Goal: Transaction & Acquisition: Book appointment/travel/reservation

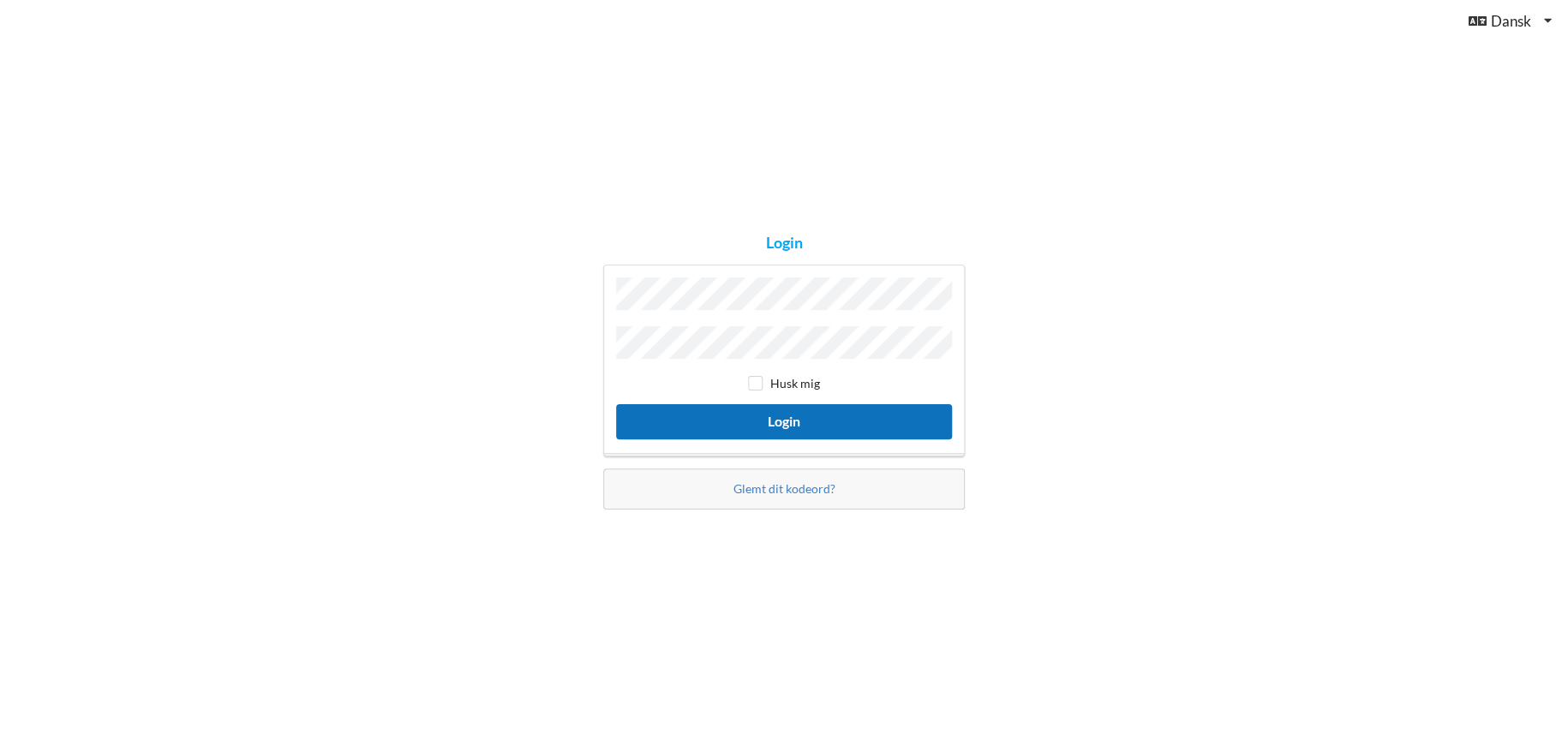
click at [787, 418] on button "Login" at bounding box center [784, 422] width 336 height 36
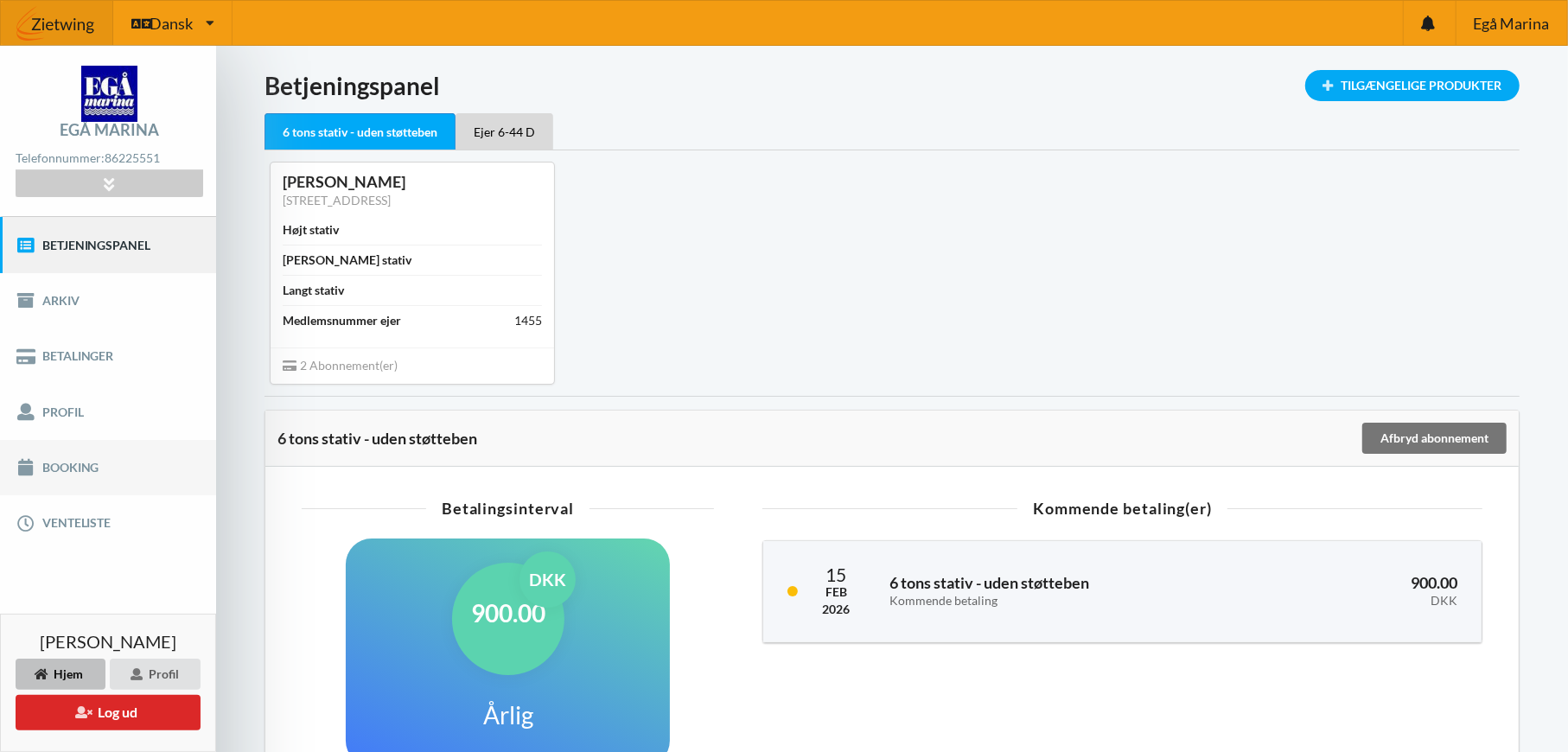
click at [69, 470] on link "Booking" at bounding box center [108, 468] width 216 height 56
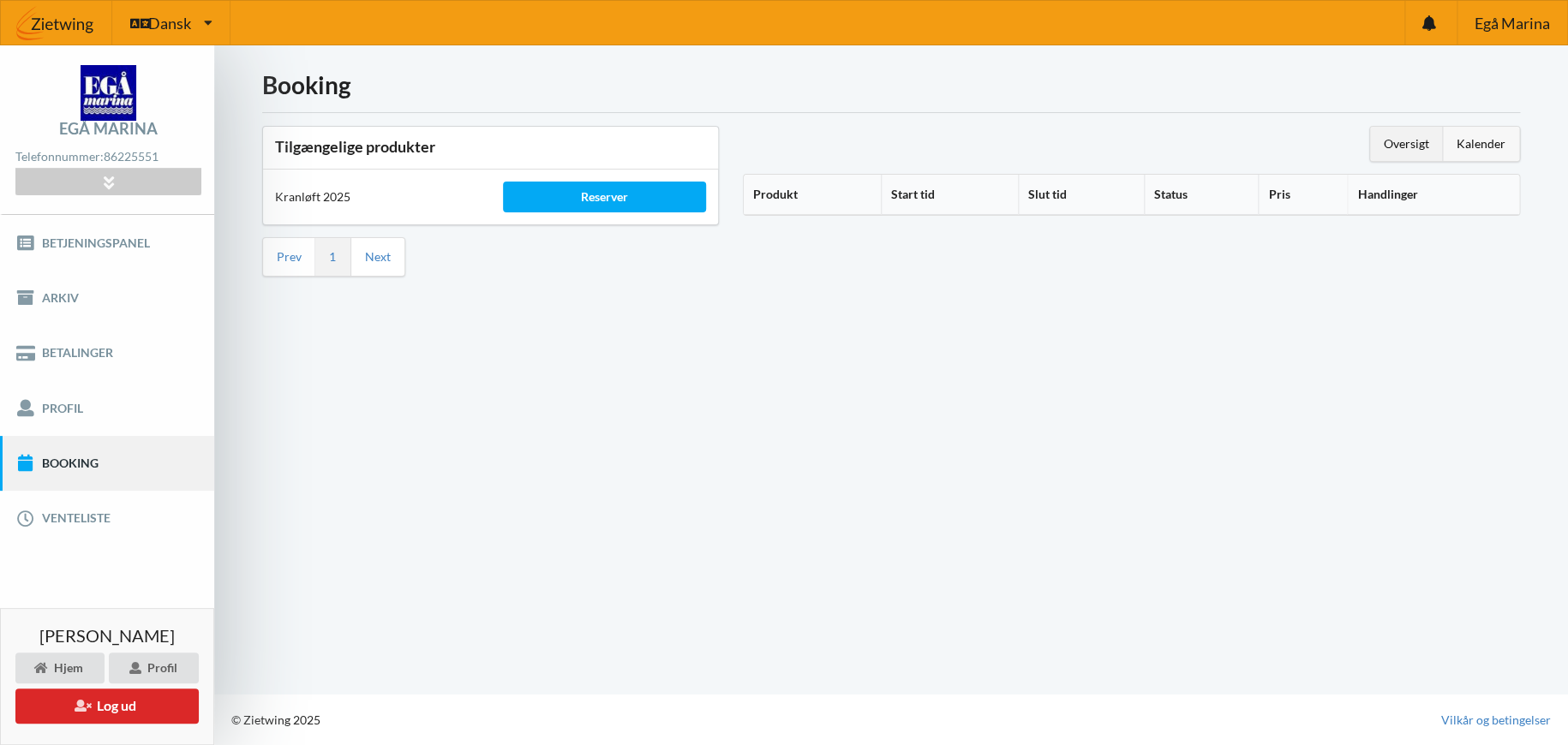
click at [1487, 139] on div "Kalender" at bounding box center [1480, 143] width 76 height 35
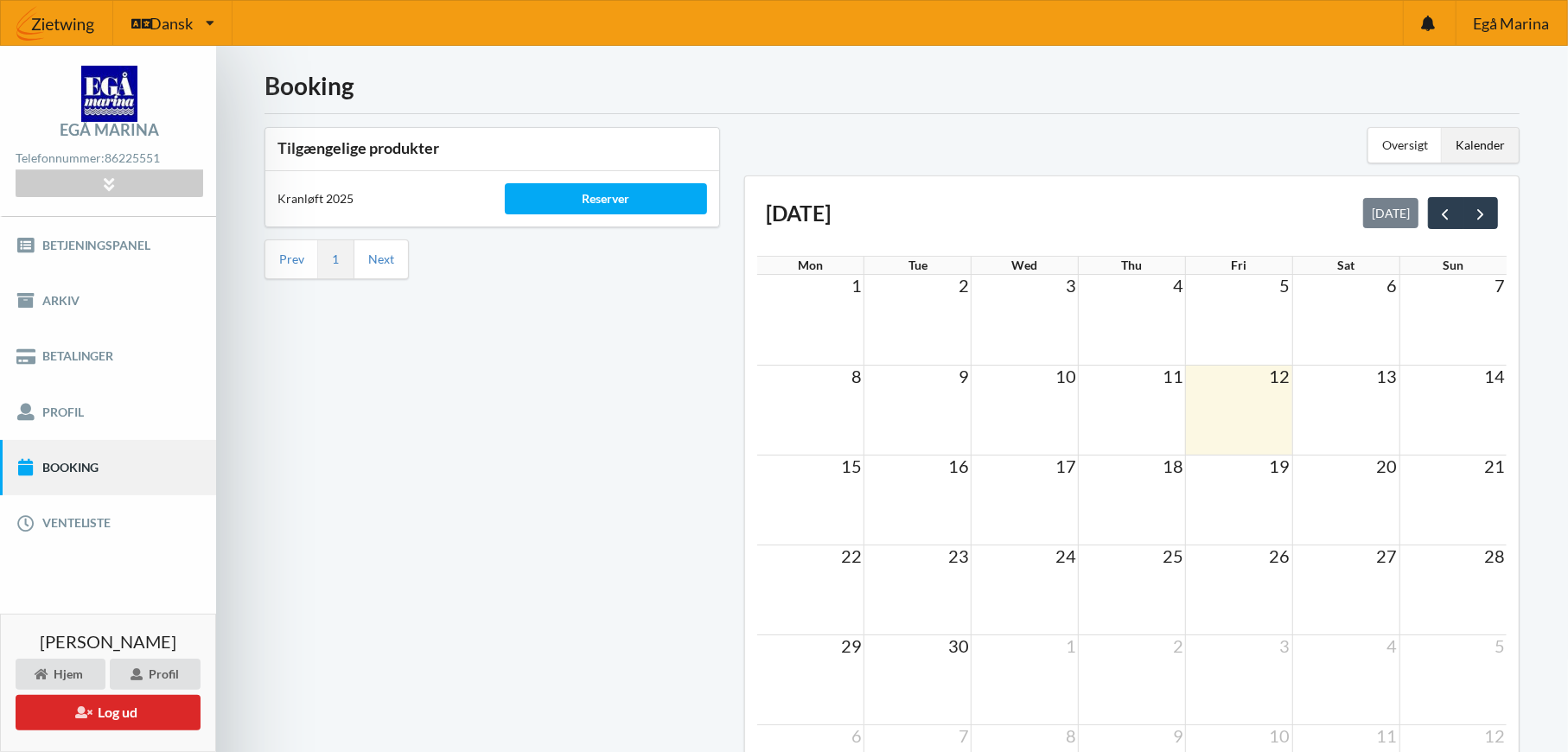
scroll to position [164, 0]
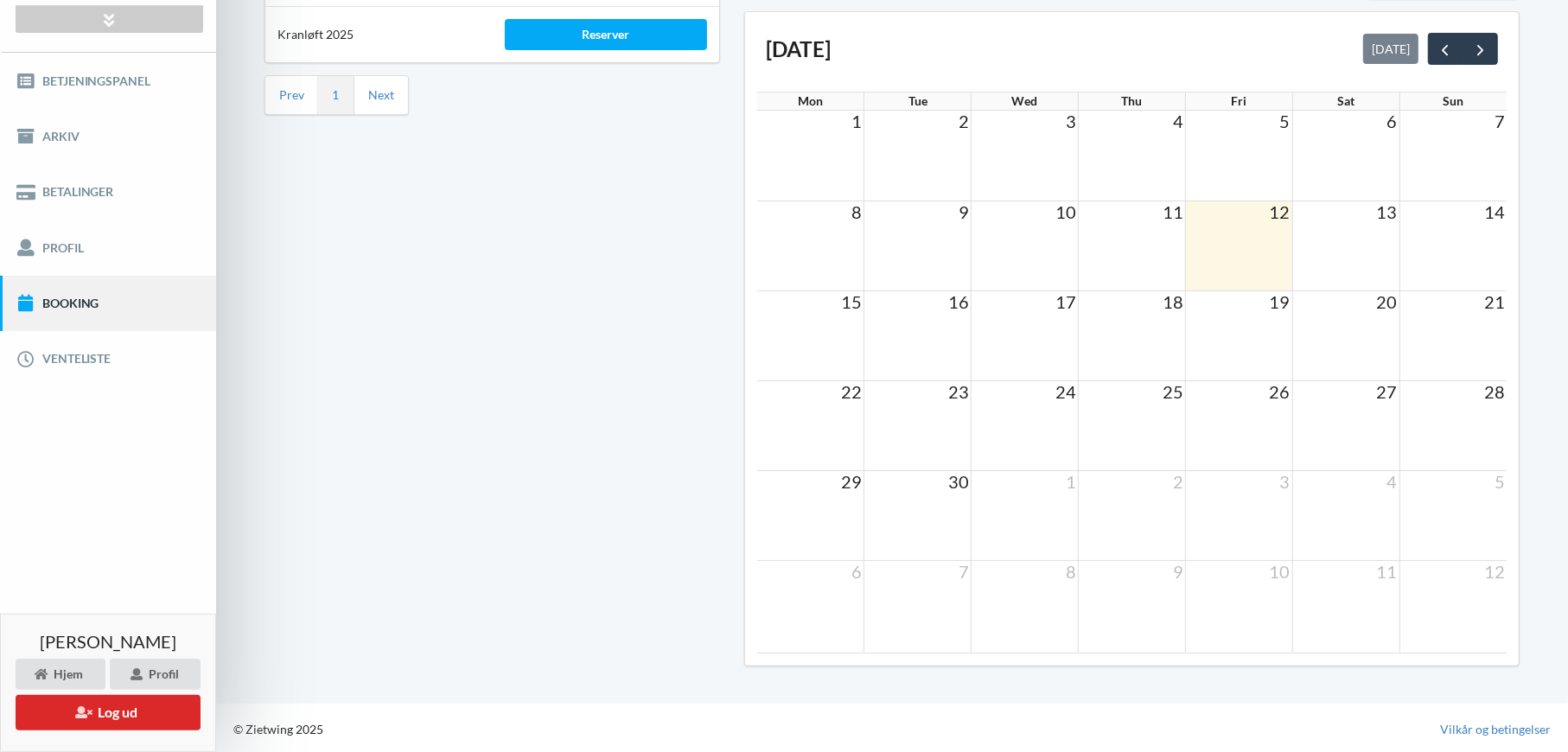
click at [811, 408] on td at bounding box center [810, 425] width 107 height 90
click at [817, 393] on td "22" at bounding box center [810, 391] width 107 height 22
click at [1486, 55] on span "next" at bounding box center [1480, 49] width 18 height 18
click at [854, 212] on span "6" at bounding box center [857, 212] width 14 height 21
click at [934, 251] on td at bounding box center [917, 245] width 107 height 90
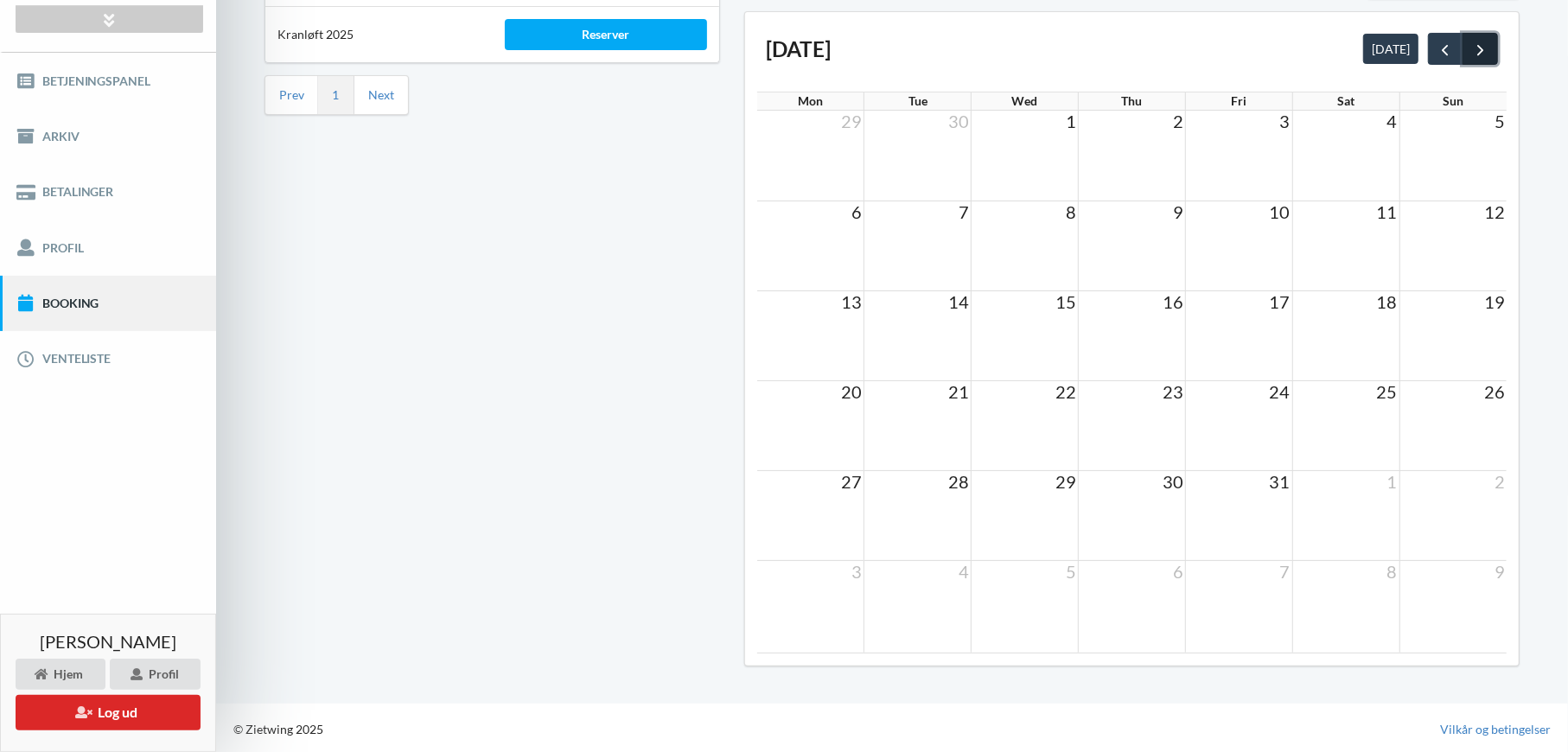
click at [1487, 50] on span "next" at bounding box center [1480, 49] width 18 height 18
click at [1438, 47] on span "prev" at bounding box center [1445, 49] width 18 height 18
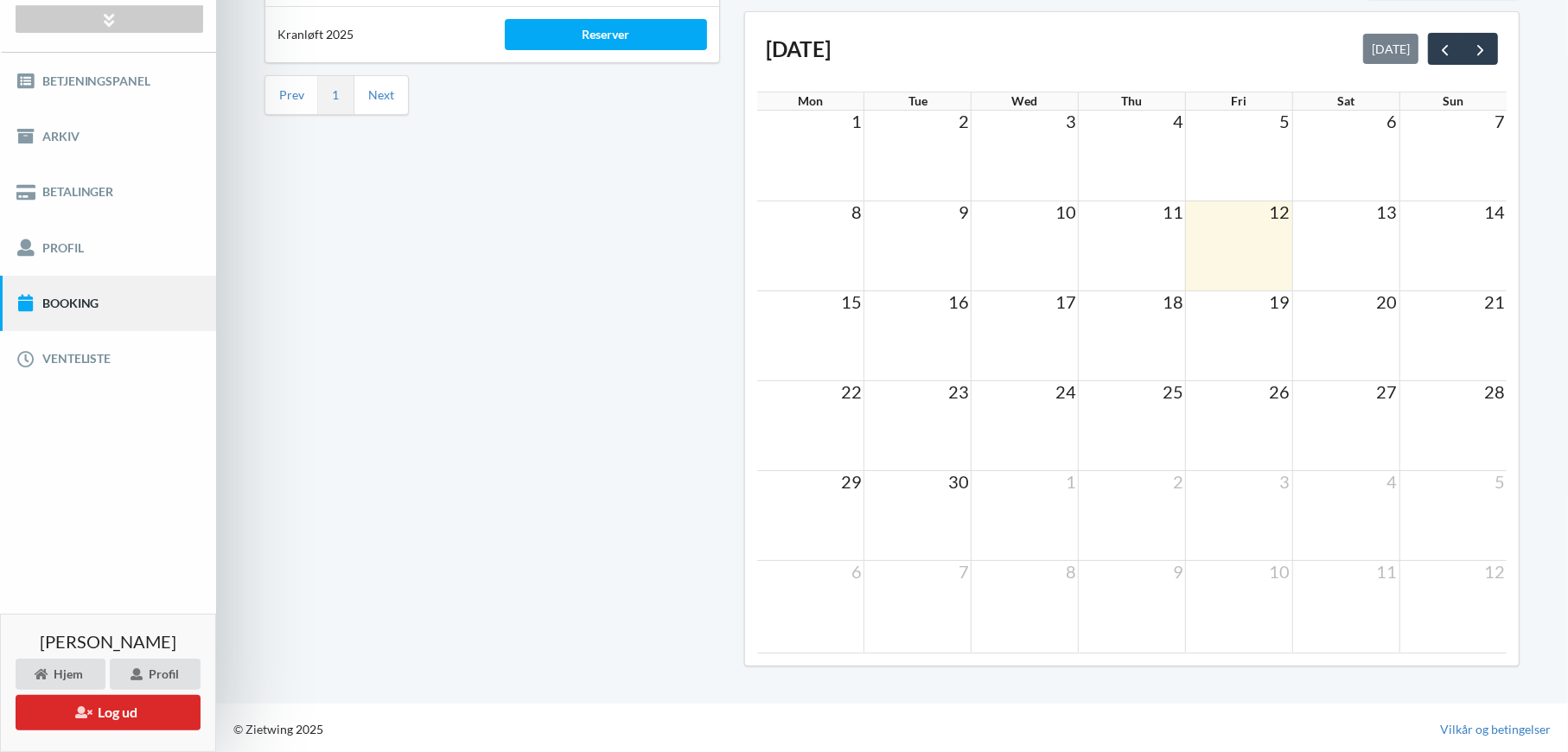
click at [81, 310] on link "Booking" at bounding box center [108, 303] width 216 height 56
click at [618, 33] on div "Reserver" at bounding box center [606, 34] width 203 height 31
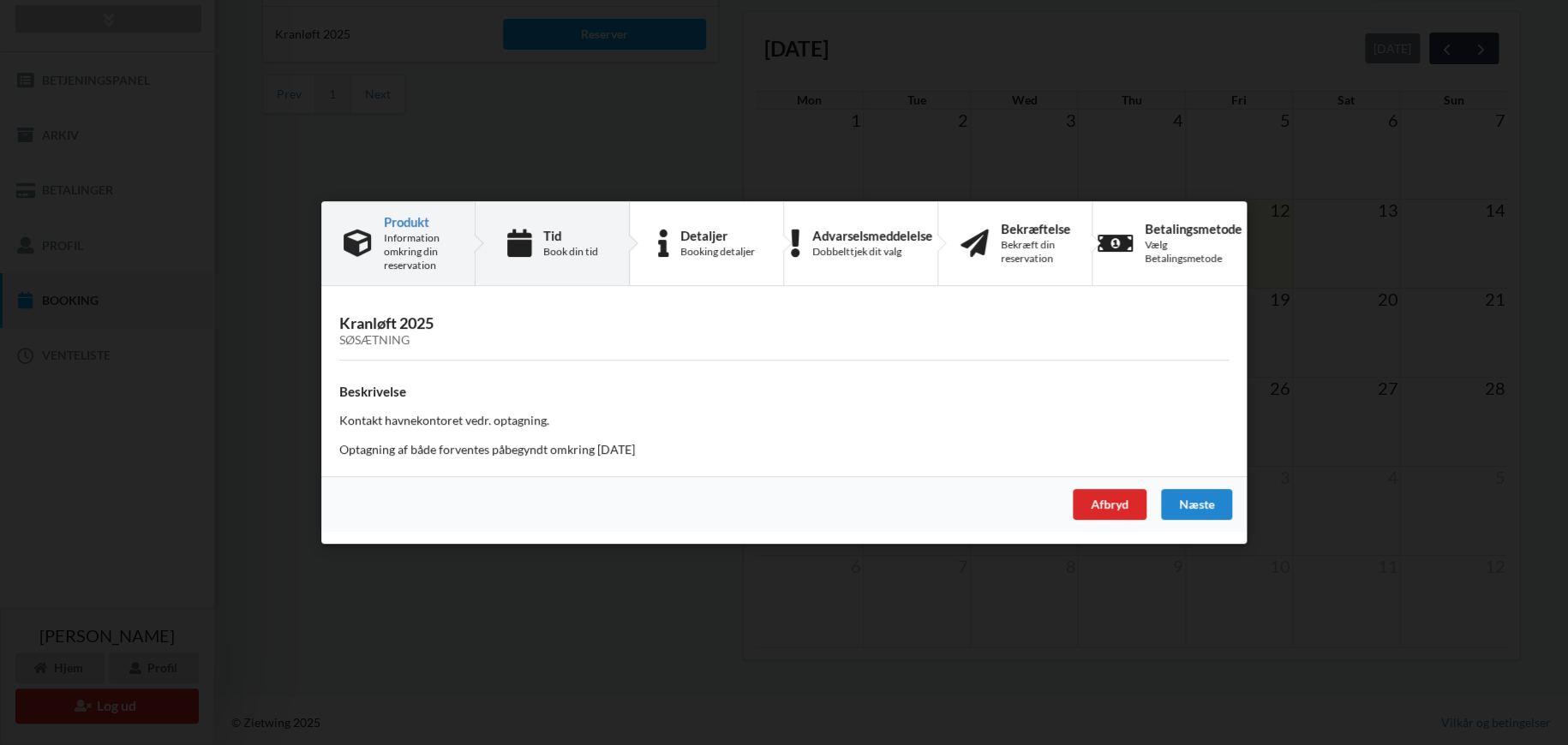
click at [562, 247] on div "Book din tid" at bounding box center [570, 252] width 55 height 14
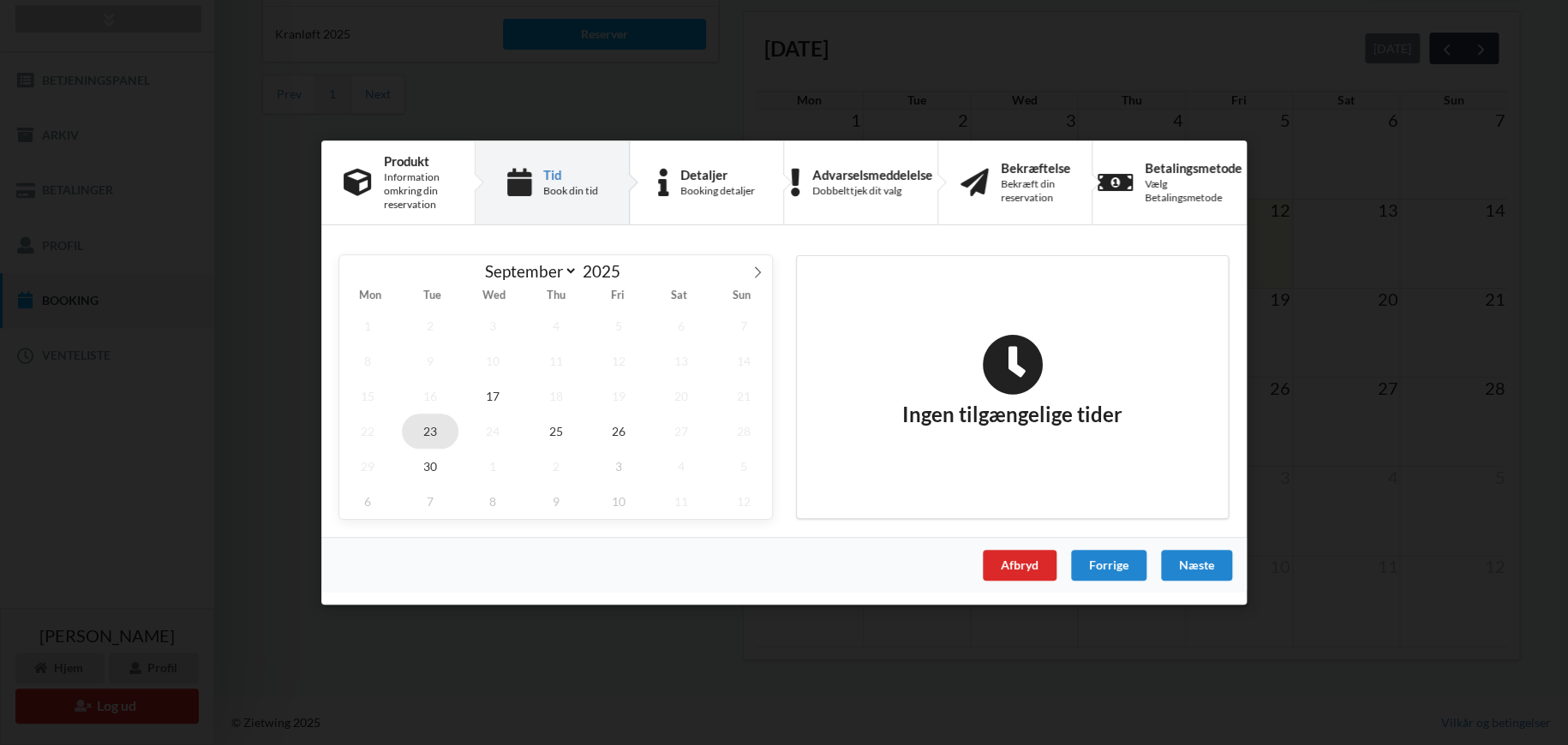
click at [425, 431] on span "23" at bounding box center [430, 431] width 56 height 36
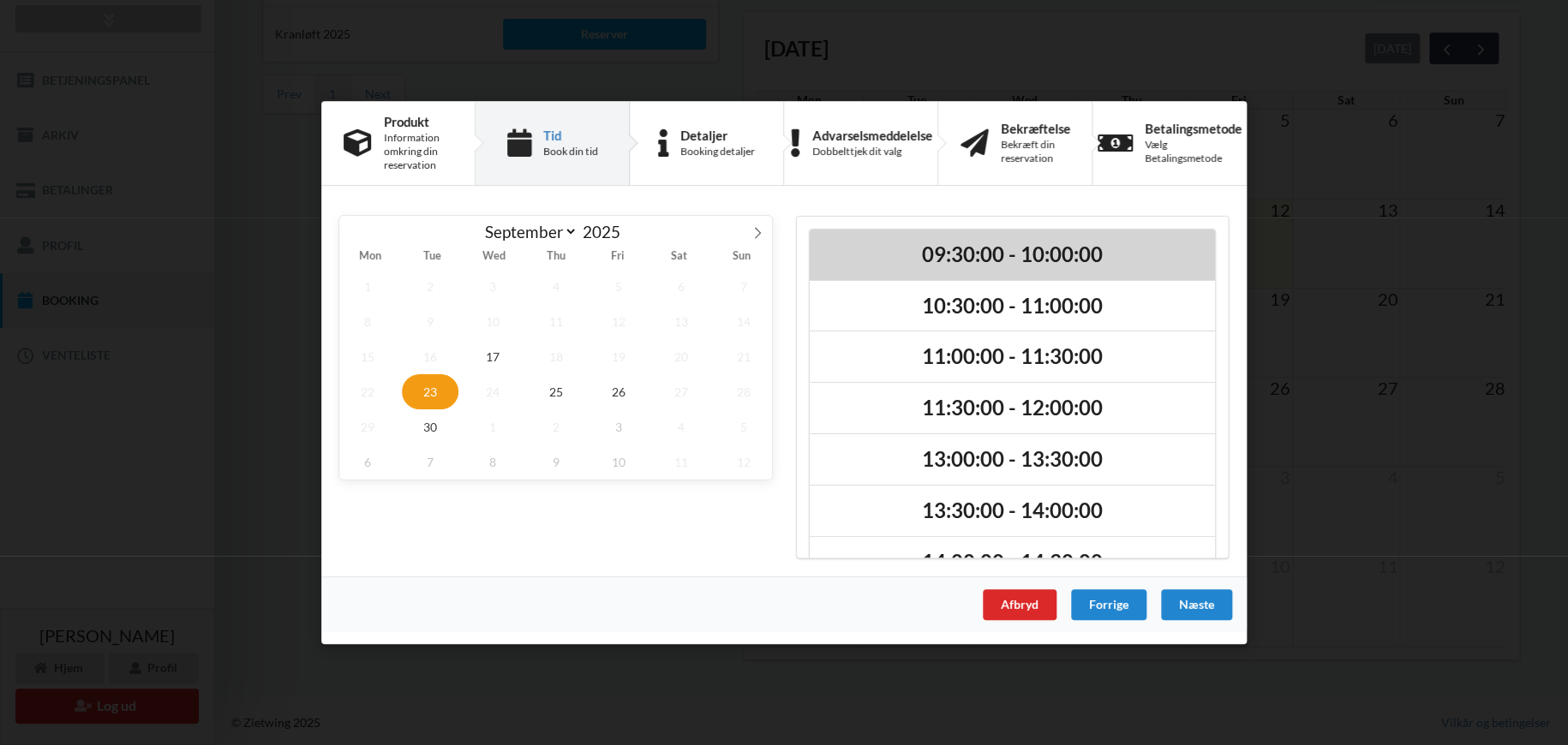
click at [931, 246] on h2 "09:30:00 - 10:00:00" at bounding box center [1012, 255] width 381 height 26
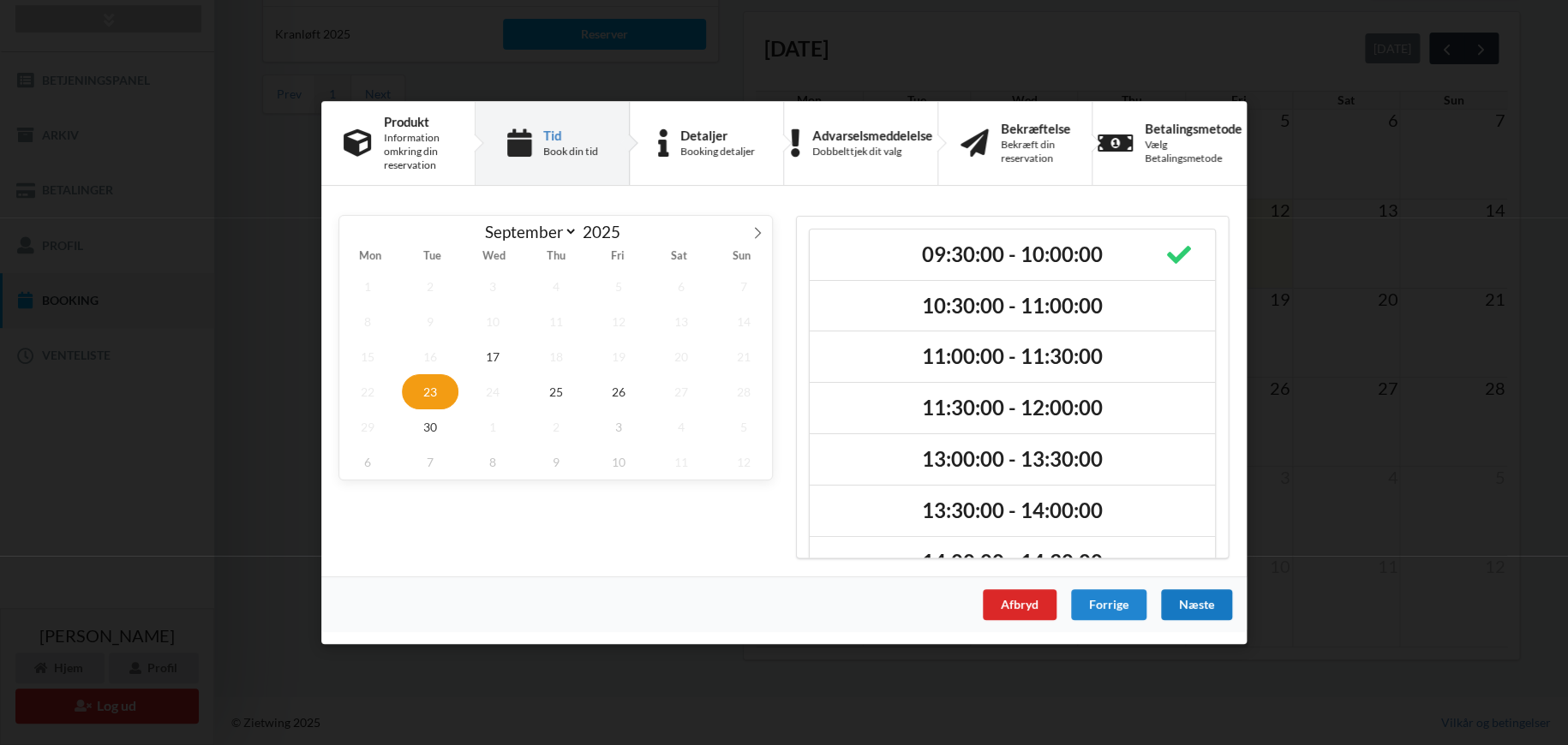
click at [1194, 604] on div "Næste" at bounding box center [1196, 605] width 71 height 31
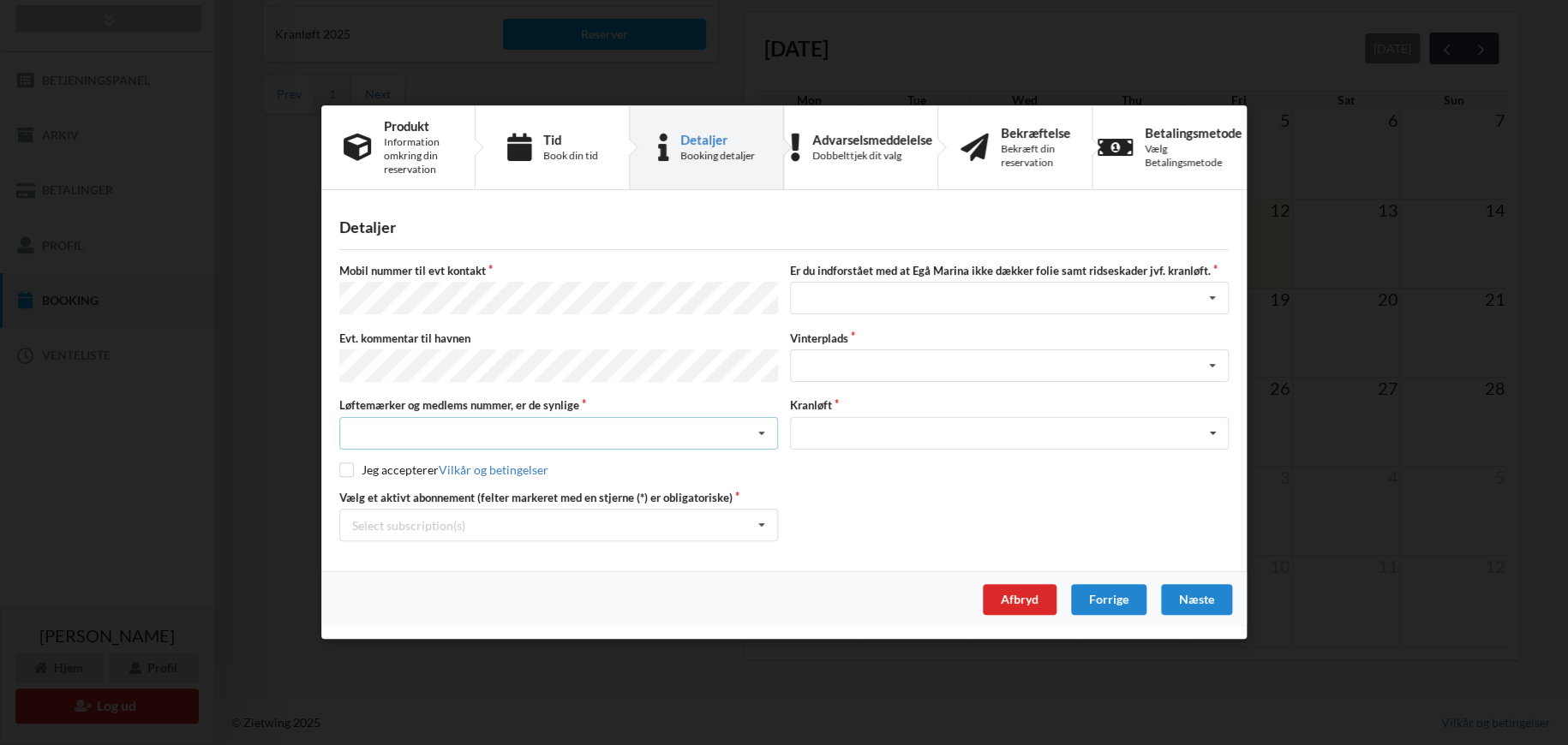
click at [484, 430] on div "Nej, jeg kontakter havnekontoret inden løftet Ja, mine mærker er synlige og int…" at bounding box center [558, 433] width 439 height 33
click at [492, 481] on div "Ja, mine mærker er synlige og intakte" at bounding box center [558, 496] width 437 height 32
click at [349, 471] on input "checkbox" at bounding box center [346, 470] width 15 height 15
checkbox input "true"
click at [1051, 307] on div "Jeg har tæpper med og tager selv ansvaret for eventuelle folie samt ridseskader…" at bounding box center [1009, 299] width 439 height 33
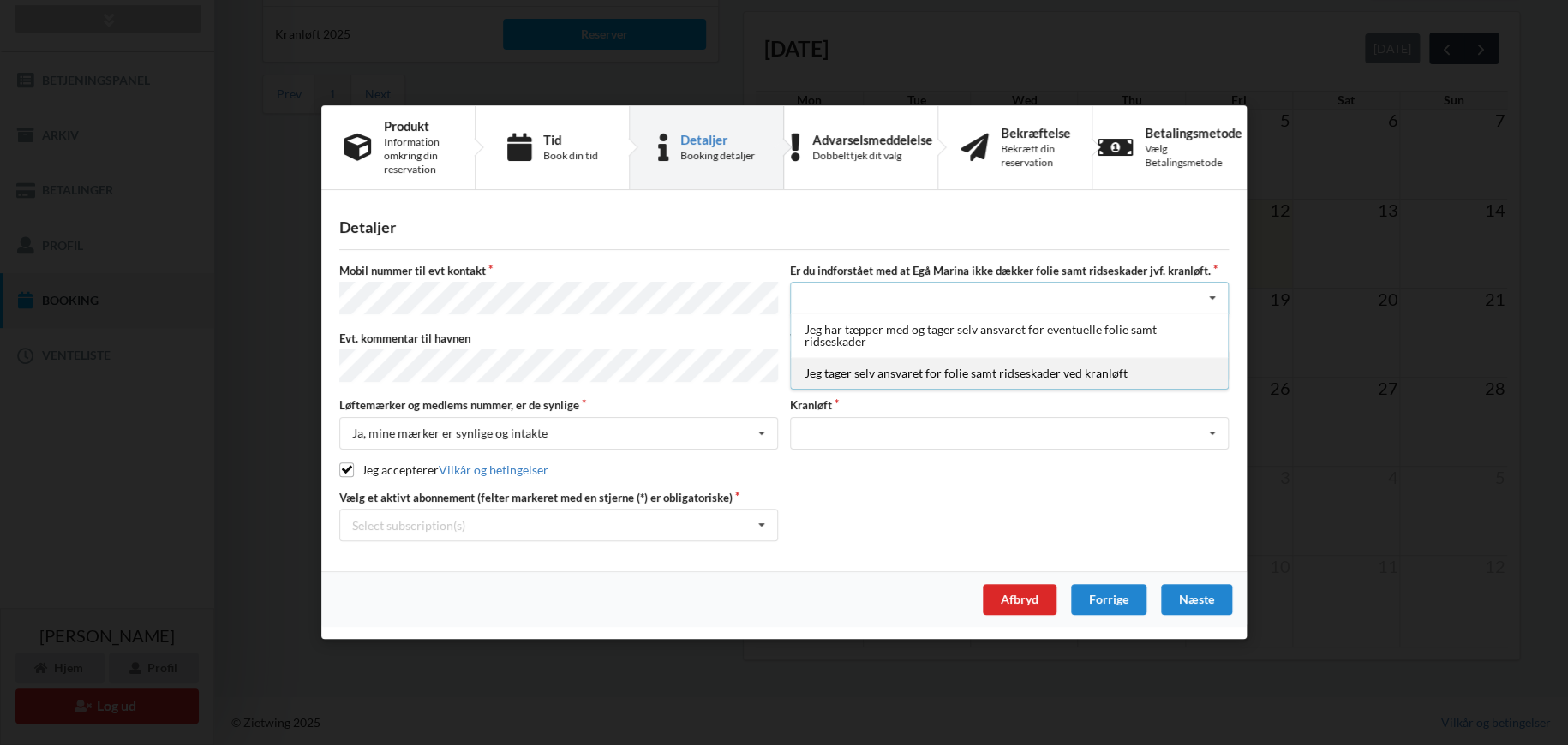
click at [997, 379] on div "Jeg tager selv ansvaret for folie samt ridseskader ved kranløft" at bounding box center [1009, 374] width 437 height 32
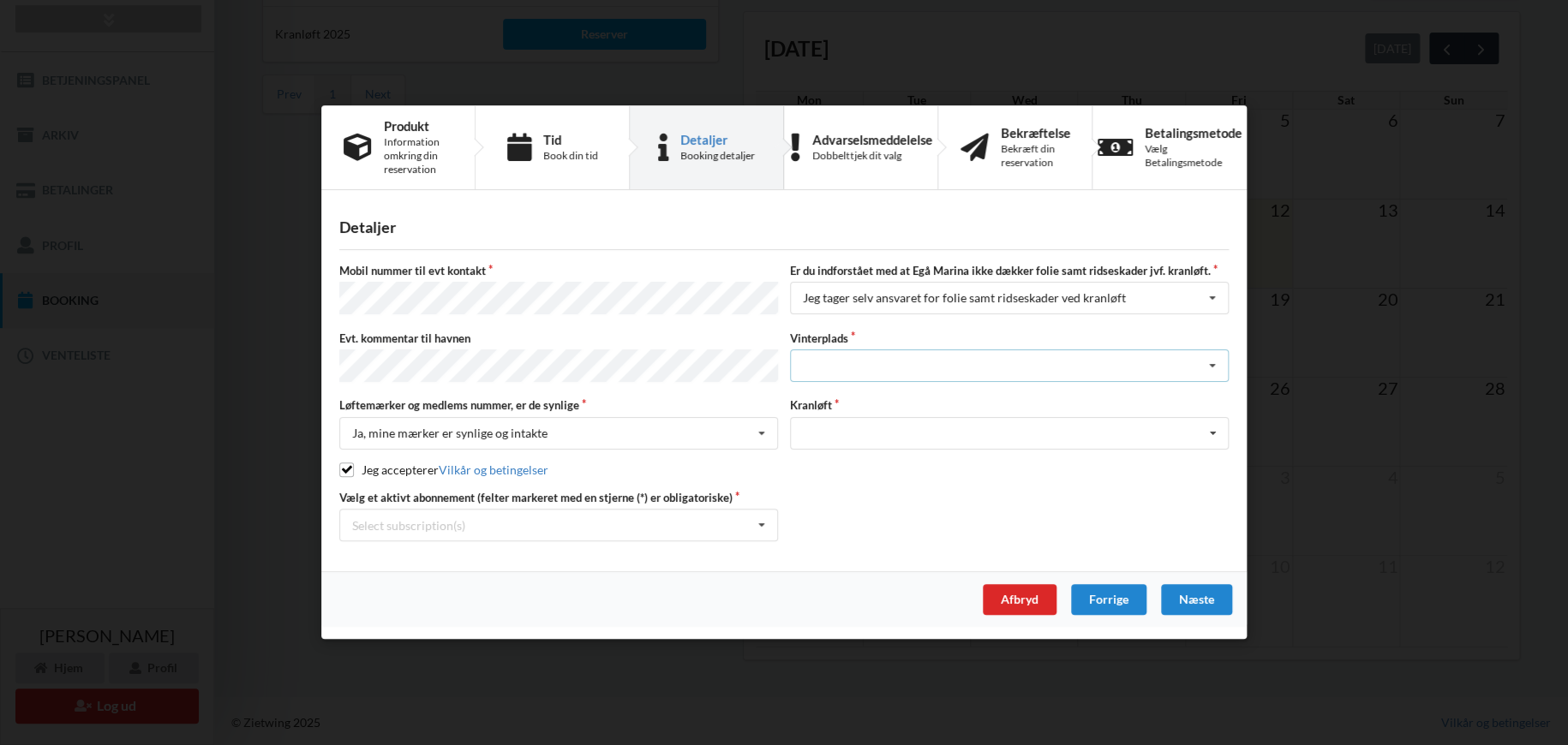
click at [1028, 359] on div "Landplads nr. 1 Landplads nr. 2 Landplads nr.3 Landplads nr. 4 Landplads nr. 5 …" at bounding box center [1009, 365] width 439 height 33
drag, startPoint x: 1339, startPoint y: 357, endPoint x: 1325, endPoint y: 359, distance: 14.1
click at [1339, 358] on div "Handelsbetingelser Ved at benytte dig af Virksomhedens juridiske navn services …" at bounding box center [784, 372] width 1568 height 745
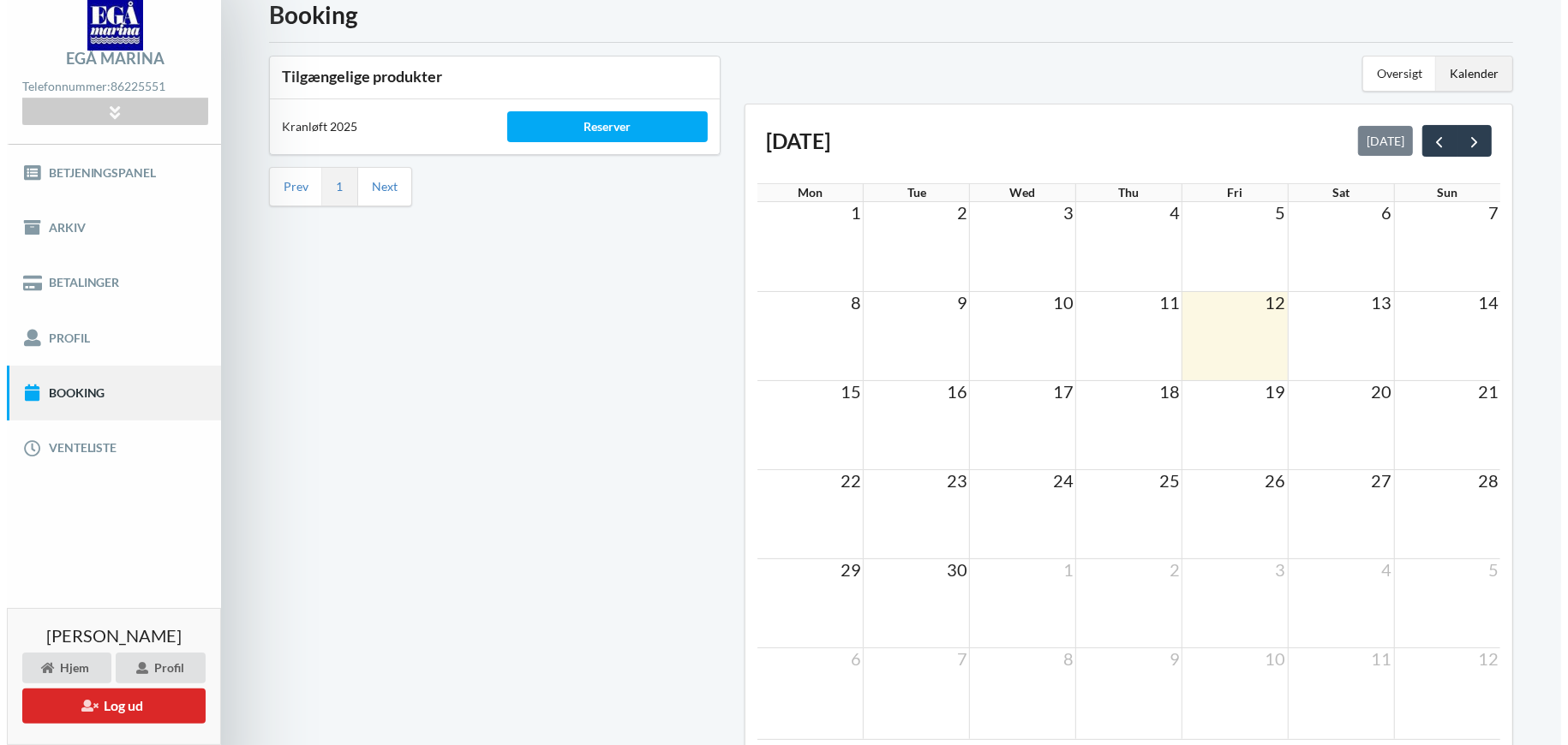
scroll to position [0, 0]
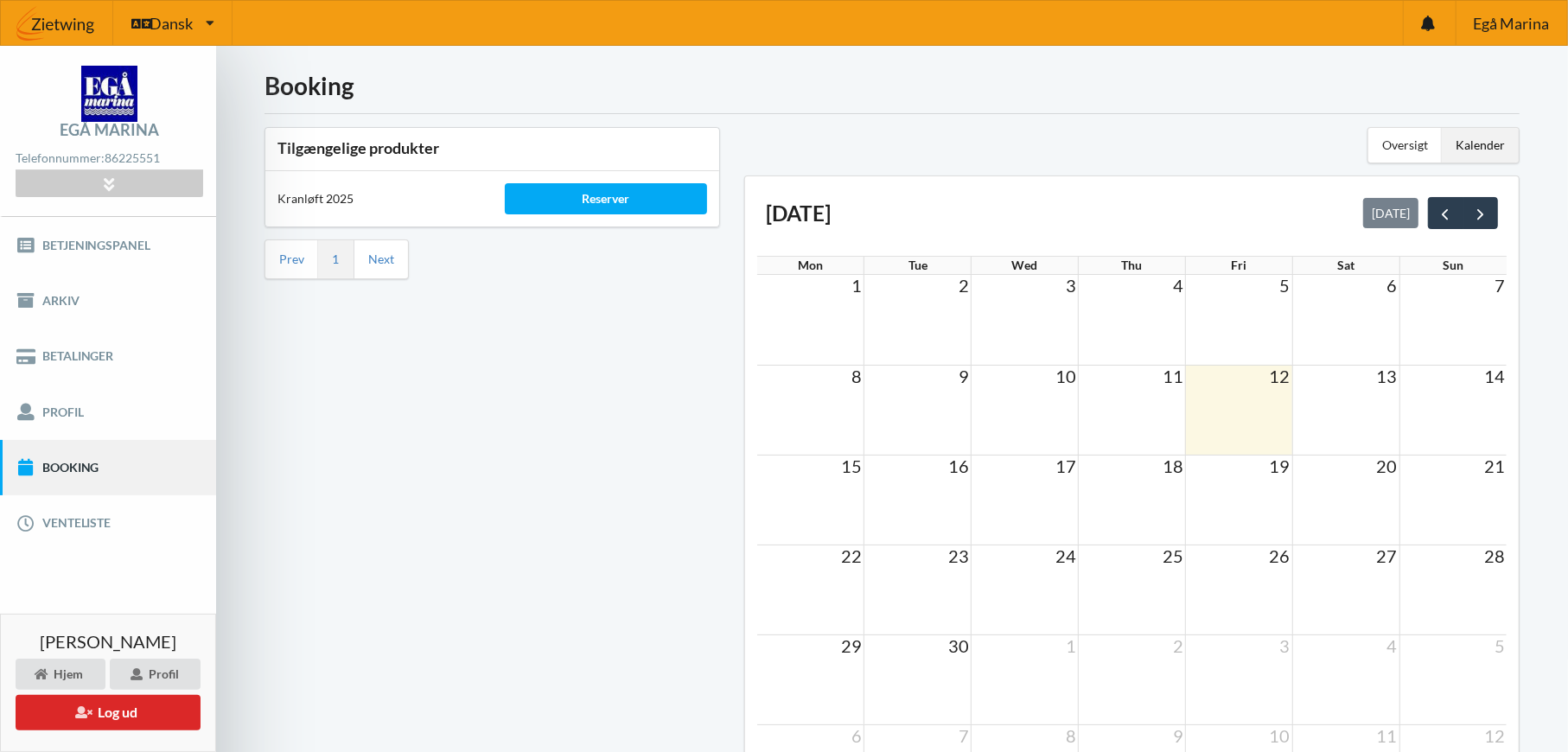
click at [63, 460] on link "Booking" at bounding box center [108, 468] width 216 height 56
click at [618, 195] on div "Reserver" at bounding box center [606, 198] width 203 height 31
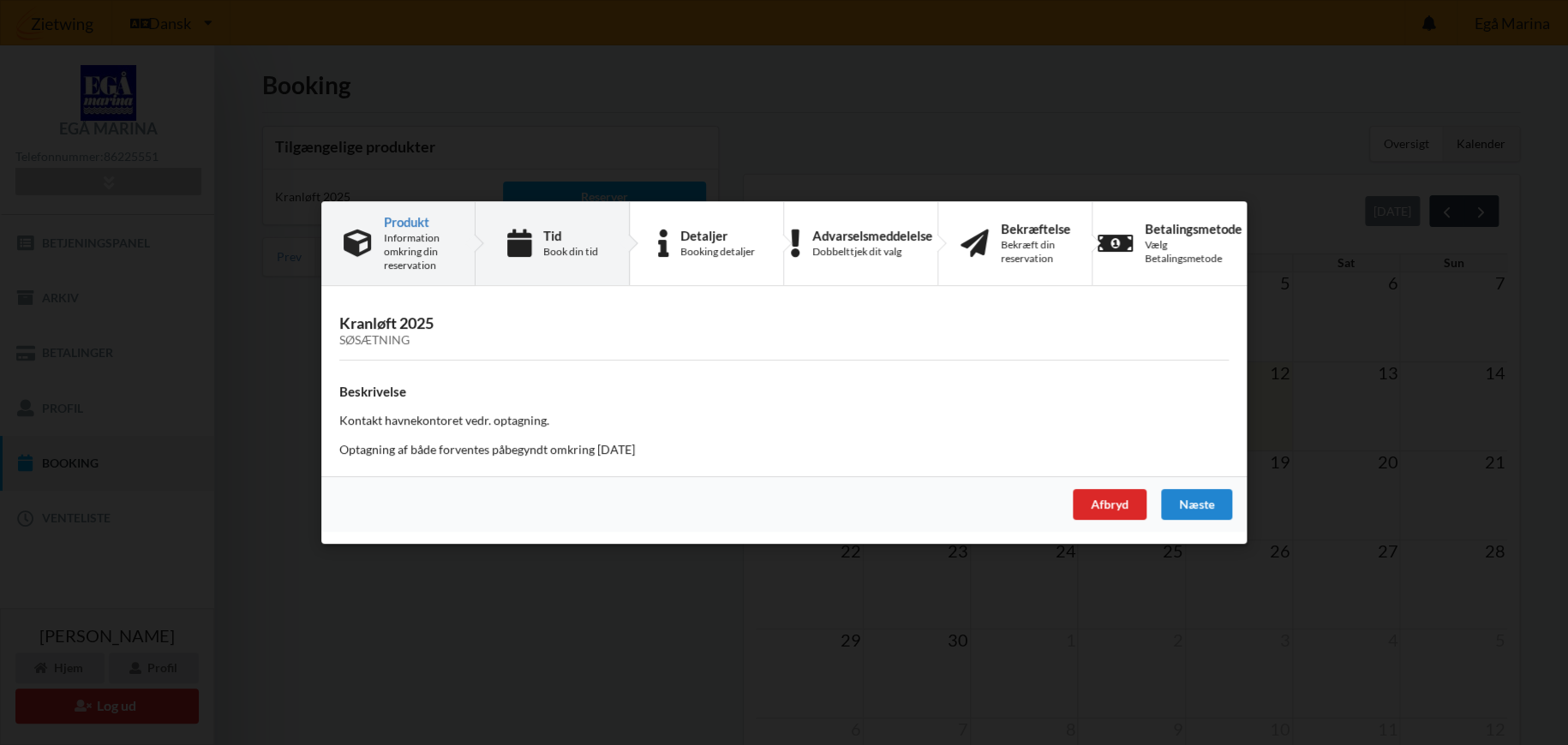
click at [555, 237] on div "Tid" at bounding box center [570, 235] width 55 height 14
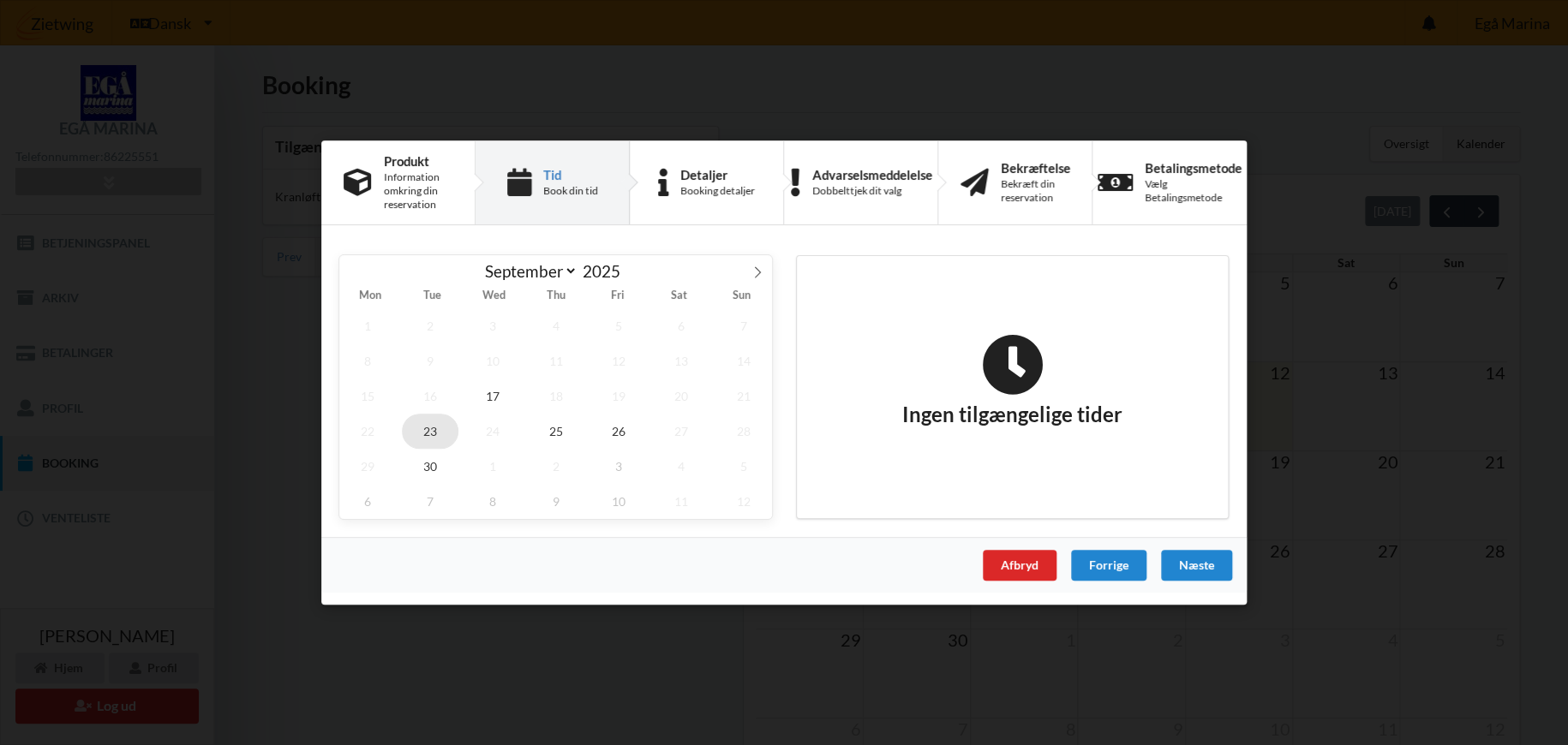
click at [433, 432] on span "23" at bounding box center [430, 431] width 56 height 36
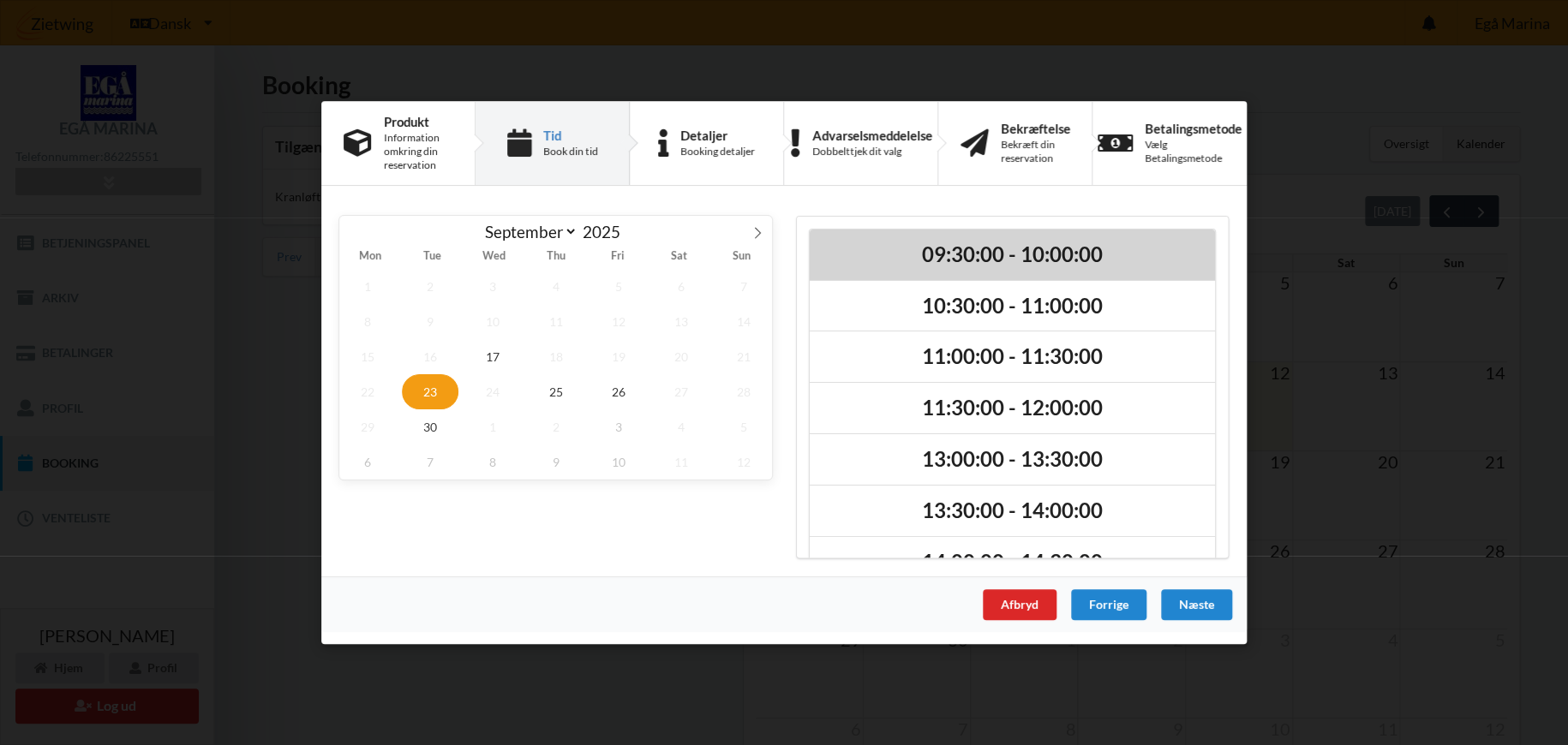
click at [1022, 258] on h2 "09:30:00 - 10:00:00" at bounding box center [1012, 255] width 381 height 26
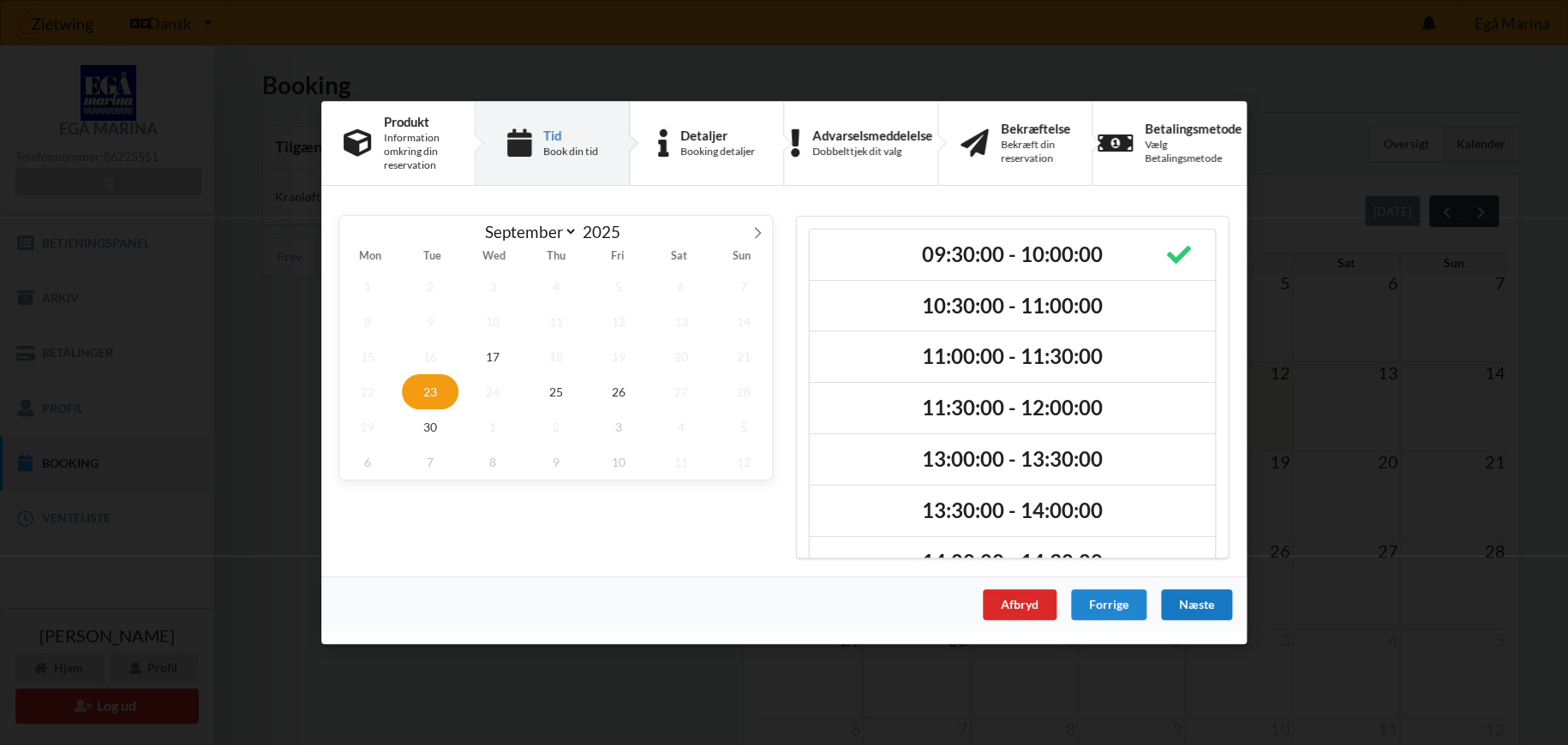
click at [1204, 603] on div "Næste" at bounding box center [1196, 605] width 71 height 31
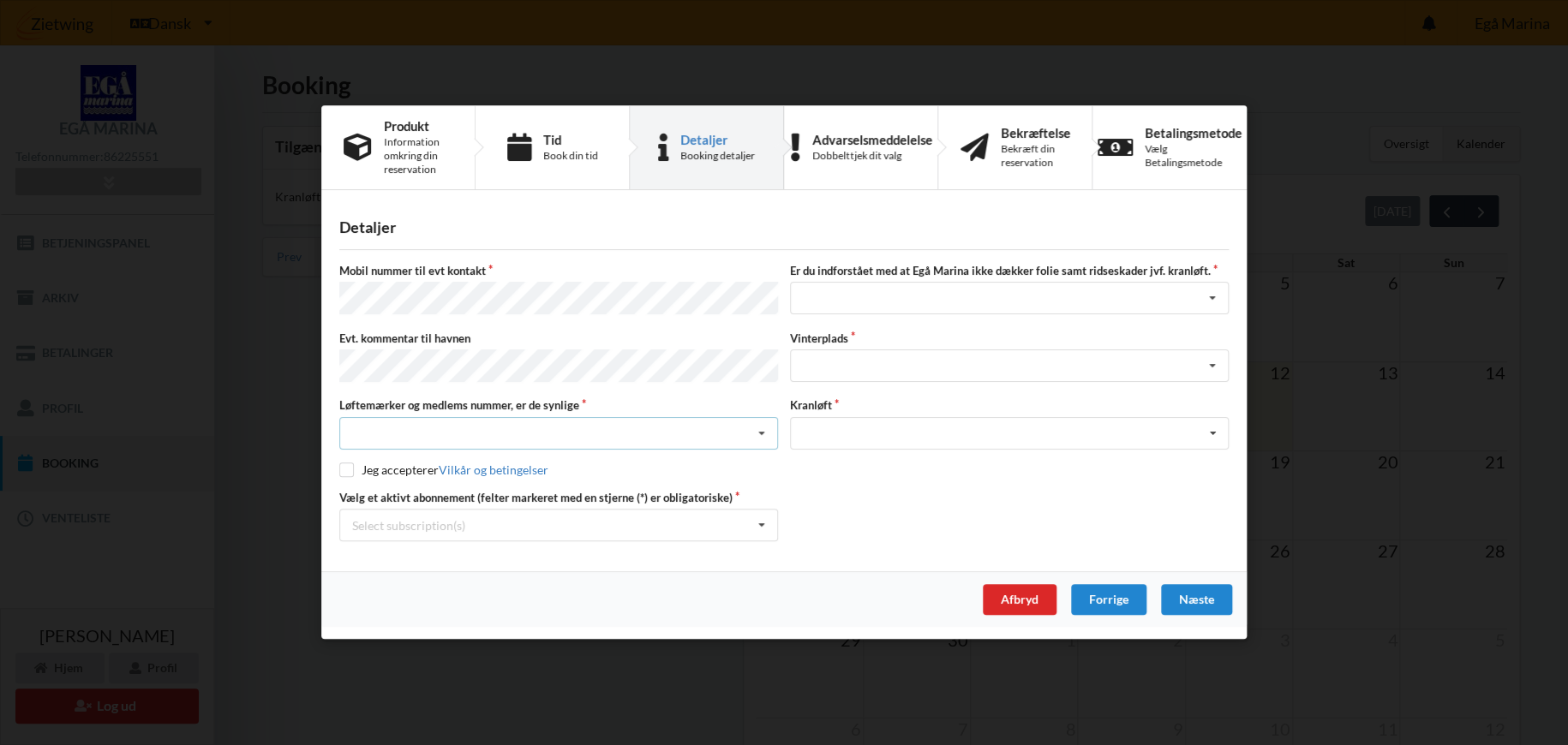
click at [424, 430] on div "Nej, jeg kontakter havnekontoret inden løftet Ja, mine mærker er synlige og int…" at bounding box center [558, 433] width 439 height 33
click at [405, 489] on div "Ja, mine mærker er synlige og intakte" at bounding box center [558, 496] width 437 height 32
click at [344, 467] on input "checkbox" at bounding box center [346, 470] width 15 height 15
checkbox input "true"
click at [678, 516] on div "Select subscription(s) * Ejer 6-44 D * 6 tons stativ - uden støtteben" at bounding box center [558, 526] width 439 height 33
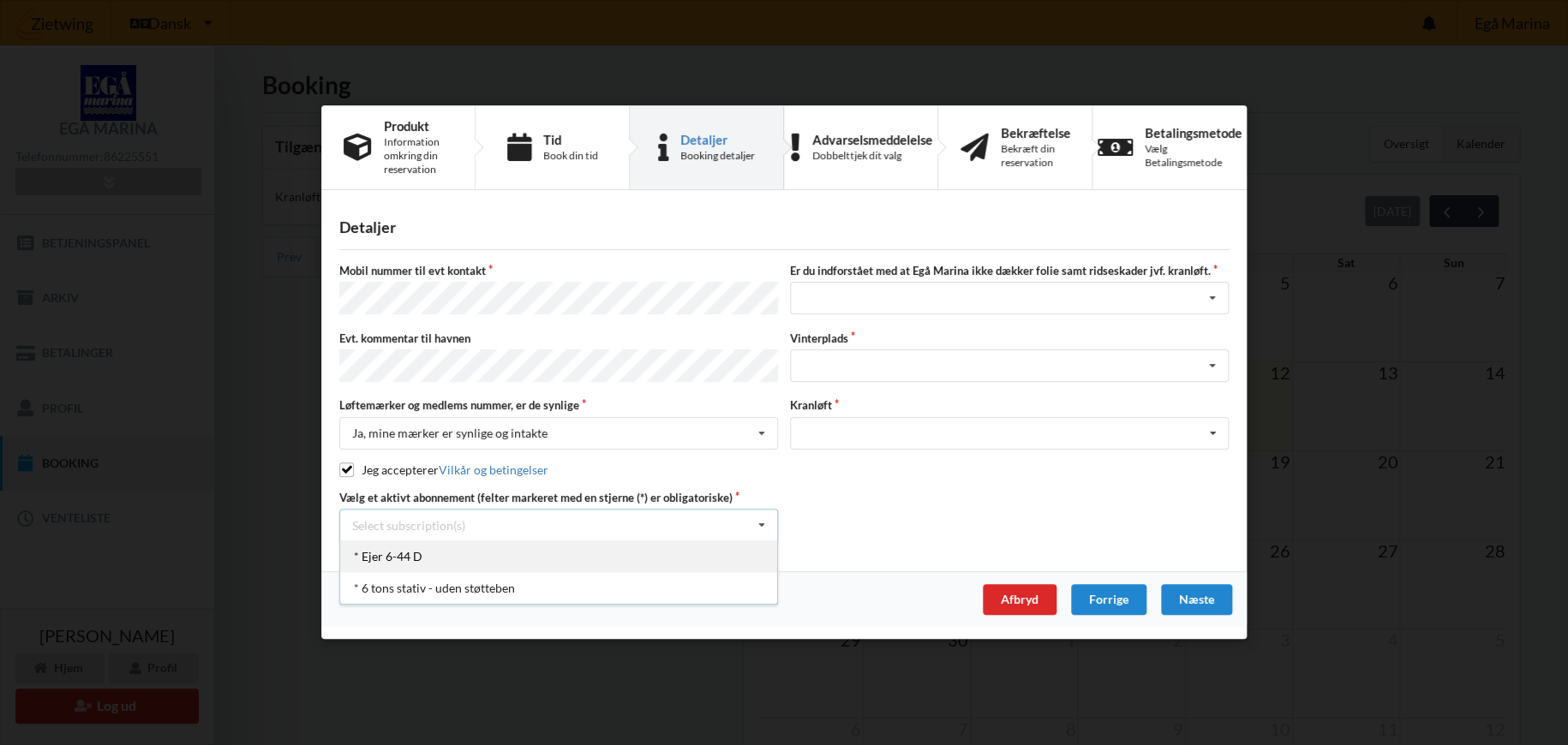
click at [637, 566] on div "* Ejer 6-44 D" at bounding box center [558, 557] width 437 height 32
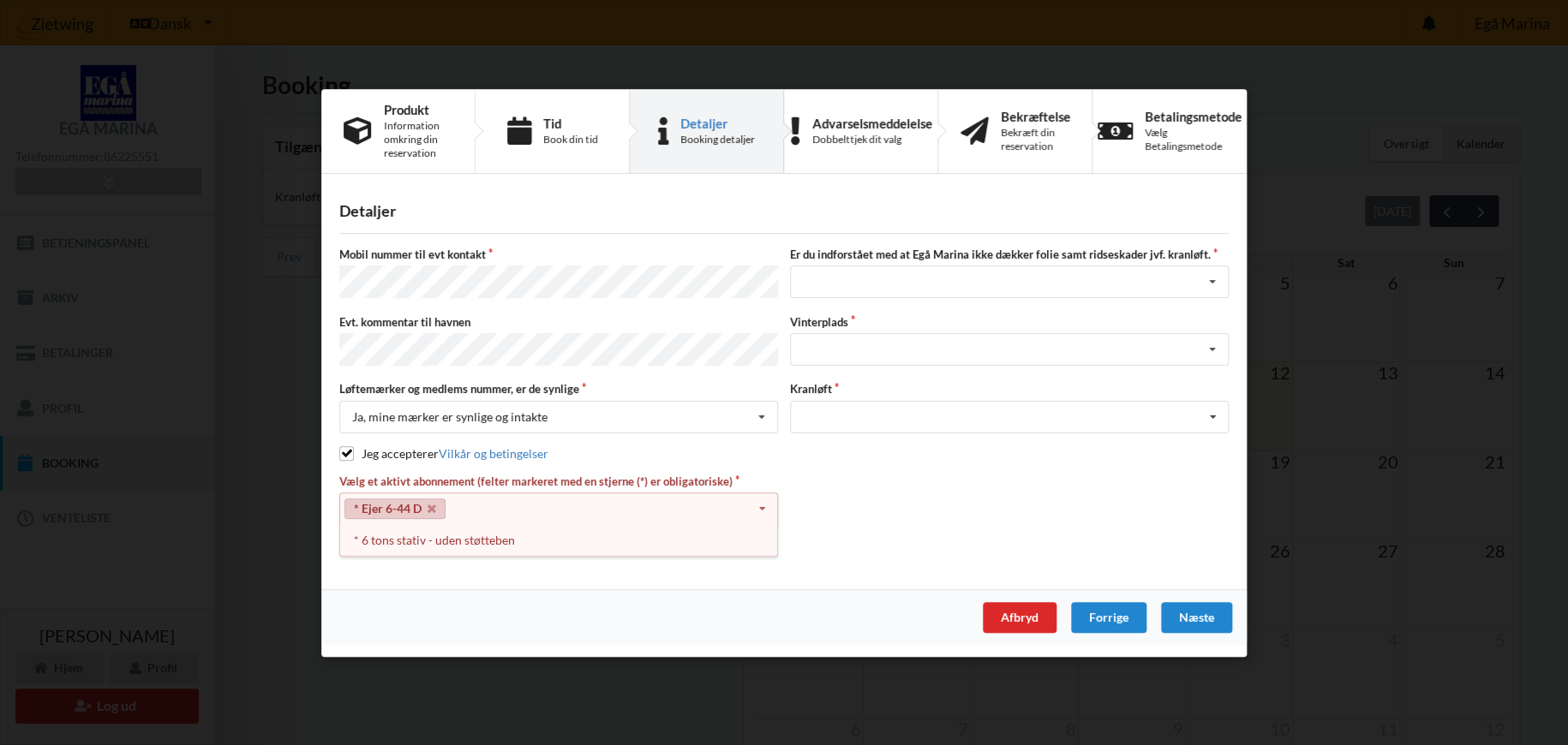
click at [701, 510] on div "* Ejer 6-44 D Select subscription(s) * Ejer 6-44 D * 6 tons stativ - uden støtt…" at bounding box center [558, 508] width 439 height 33
click at [498, 536] on div "* 6 tons stativ - uden støtteben" at bounding box center [558, 540] width 437 height 32
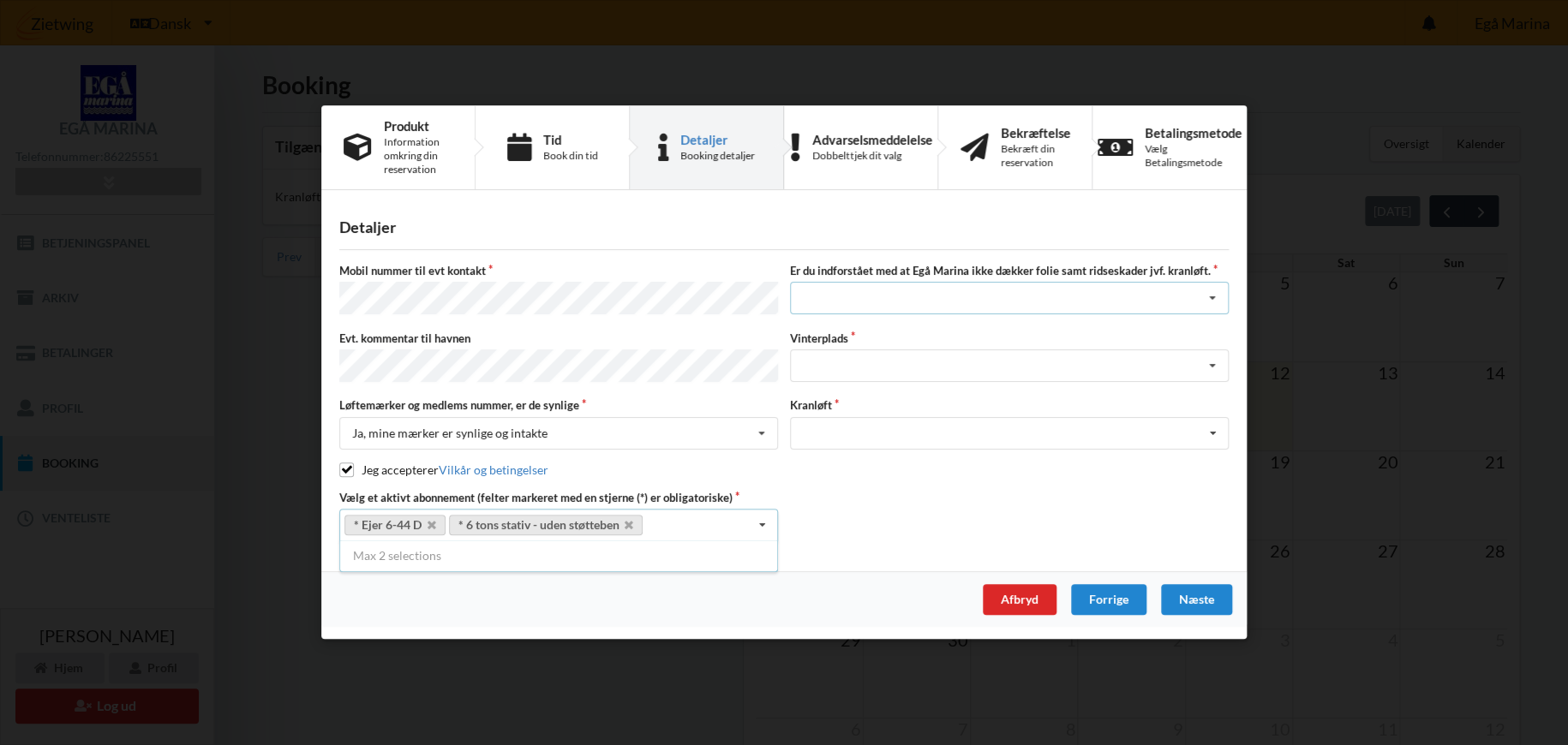
click at [946, 309] on div "Jeg har tæpper med og tager selv ansvaret for eventuelle folie samt ridseskader…" at bounding box center [1009, 299] width 439 height 33
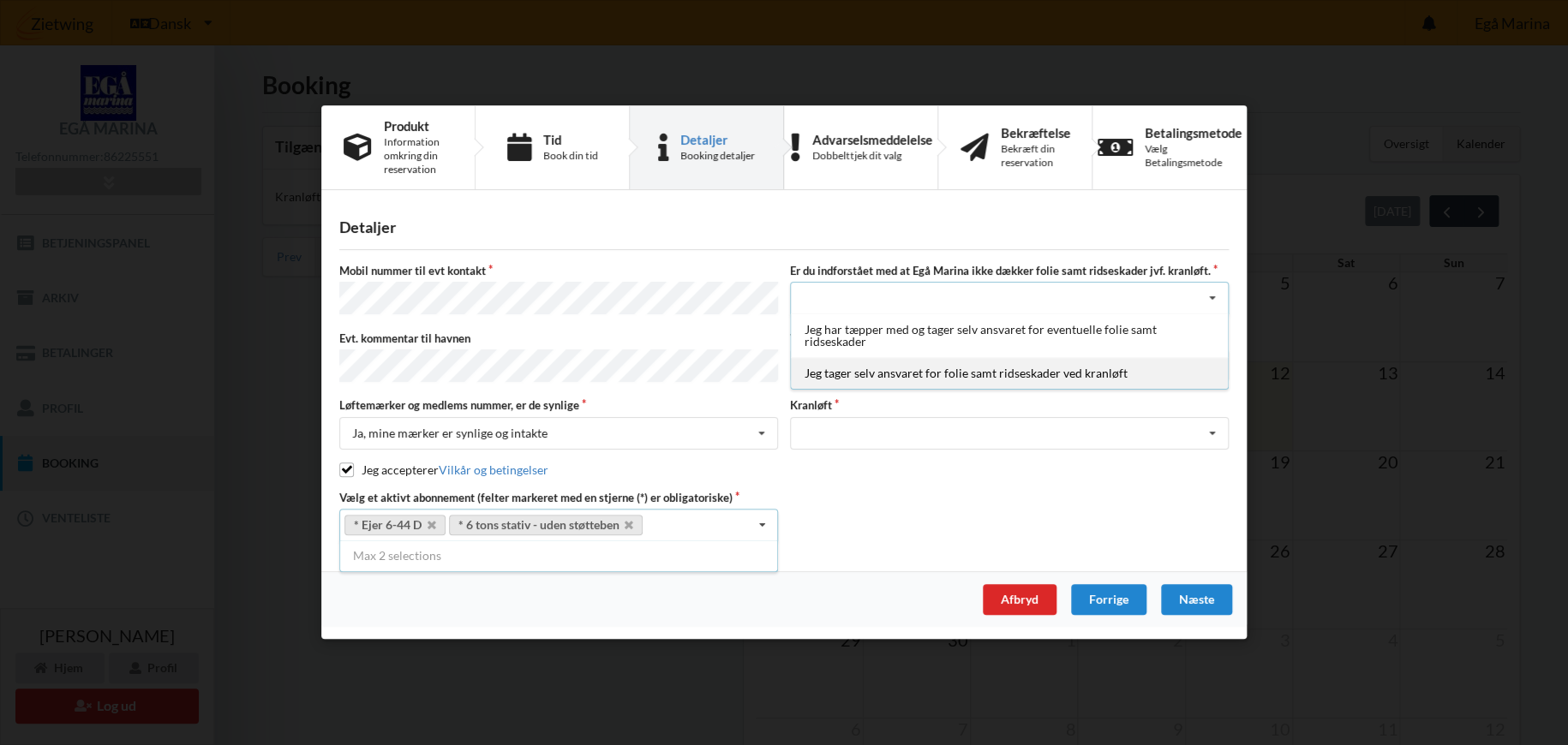
click at [926, 376] on div "Jeg tager selv ansvaret for folie samt ridseskader ved kranløft" at bounding box center [1009, 374] width 437 height 32
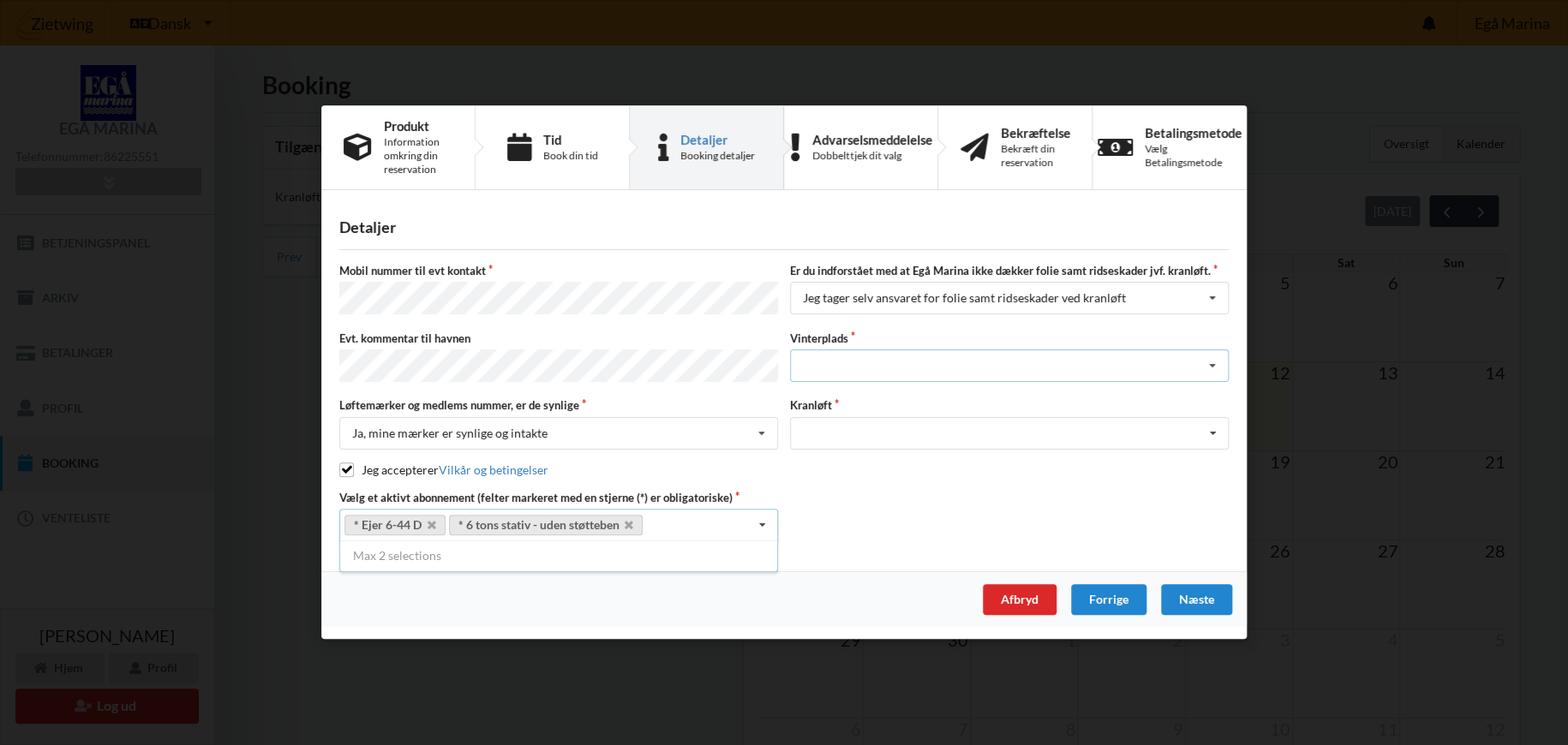
click at [945, 366] on div "Landplads nr. 1 Landplads nr. 2 Landplads nr.3 Landplads nr. 4 Landplads nr. 5 …" at bounding box center [1009, 365] width 439 height 33
click at [1011, 432] on div "Optagning" at bounding box center [1009, 433] width 439 height 33
click at [1011, 370] on div "Landplads nr. 1 Landplads nr. 2 Landplads nr.3 Landplads nr. 4 Landplads nr. 5 …" at bounding box center [1009, 365] width 439 height 33
click at [850, 401] on div "Landplads nr. 1" at bounding box center [1009, 397] width 437 height 32
click at [919, 428] on div "Optagning" at bounding box center [1009, 433] width 439 height 33
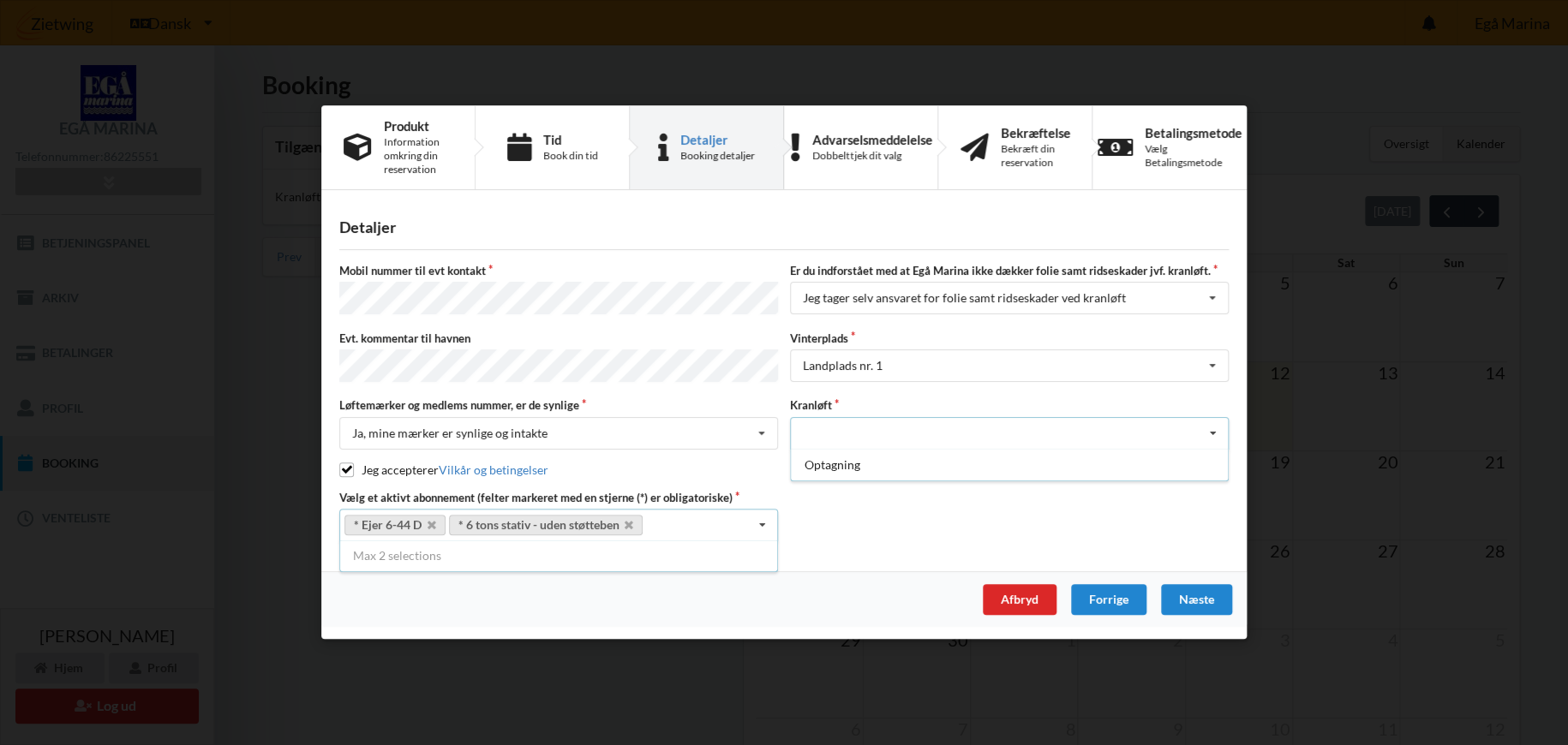
click at [919, 428] on div "Optagning" at bounding box center [1009, 433] width 439 height 33
click at [936, 370] on div "Landplads nr. 1 Landplads nr. 1 Landplads nr. 2 Landplads nr.3 Landplads nr. 4 …" at bounding box center [1009, 365] width 439 height 33
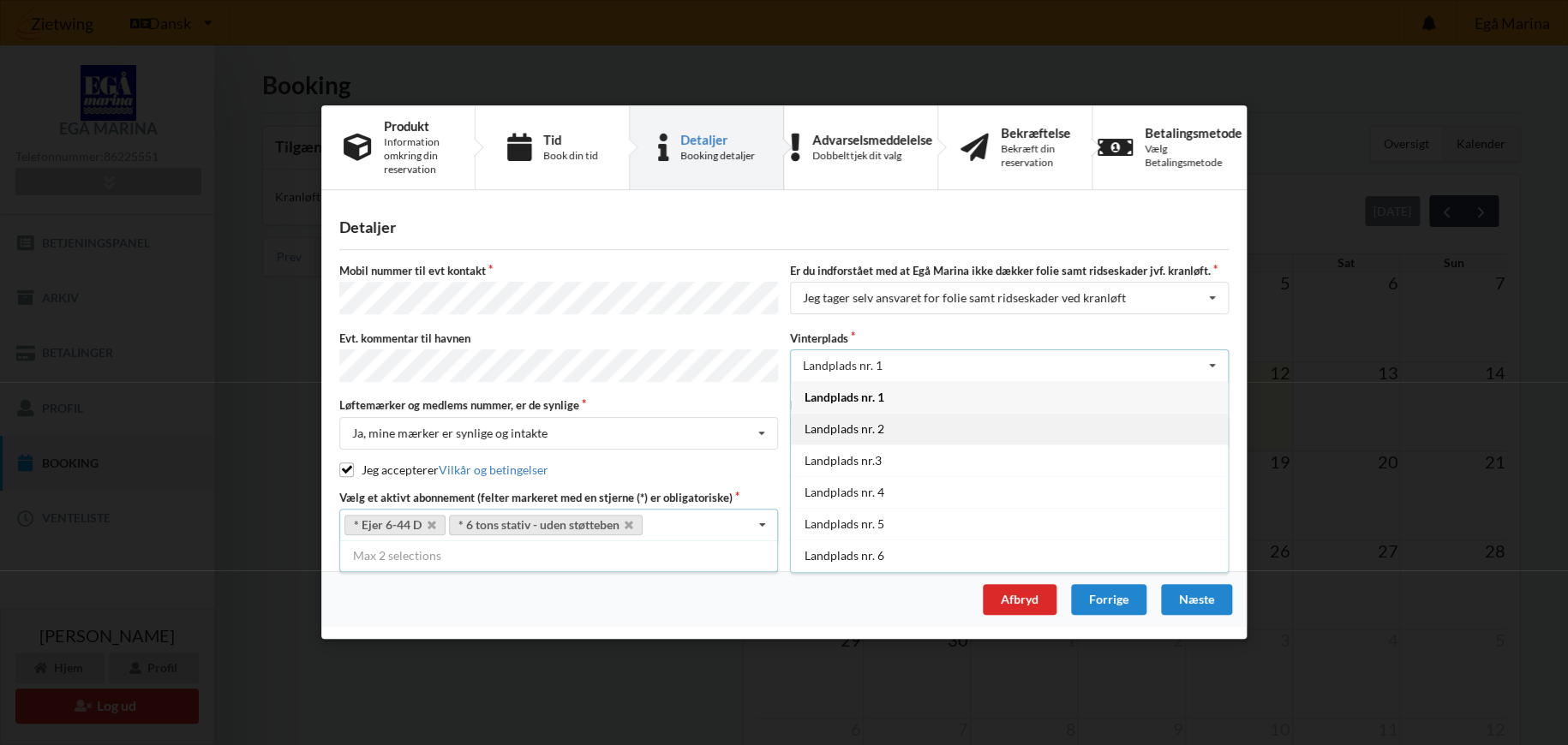
click at [860, 428] on div "Landplads nr. 2" at bounding box center [1009, 429] width 437 height 32
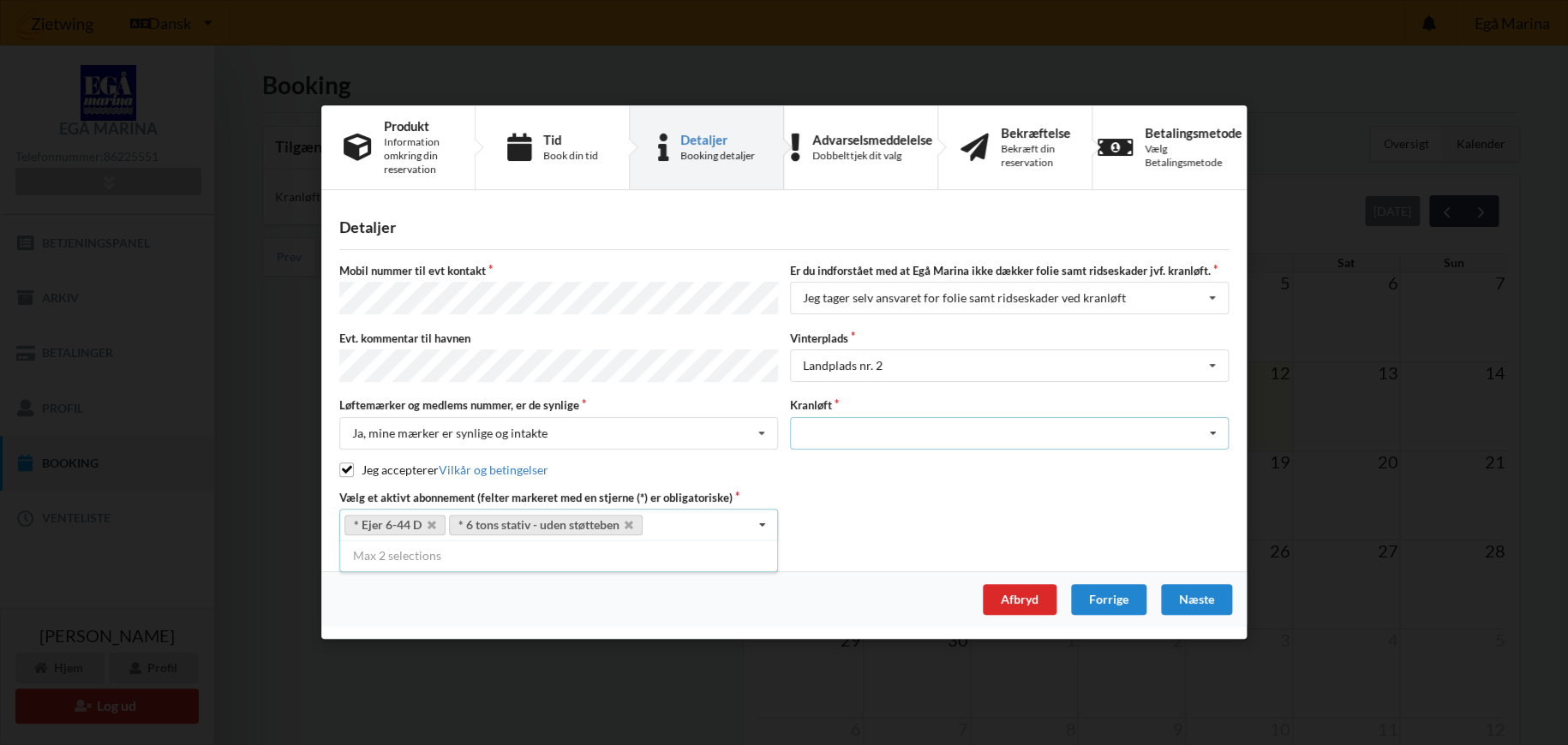
click at [865, 424] on div "Optagning" at bounding box center [1009, 433] width 439 height 33
click at [866, 530] on div "Vælg et aktivt abonnement (felter markeret med en stjerne (*) er obligatoriske)…" at bounding box center [784, 516] width 901 height 51
click at [1028, 590] on div "Afbryd" at bounding box center [1019, 600] width 74 height 31
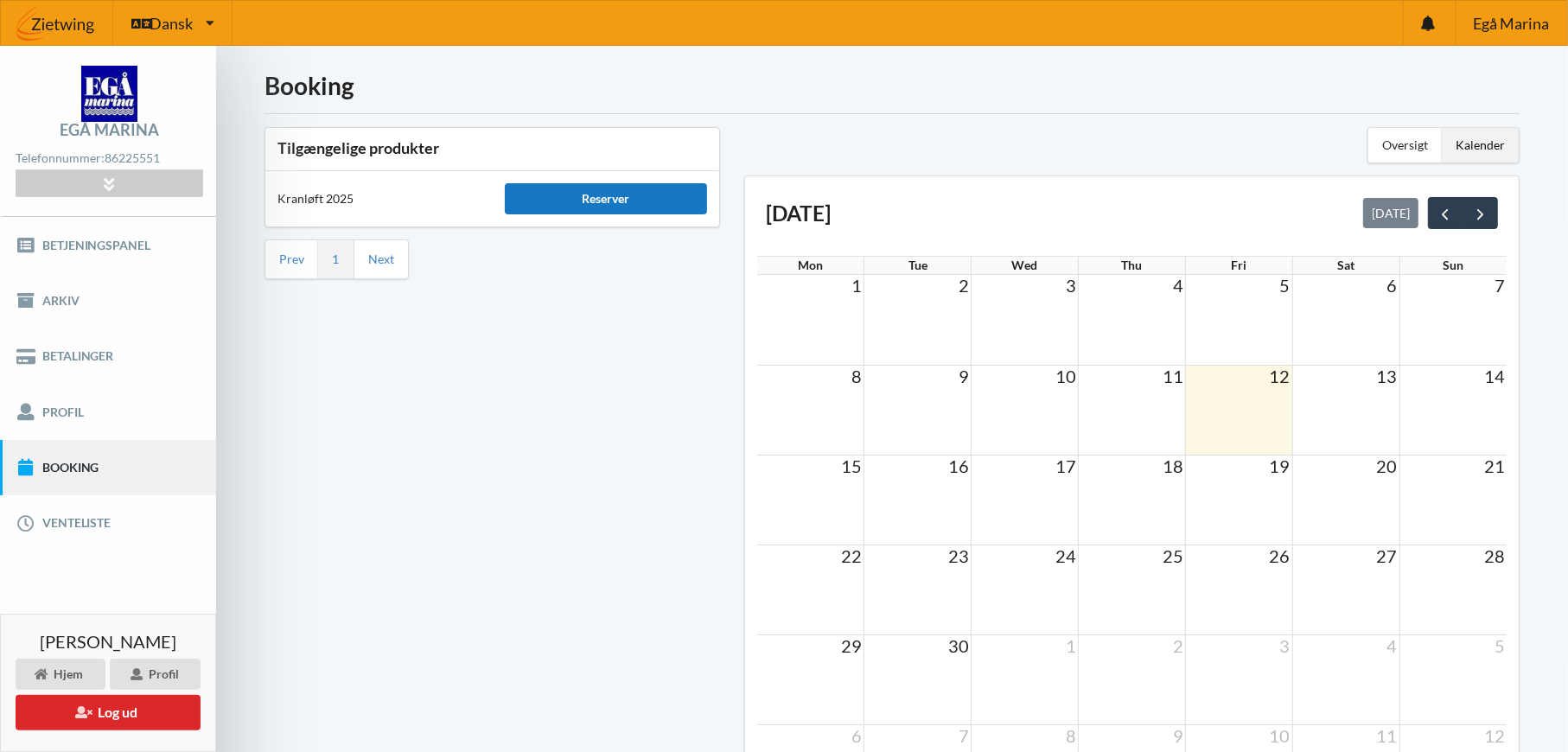
click at [605, 196] on div "Reserver" at bounding box center [606, 198] width 203 height 31
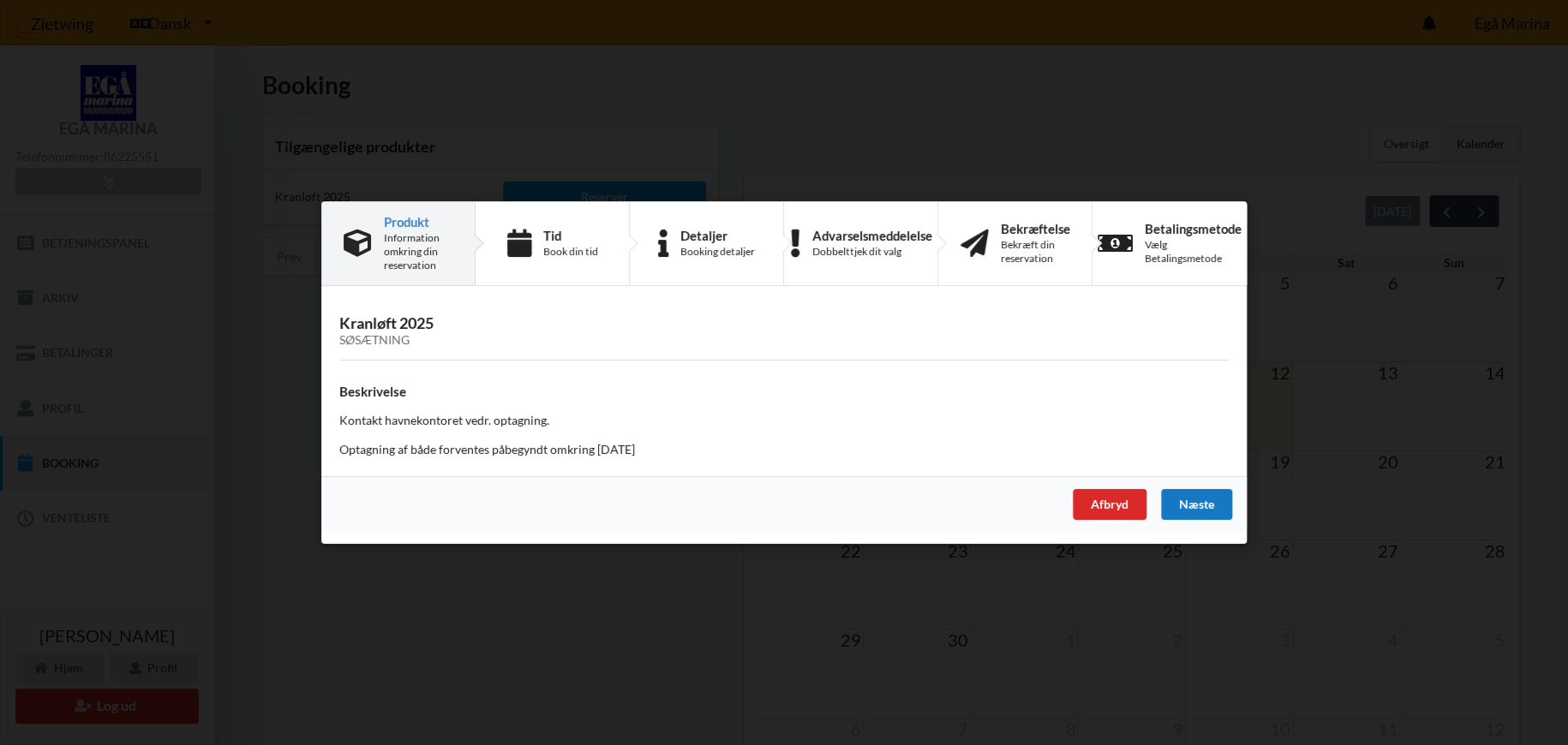
click at [1202, 501] on div "Næste" at bounding box center [1196, 504] width 71 height 31
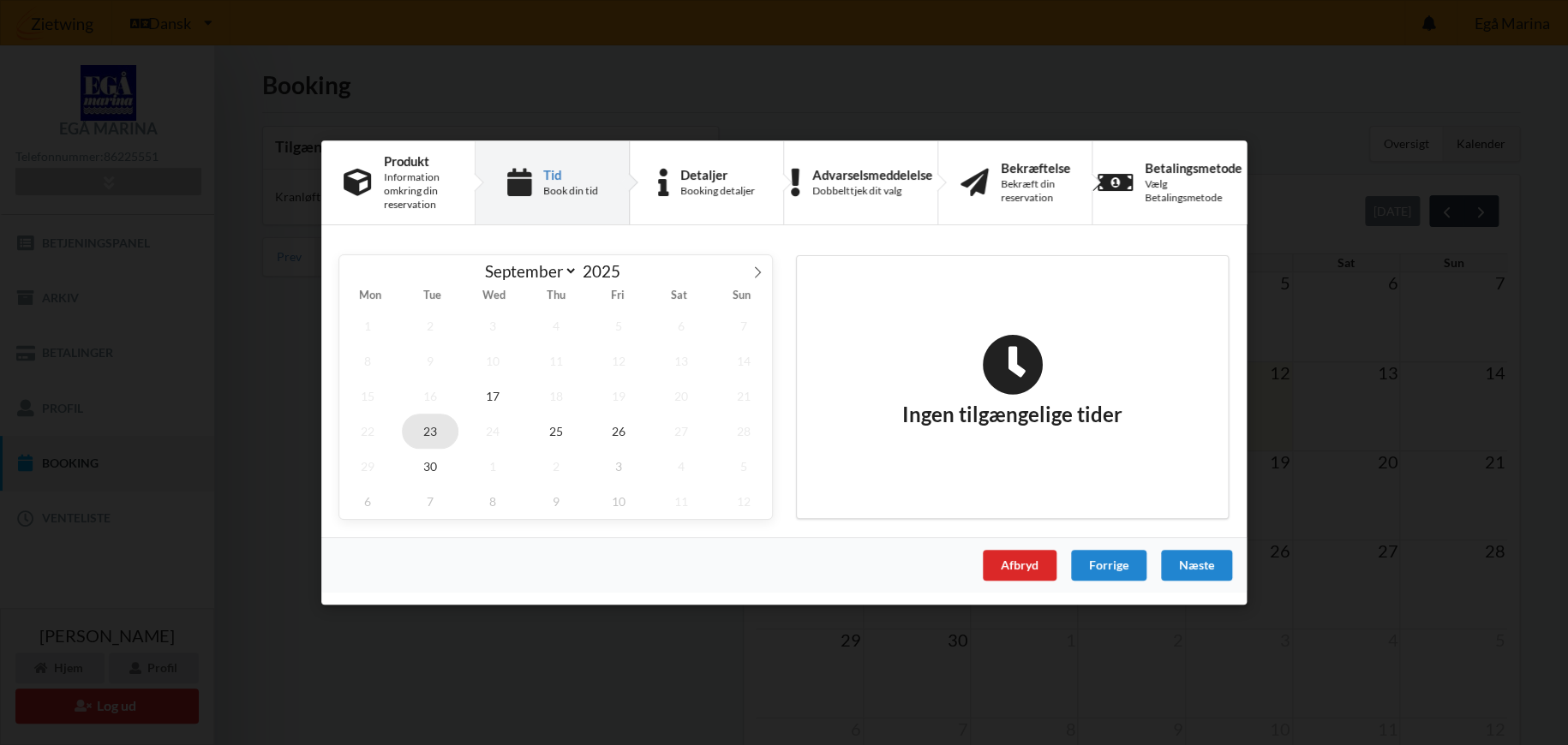
click at [429, 427] on span "23" at bounding box center [430, 431] width 56 height 36
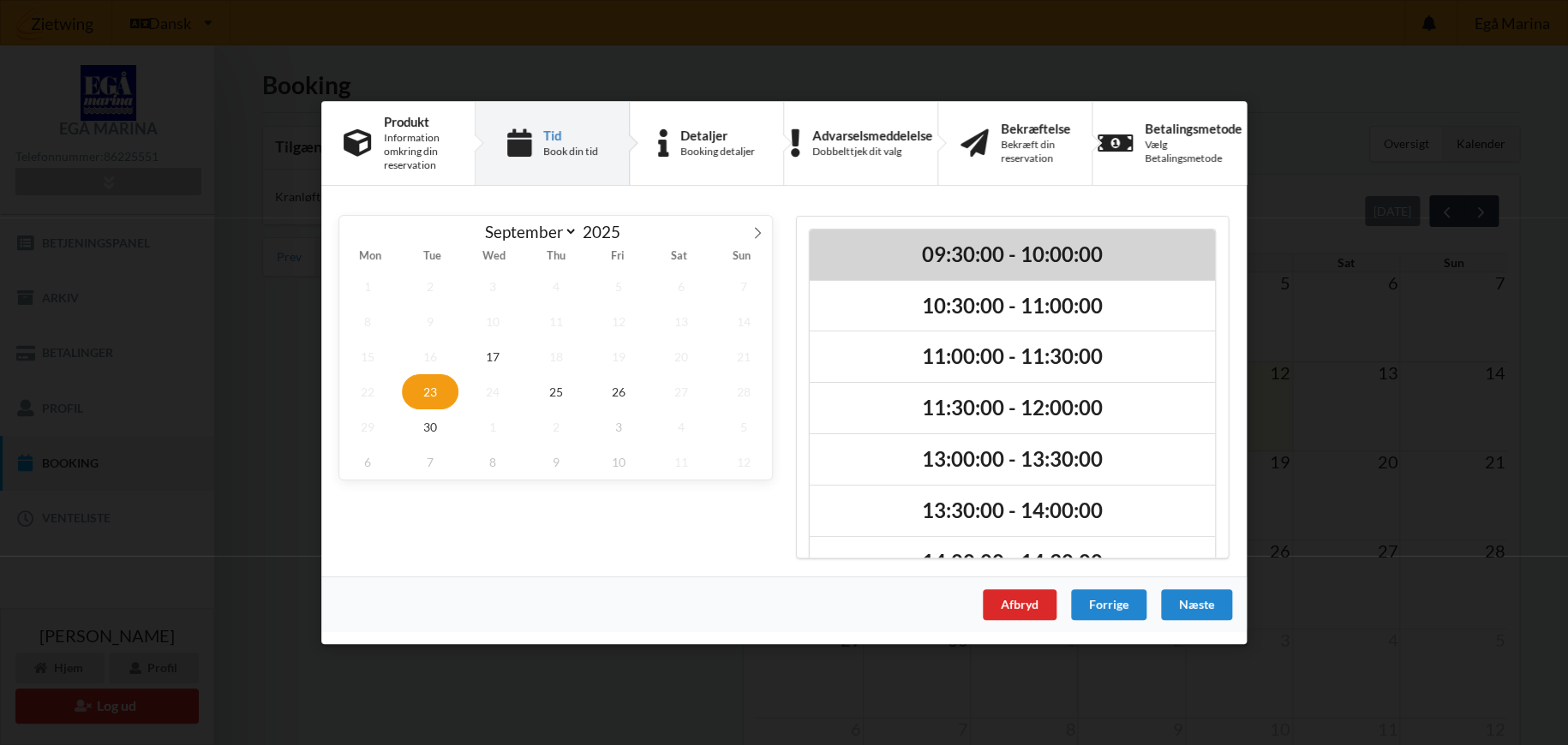
click at [987, 258] on h2 "09:30:00 - 10:00:00" at bounding box center [1012, 255] width 381 height 26
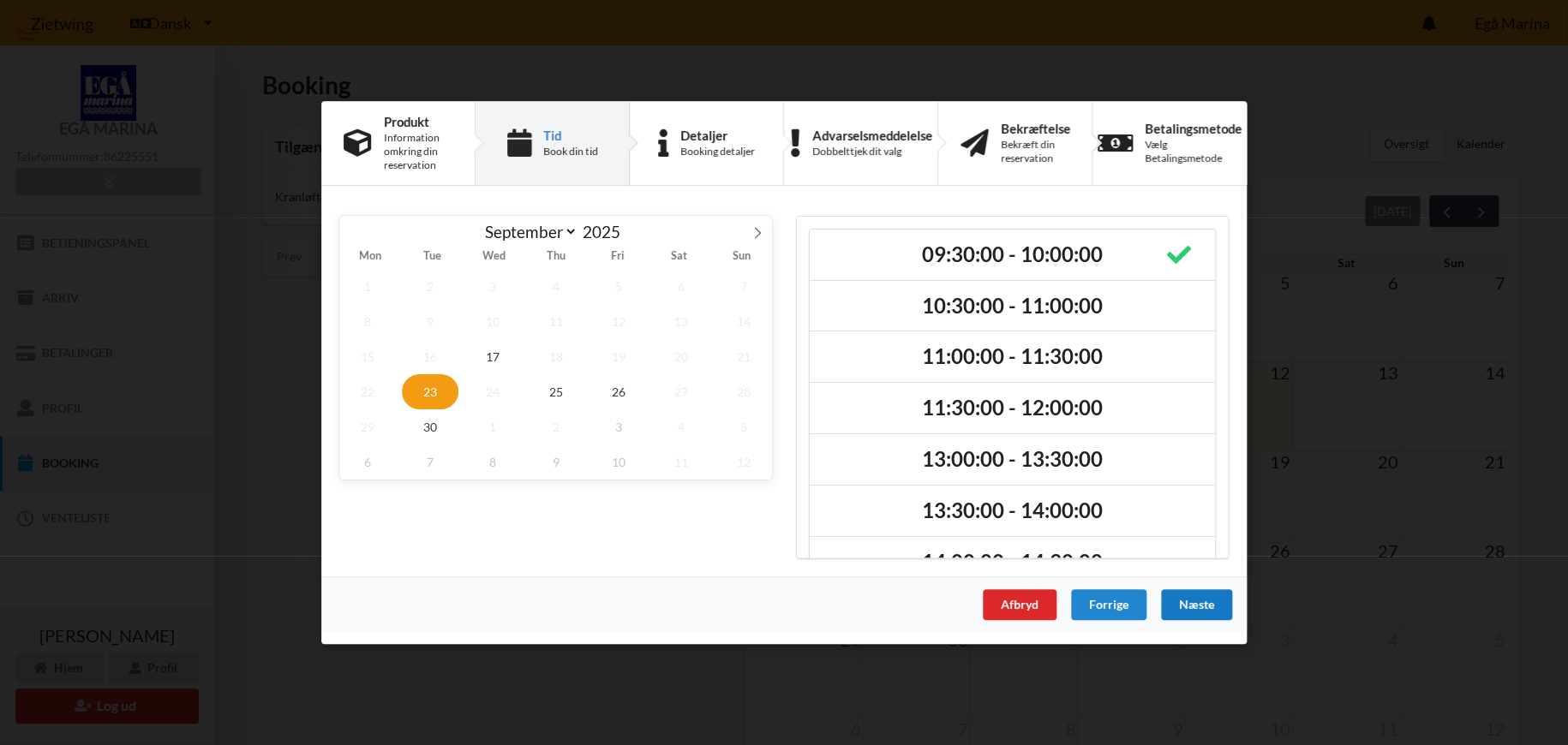
click at [1210, 612] on div "Næste" at bounding box center [1196, 605] width 71 height 31
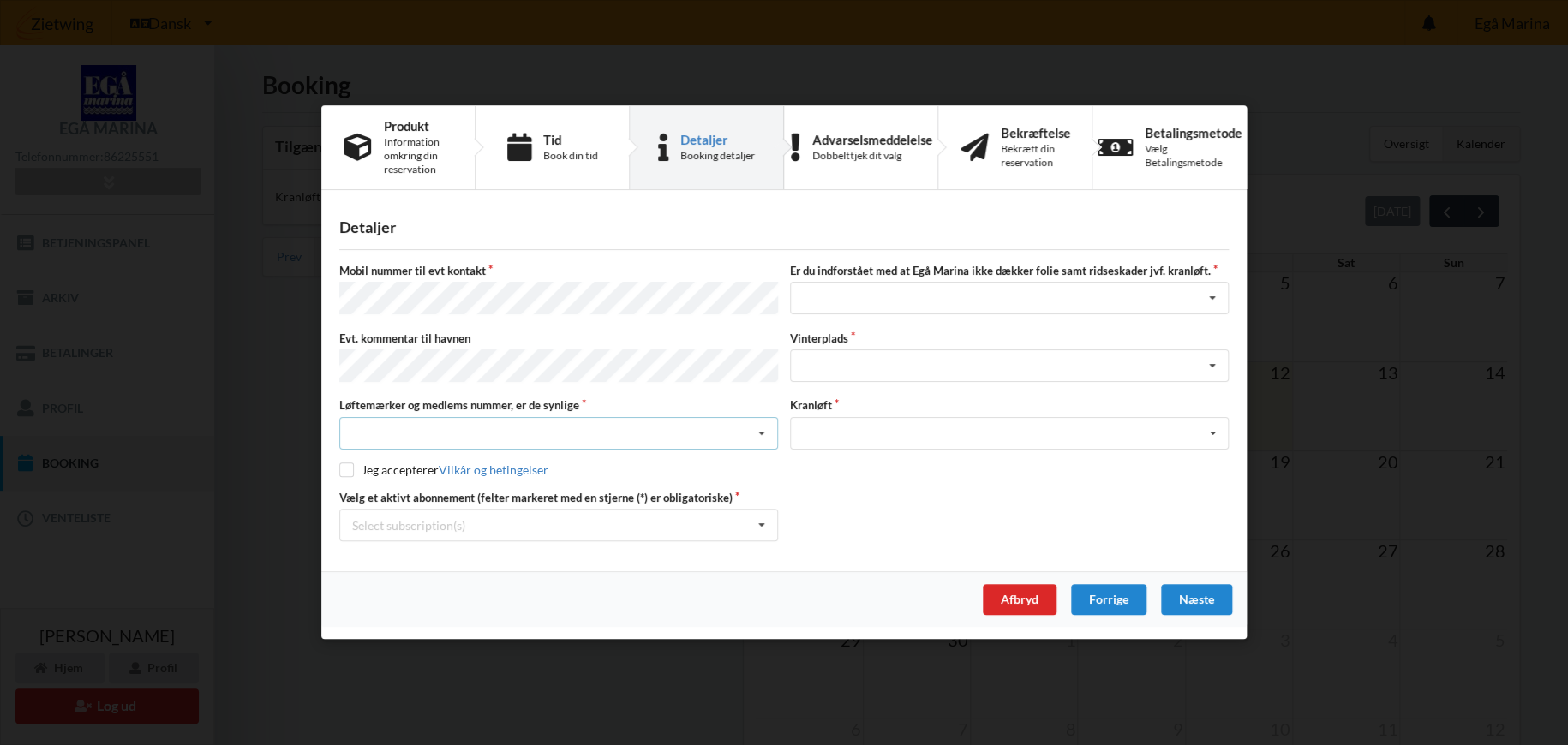
click at [668, 429] on div "Nej, jeg kontakter havnekontoret inden løftet Ja, mine mærker er synlige og int…" at bounding box center [558, 433] width 439 height 33
click at [431, 495] on div "Ja, mine mærker er synlige og intakte" at bounding box center [558, 496] width 437 height 32
click at [347, 469] on input "checkbox" at bounding box center [346, 470] width 15 height 15
checkbox input "true"
click at [431, 525] on div "Select subscription(s)" at bounding box center [408, 526] width 113 height 15
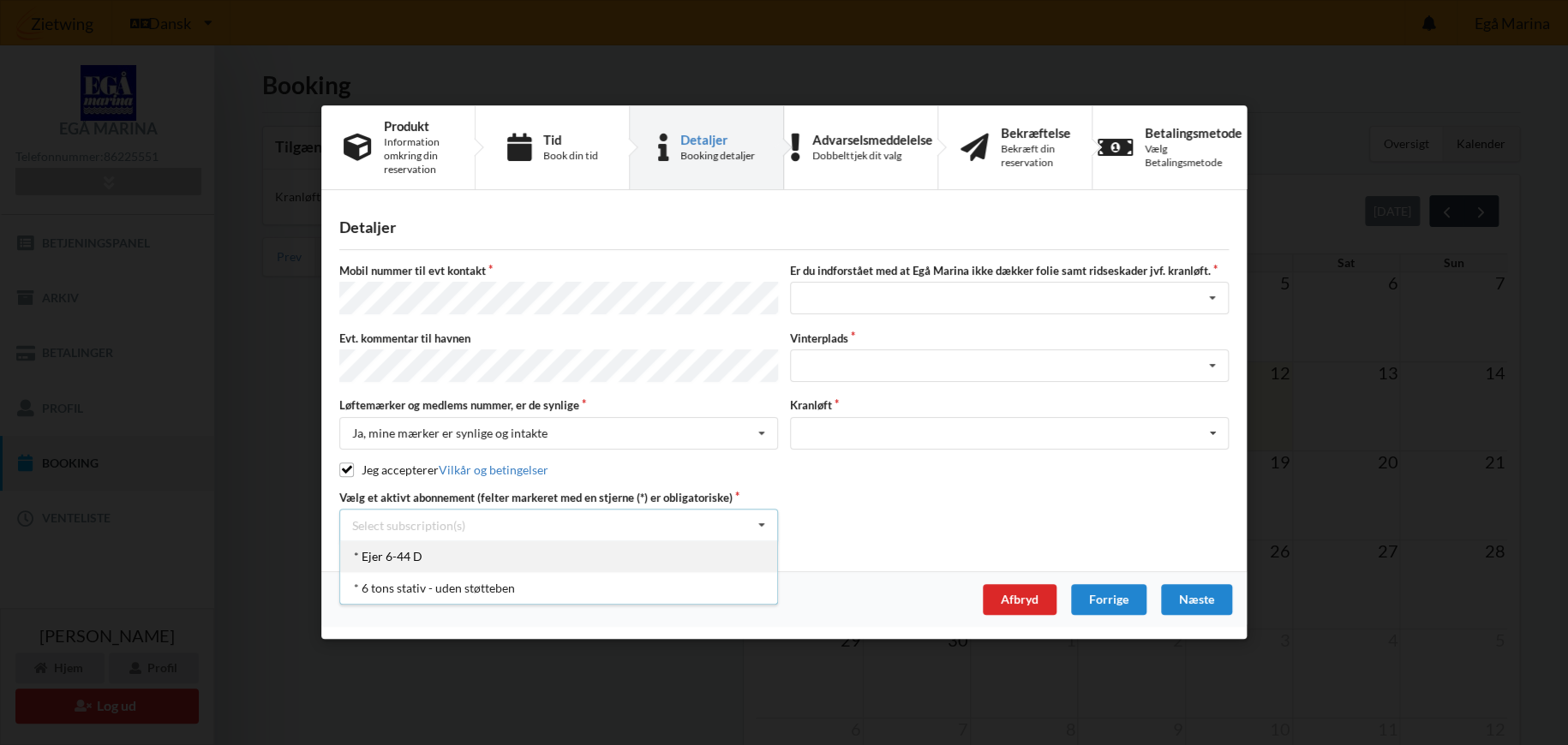
click at [394, 553] on div "* Ejer 6-44 D" at bounding box center [558, 557] width 437 height 32
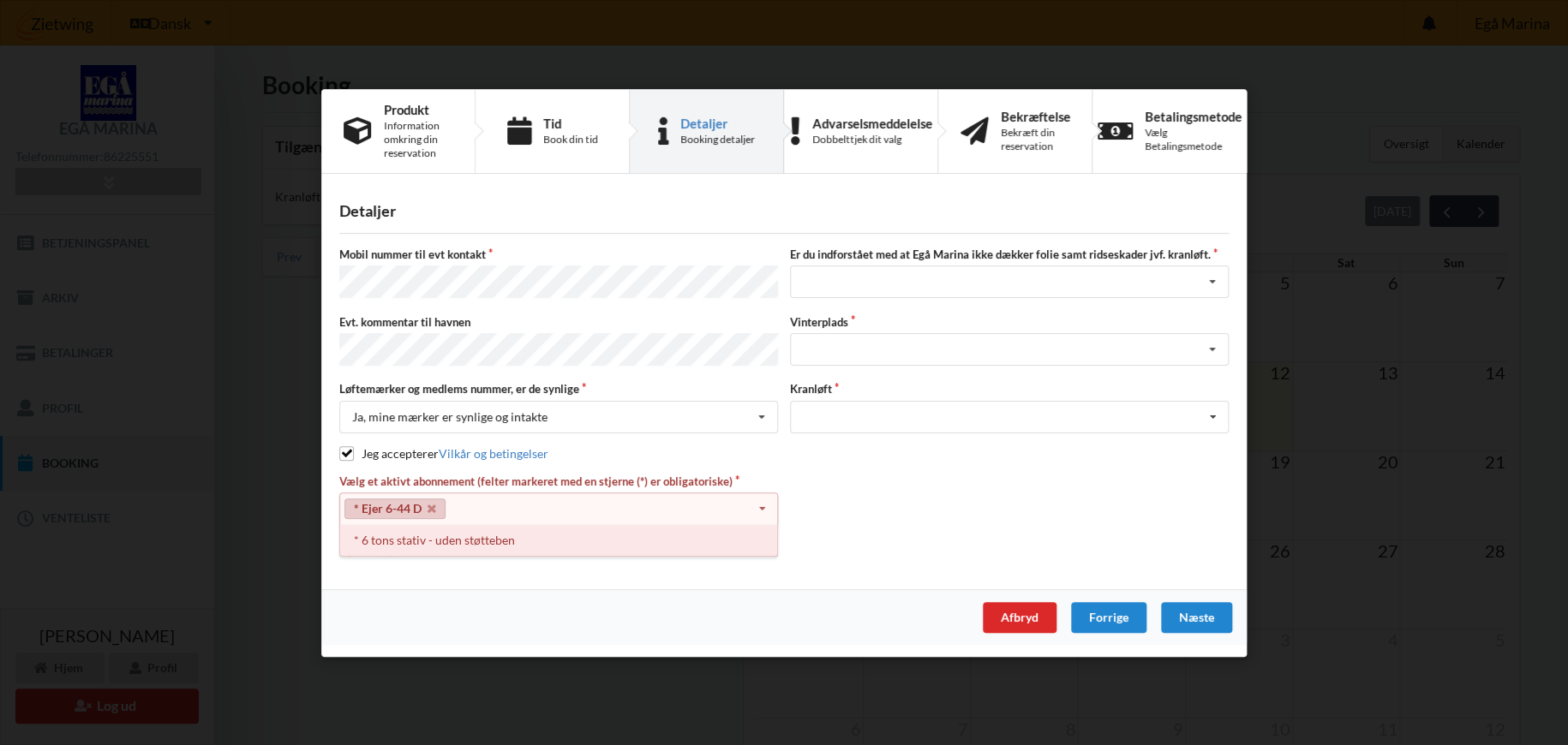
click at [428, 539] on div "* 6 tons stativ - uden støtteben" at bounding box center [558, 540] width 437 height 32
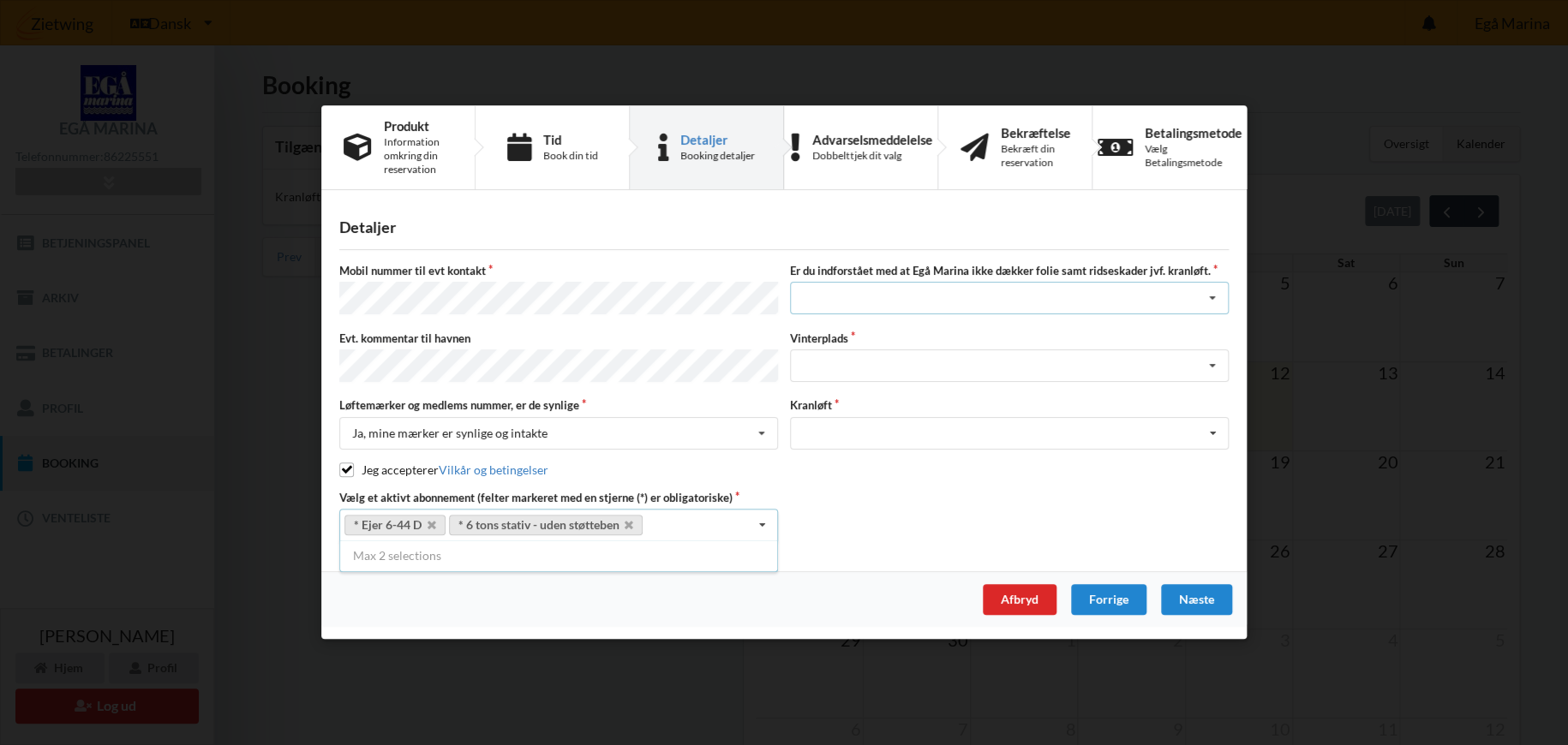
click at [933, 300] on div "Jeg har tæpper med og tager selv ansvaret for eventuelle folie samt ridseskader…" at bounding box center [1009, 299] width 439 height 33
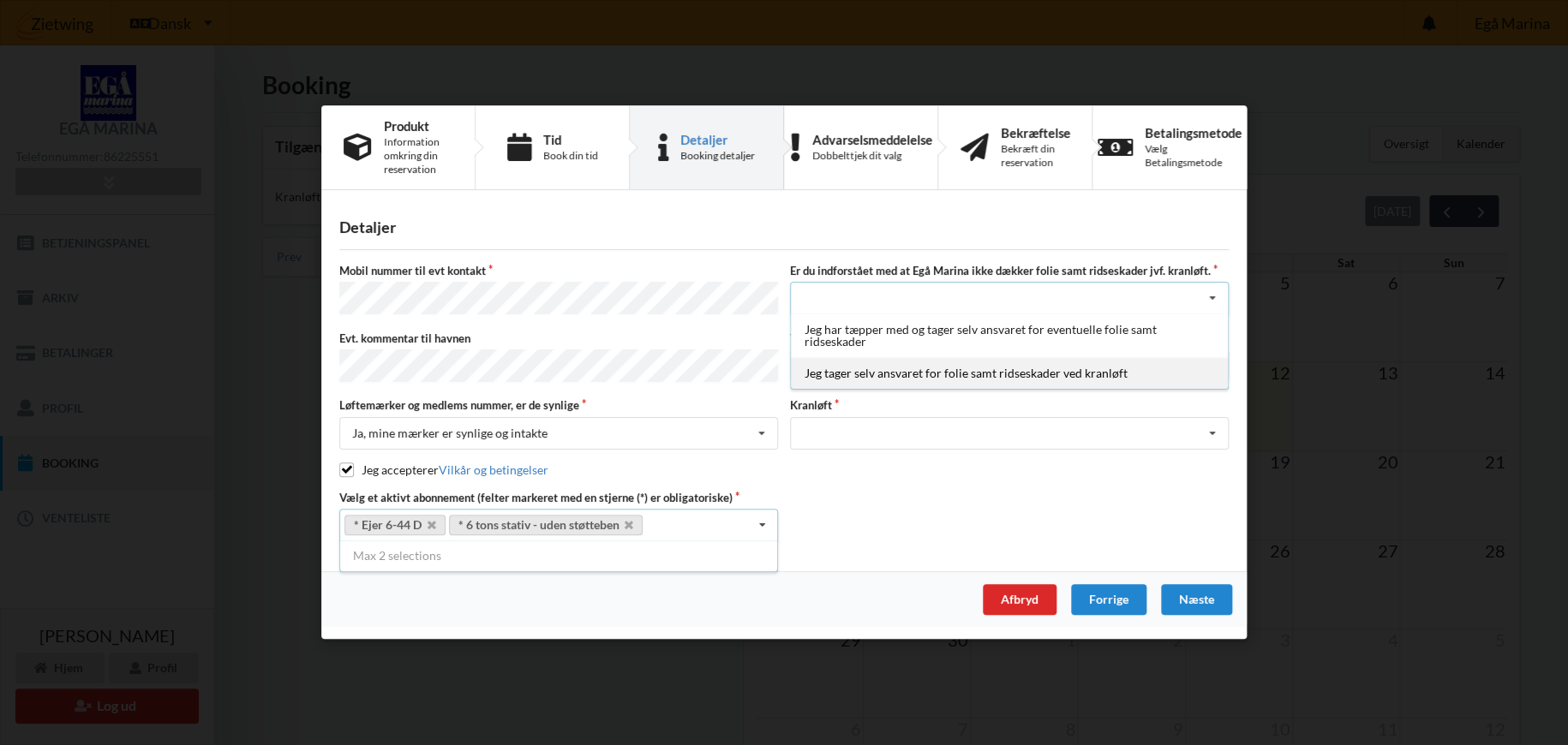
click at [904, 370] on div "Jeg tager selv ansvaret for folie samt ridseskader ved kranløft" at bounding box center [1009, 374] width 437 height 32
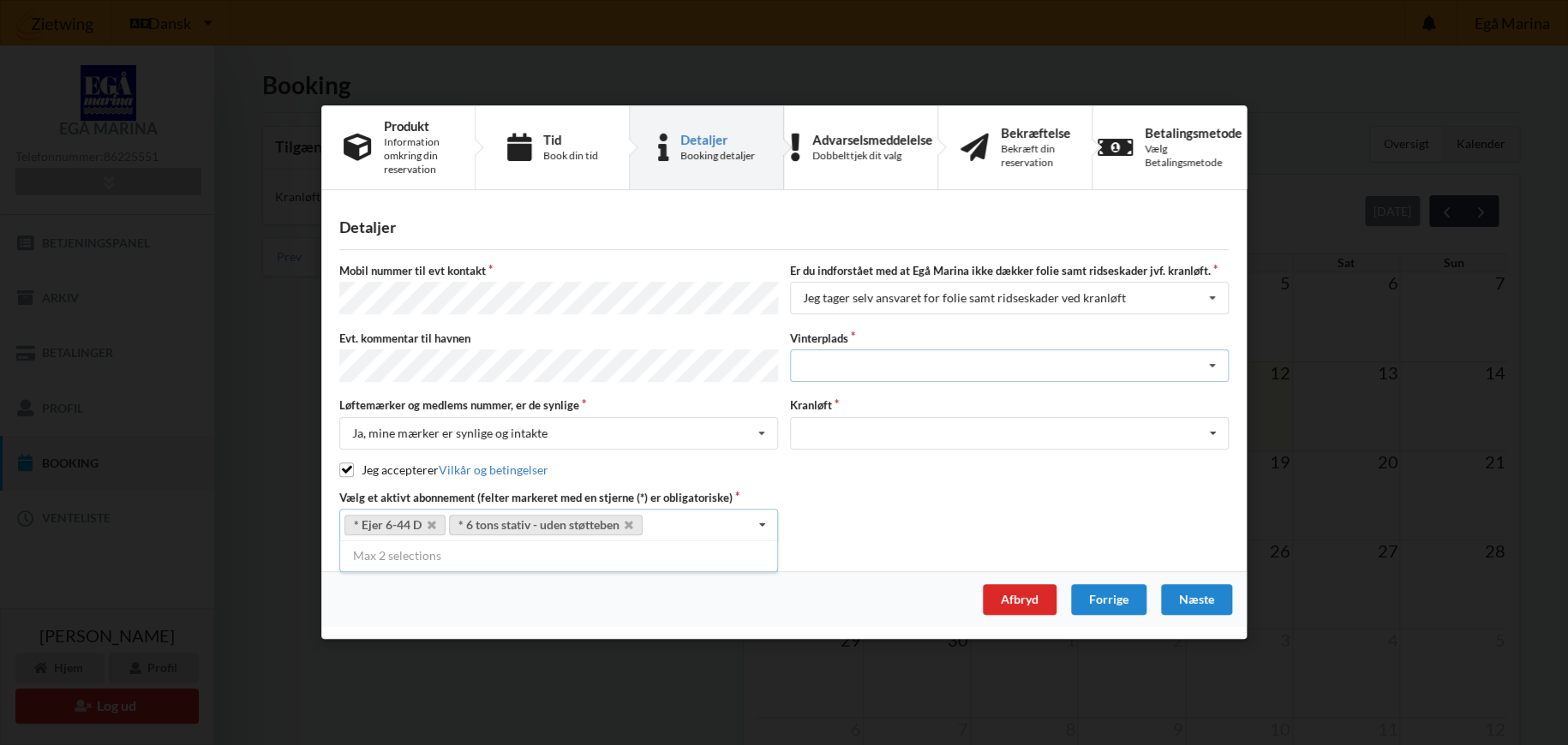
click at [904, 366] on div "Landplads nr. 1 Landplads nr. 2 Landplads nr.3 Landplads nr. 4 Landplads nr. 5 …" at bounding box center [1009, 365] width 439 height 33
click at [886, 432] on div "Landplads nr. 2" at bounding box center [1009, 429] width 437 height 32
click at [875, 432] on div "Optagning" at bounding box center [1009, 433] width 439 height 33
click at [840, 463] on div "Optagning" at bounding box center [1009, 465] width 437 height 32
click at [1185, 592] on div "Næste" at bounding box center [1196, 600] width 71 height 31
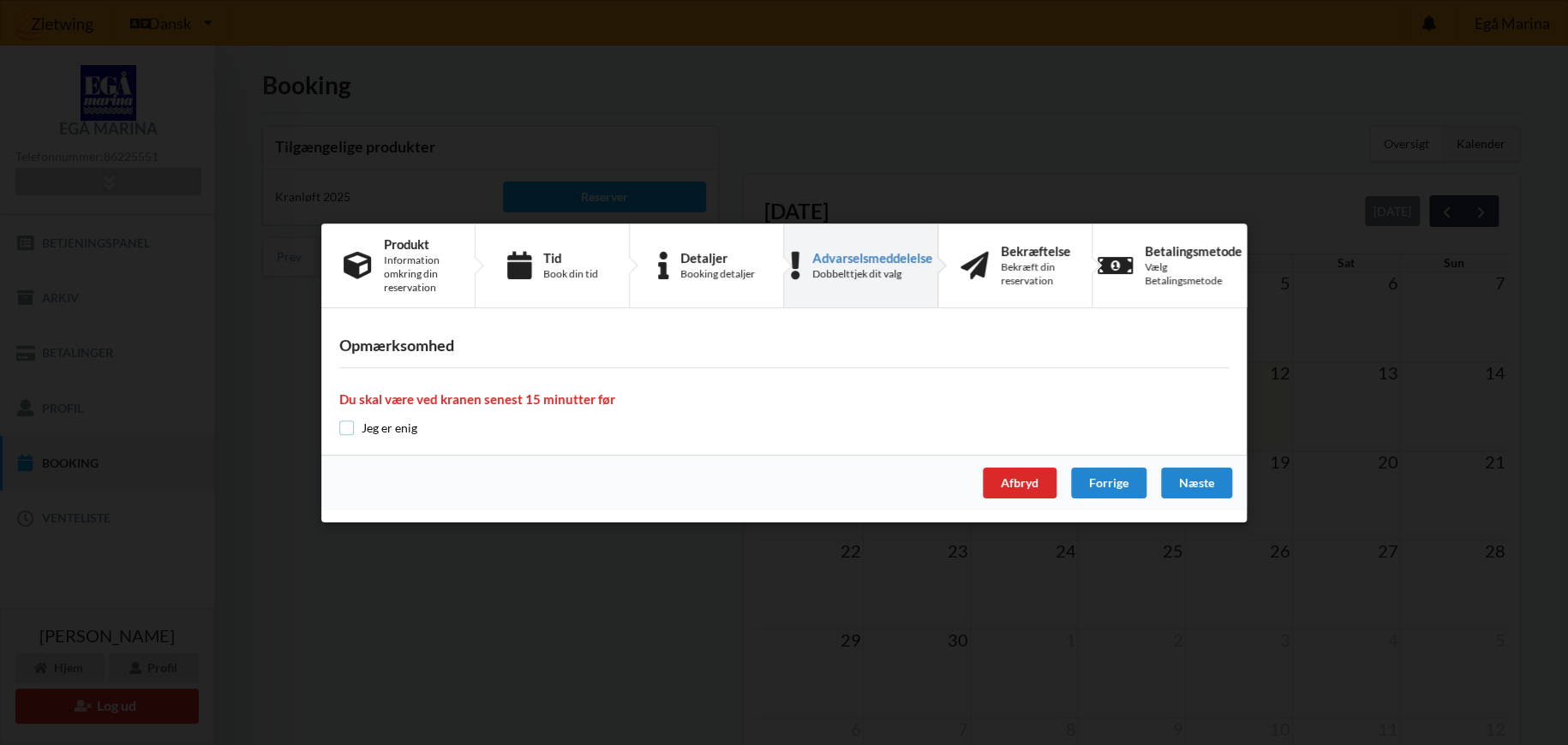
click at [346, 430] on input "checkbox" at bounding box center [346, 428] width 15 height 15
checkbox input "true"
click at [1202, 480] on div "Næste" at bounding box center [1196, 483] width 71 height 31
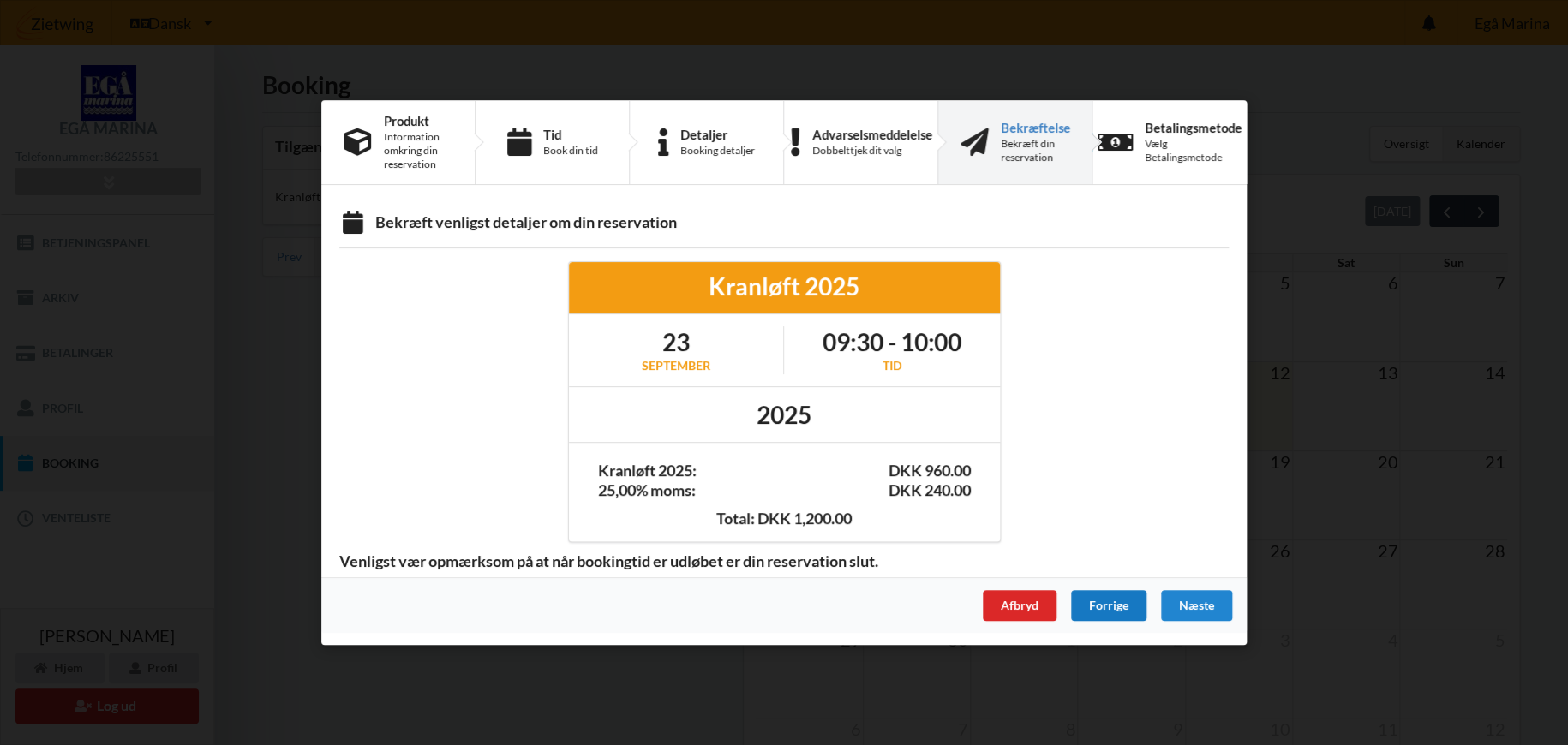
click at [1108, 603] on div "Forrige" at bounding box center [1108, 606] width 76 height 31
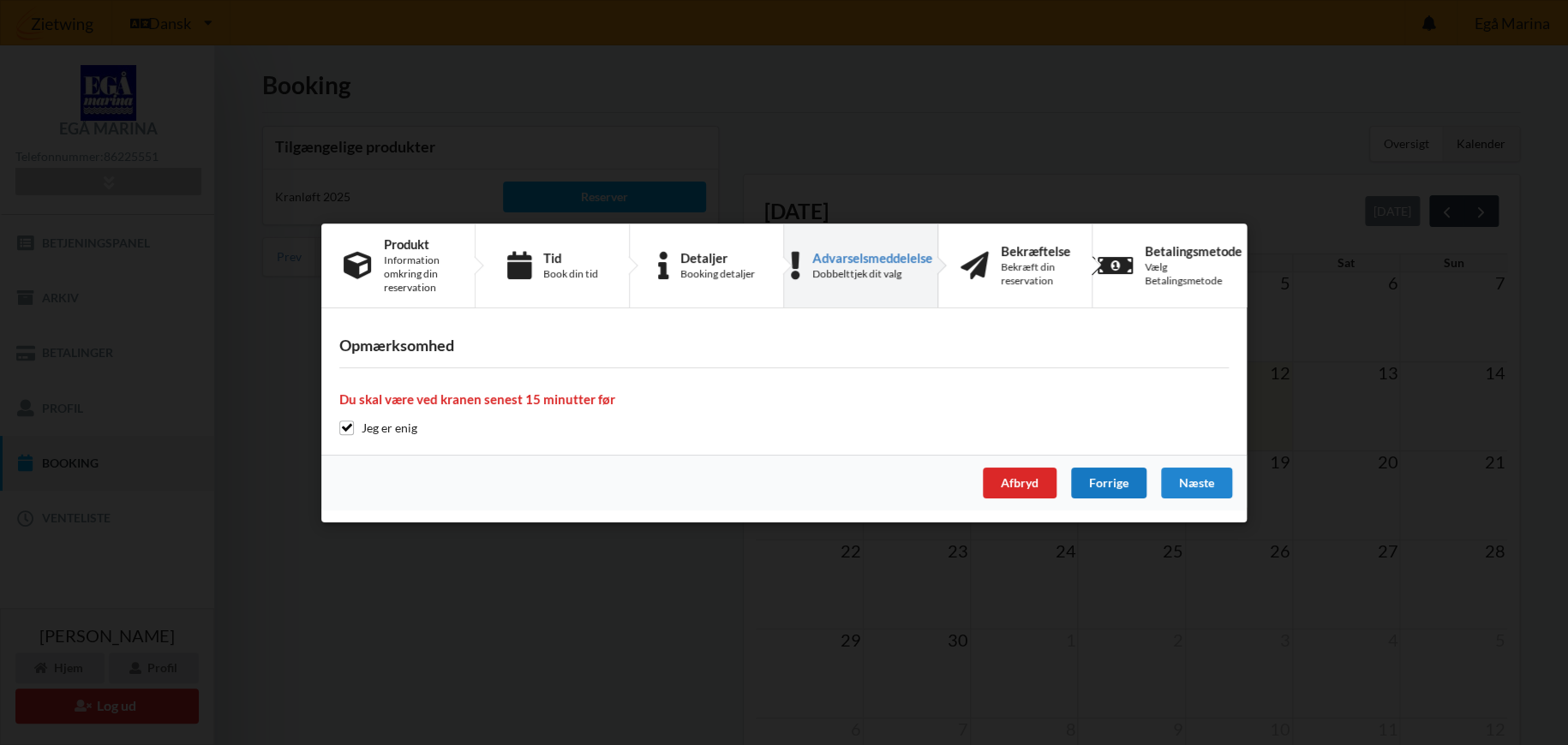
click at [1117, 484] on div "Forrige" at bounding box center [1108, 483] width 76 height 31
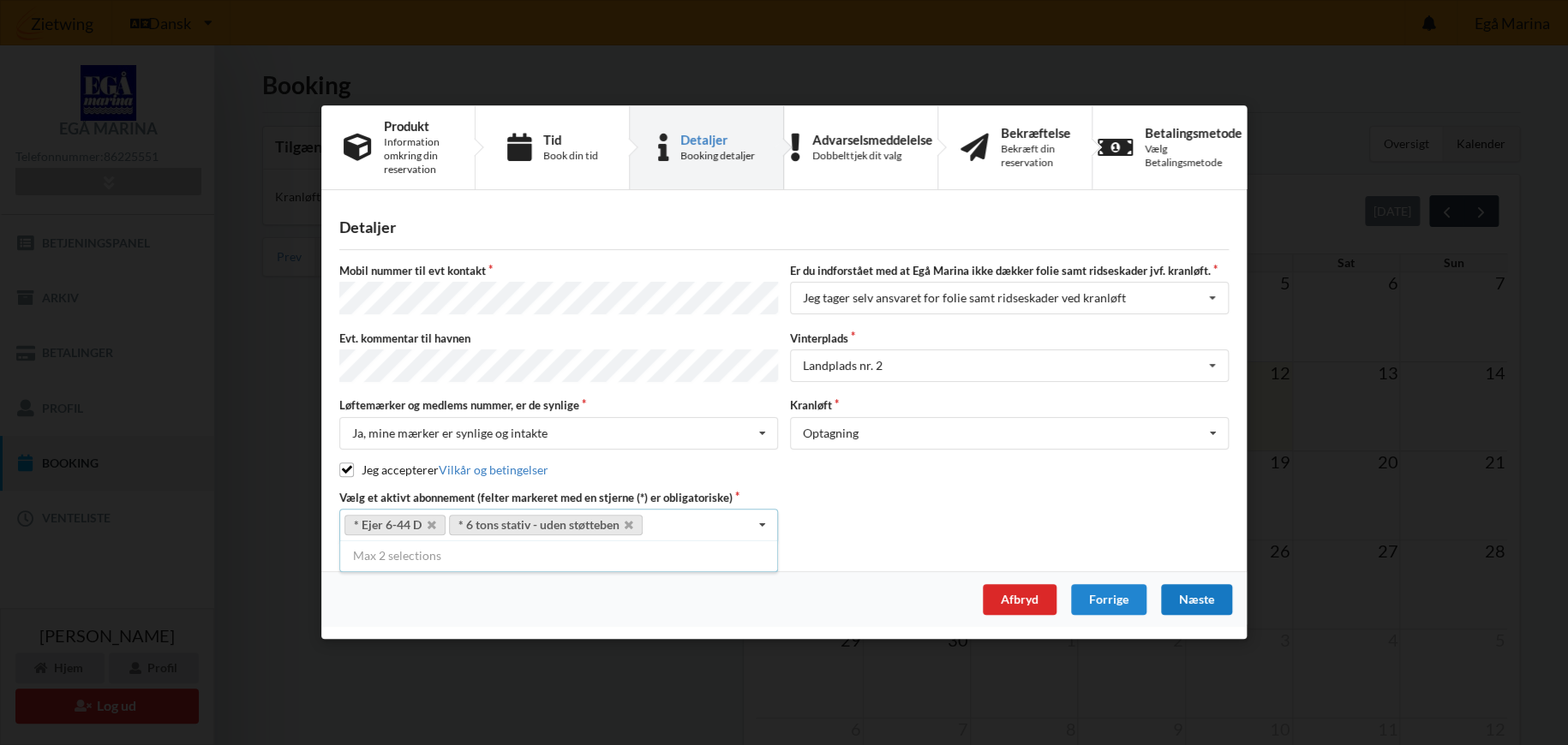
click at [1209, 592] on div "Næste" at bounding box center [1196, 600] width 71 height 31
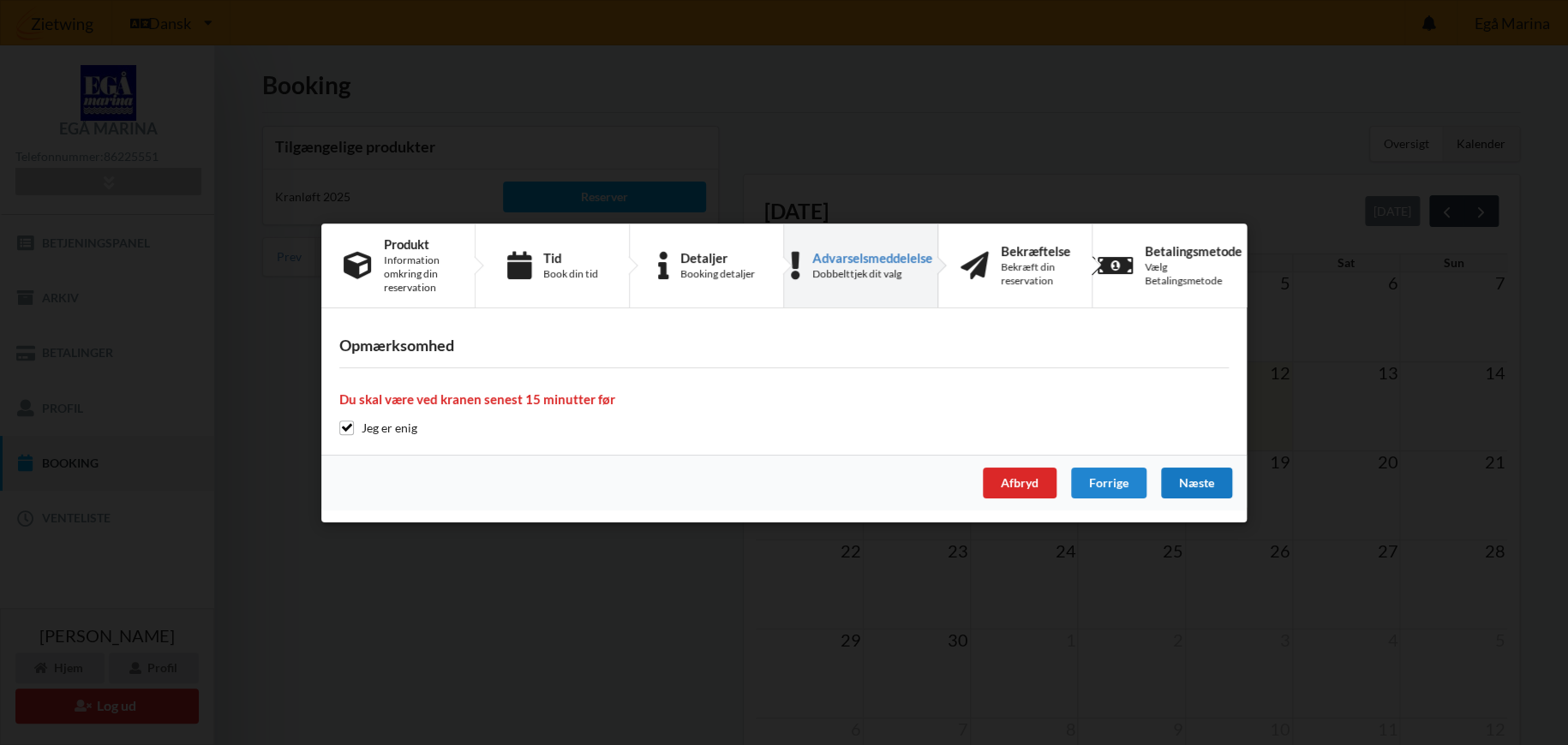
click at [1200, 476] on div "Næste" at bounding box center [1196, 483] width 71 height 31
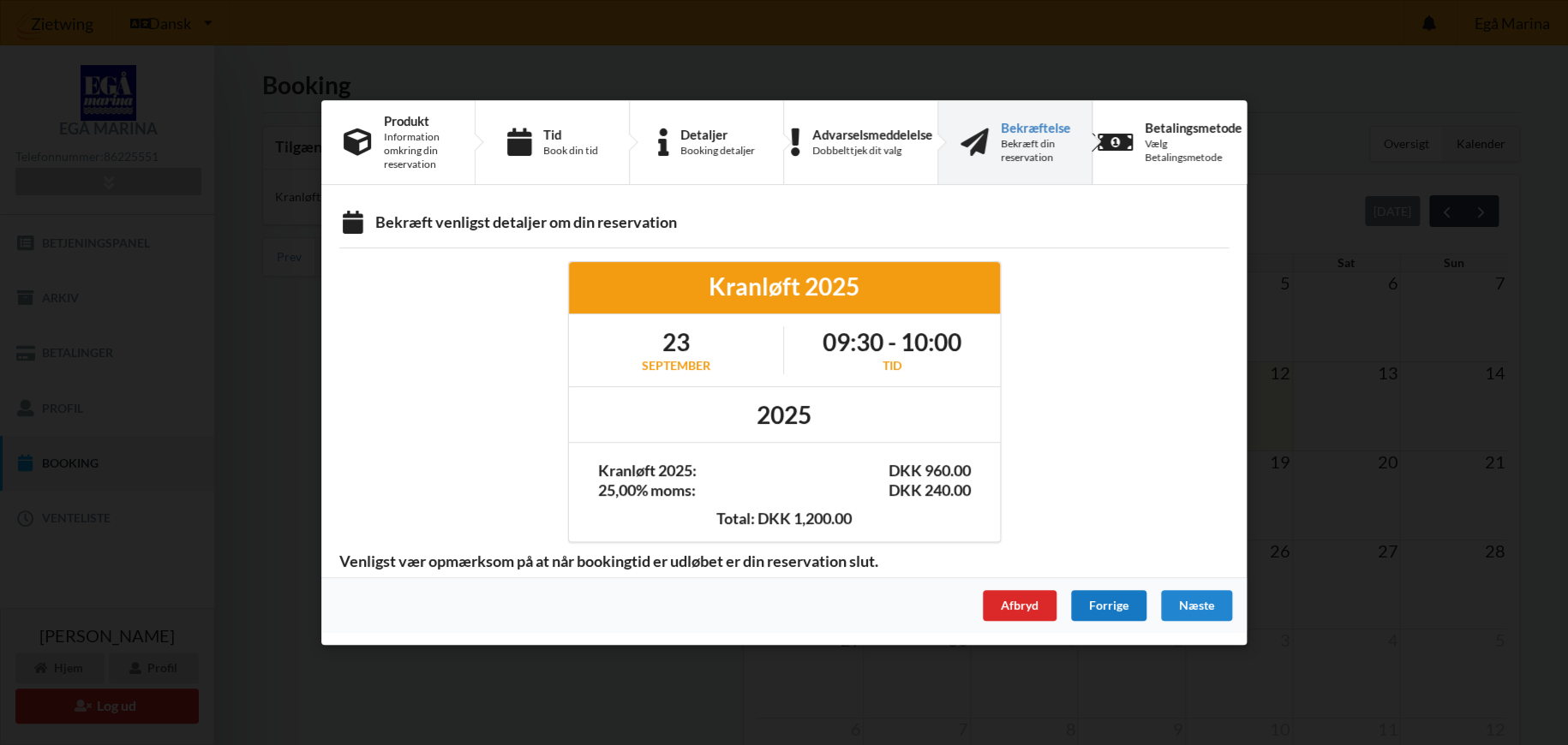
click at [1112, 600] on div "Forrige" at bounding box center [1108, 606] width 76 height 31
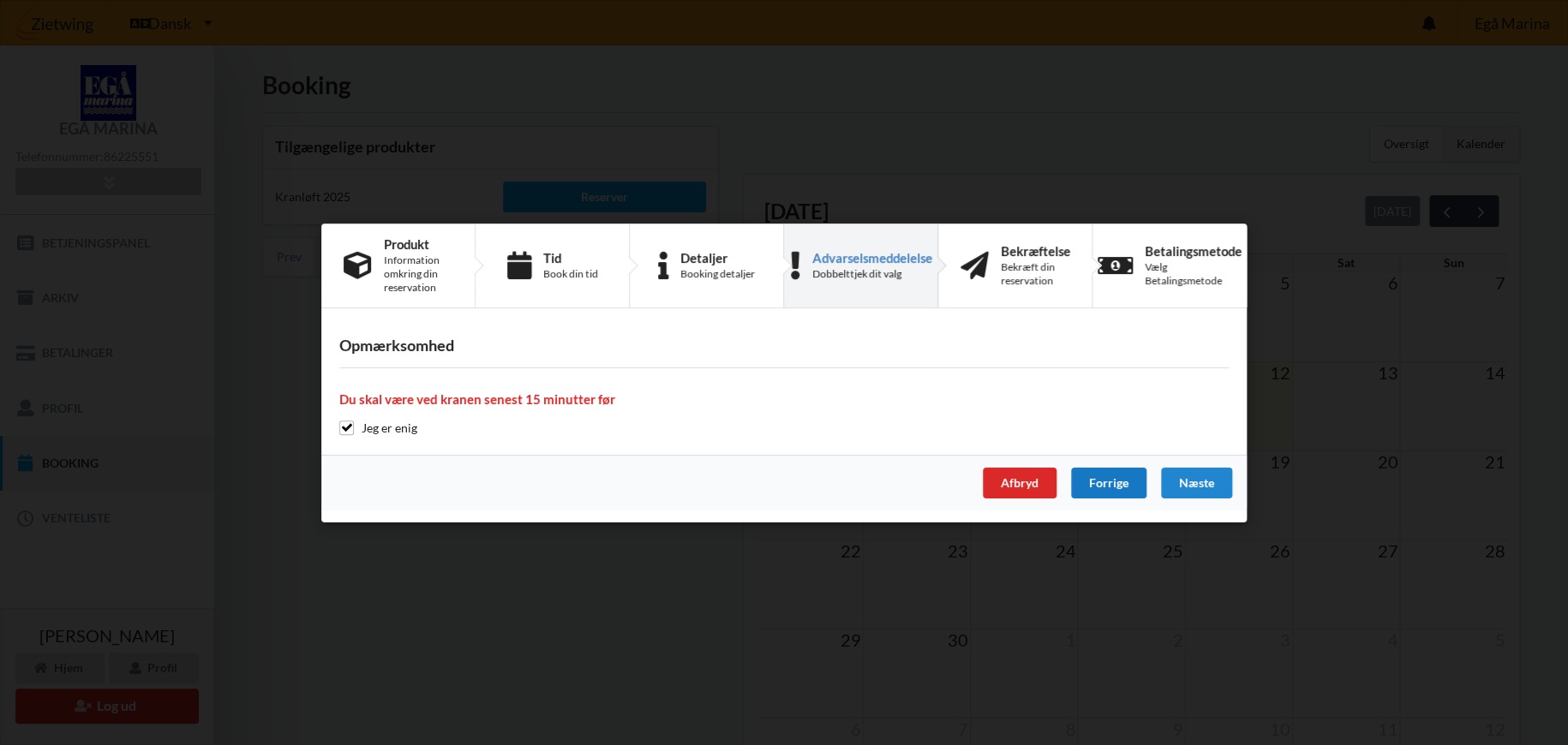
click at [1097, 487] on div "Forrige" at bounding box center [1108, 483] width 76 height 31
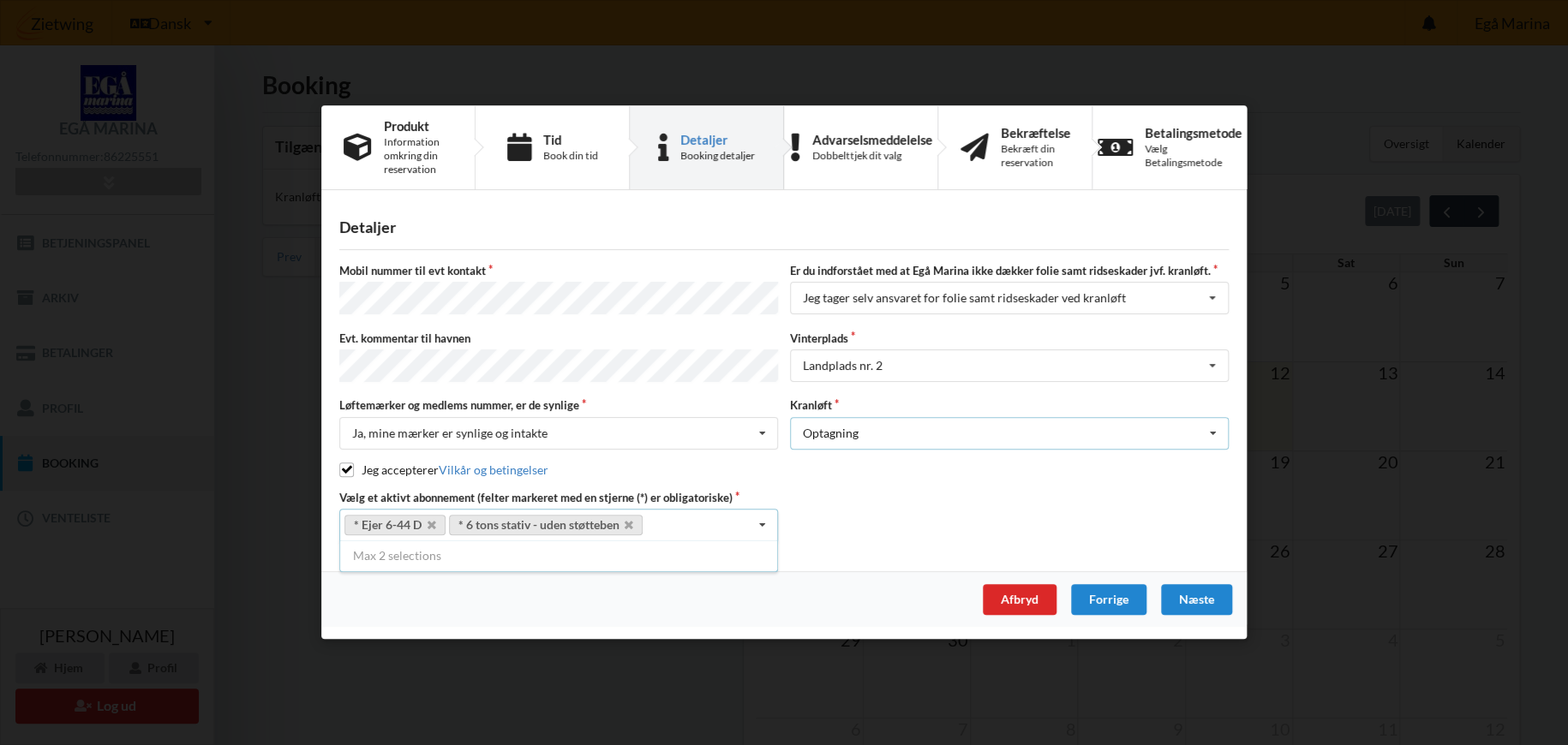
click at [1100, 430] on div "Optagning Optagning" at bounding box center [1009, 433] width 439 height 33
click at [884, 483] on div "Mobil nummer til evt kontakt Er du indforstået med at Egå Marina ikke dækker fo…" at bounding box center [784, 402] width 889 height 278
click at [1201, 596] on div "Næste" at bounding box center [1196, 600] width 71 height 31
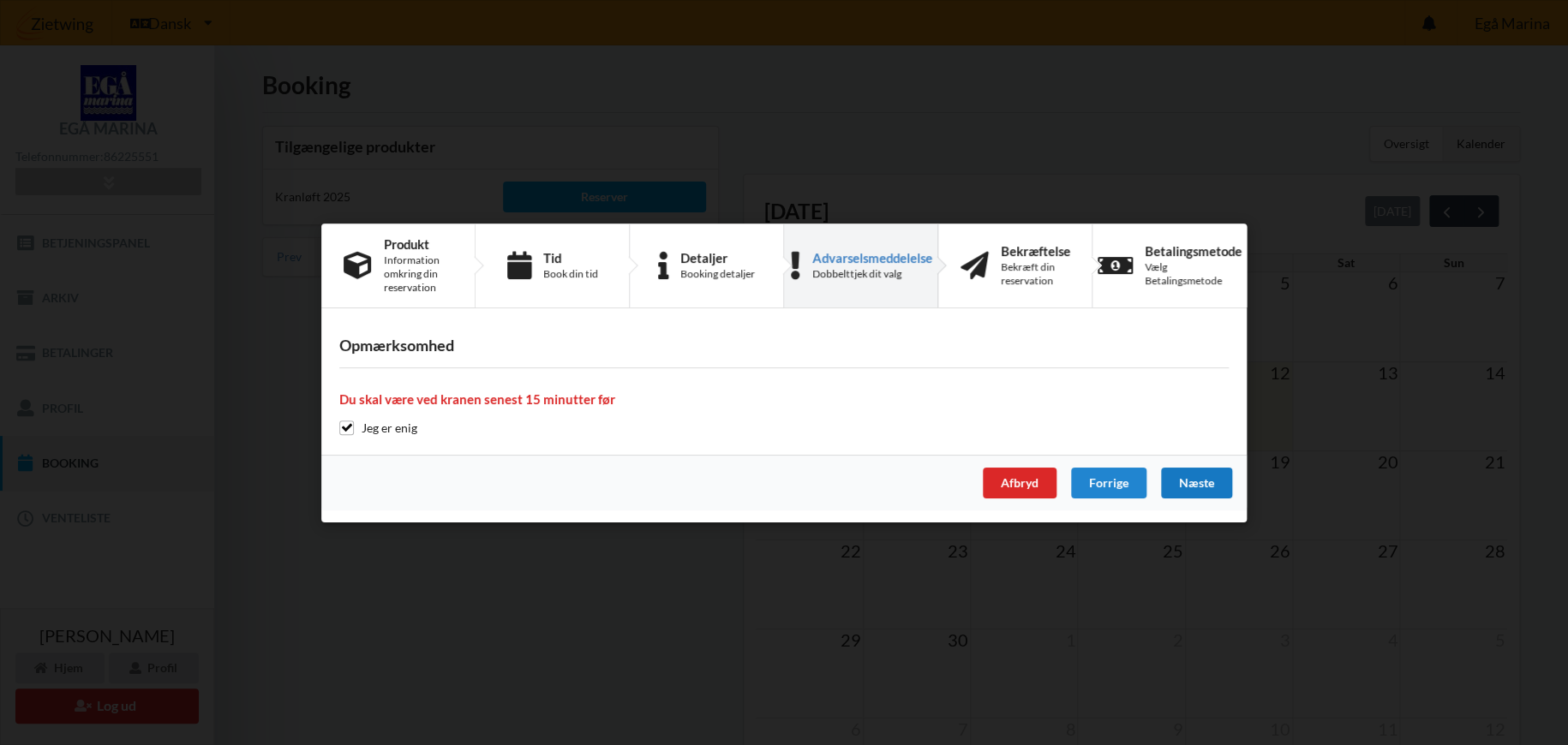
click at [1204, 475] on div "Næste" at bounding box center [1196, 483] width 71 height 31
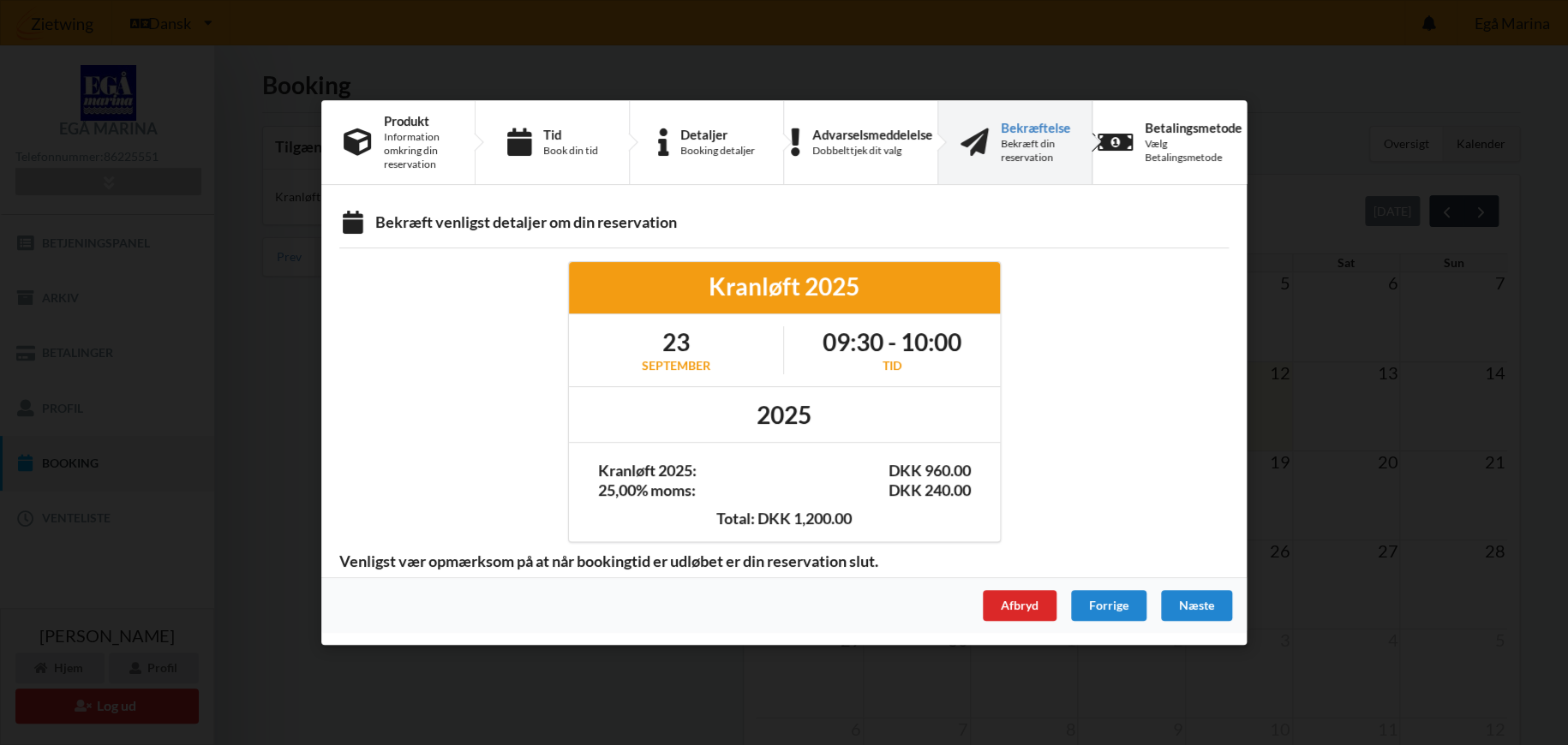
click at [1018, 606] on div "Afbryd" at bounding box center [1019, 606] width 74 height 31
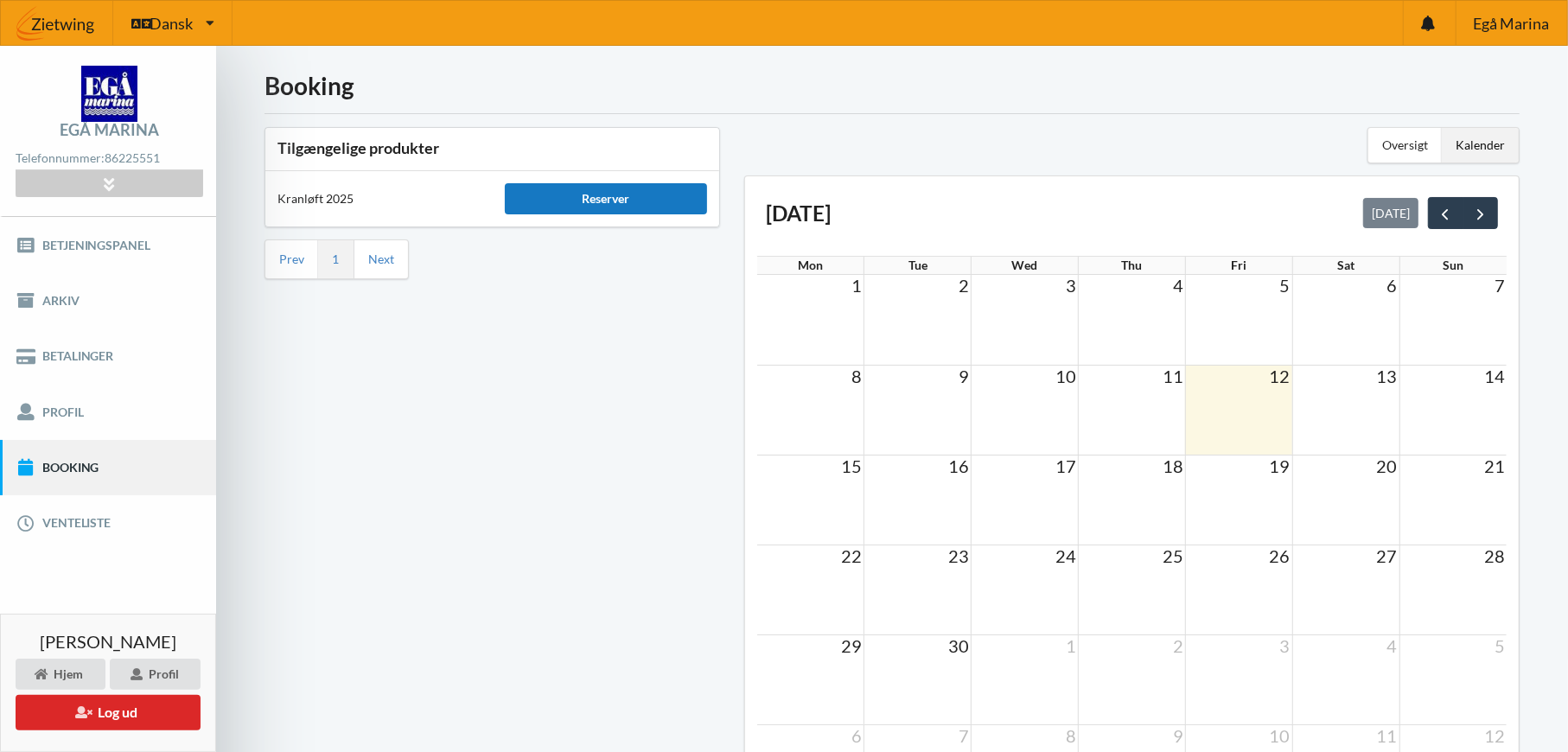
click at [625, 206] on div "Reserver" at bounding box center [606, 198] width 203 height 31
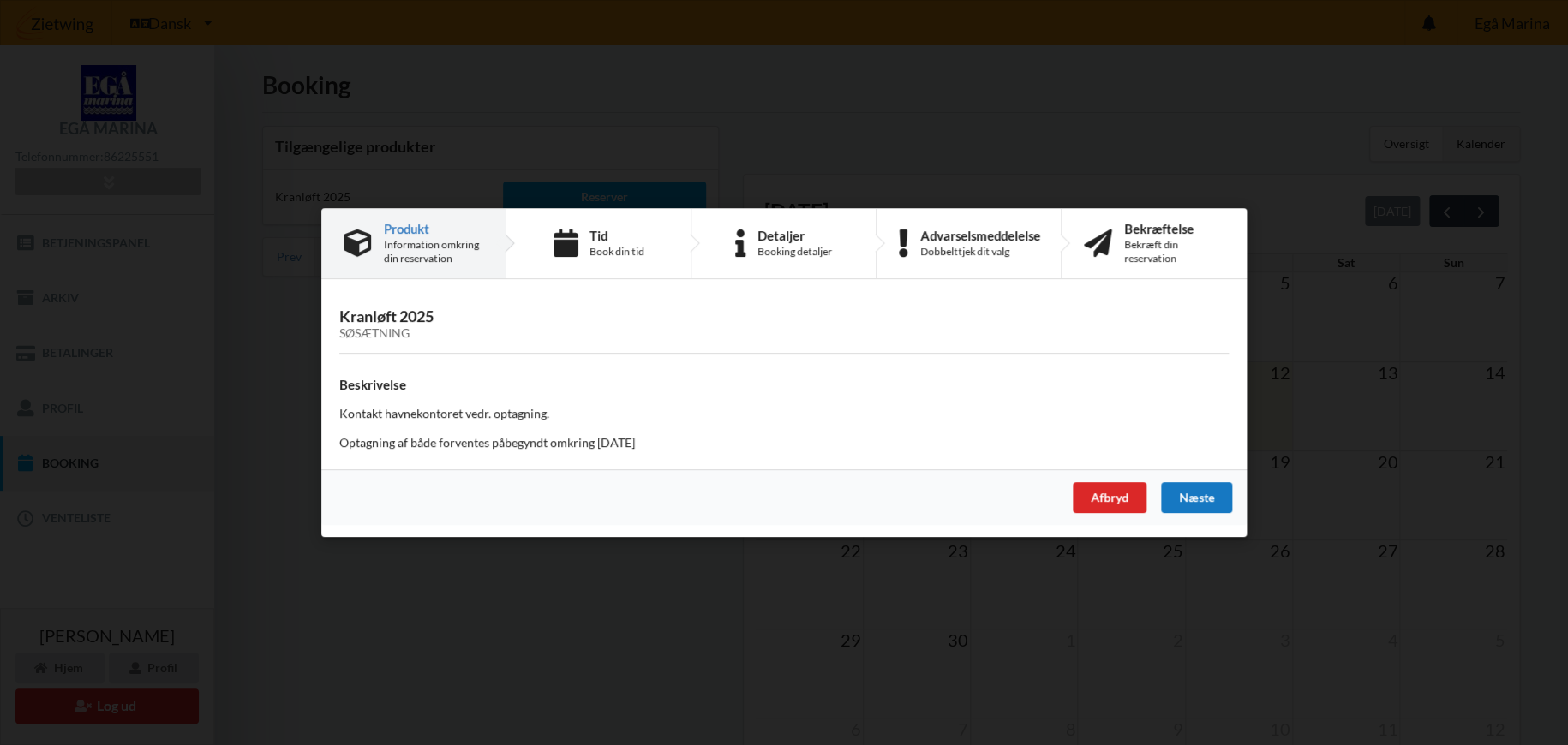
click at [1199, 494] on div "Næste" at bounding box center [1196, 497] width 71 height 31
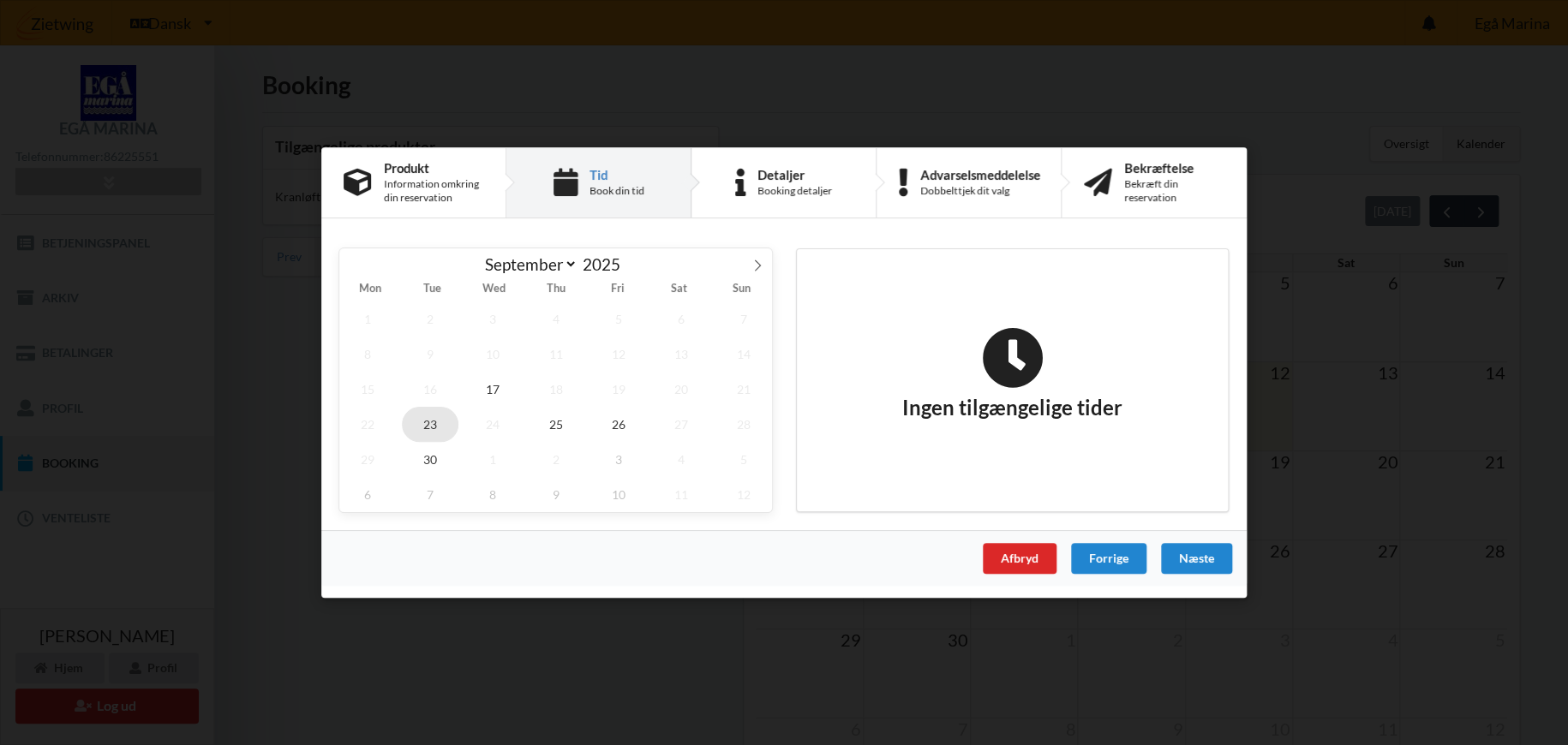
click at [429, 423] on span "23" at bounding box center [430, 425] width 56 height 36
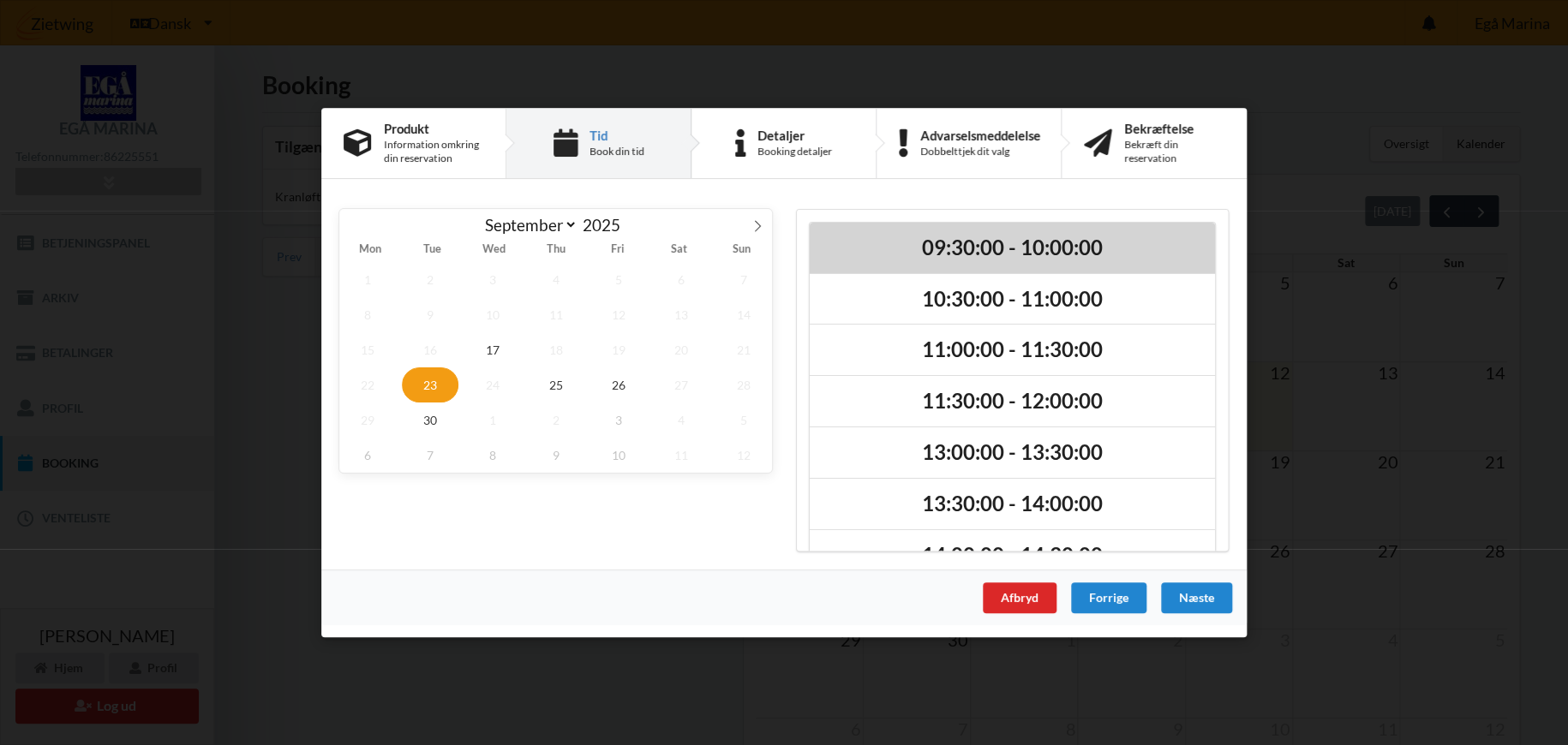
click at [1048, 237] on h2 "09:30:00 - 10:00:00" at bounding box center [1012, 248] width 381 height 26
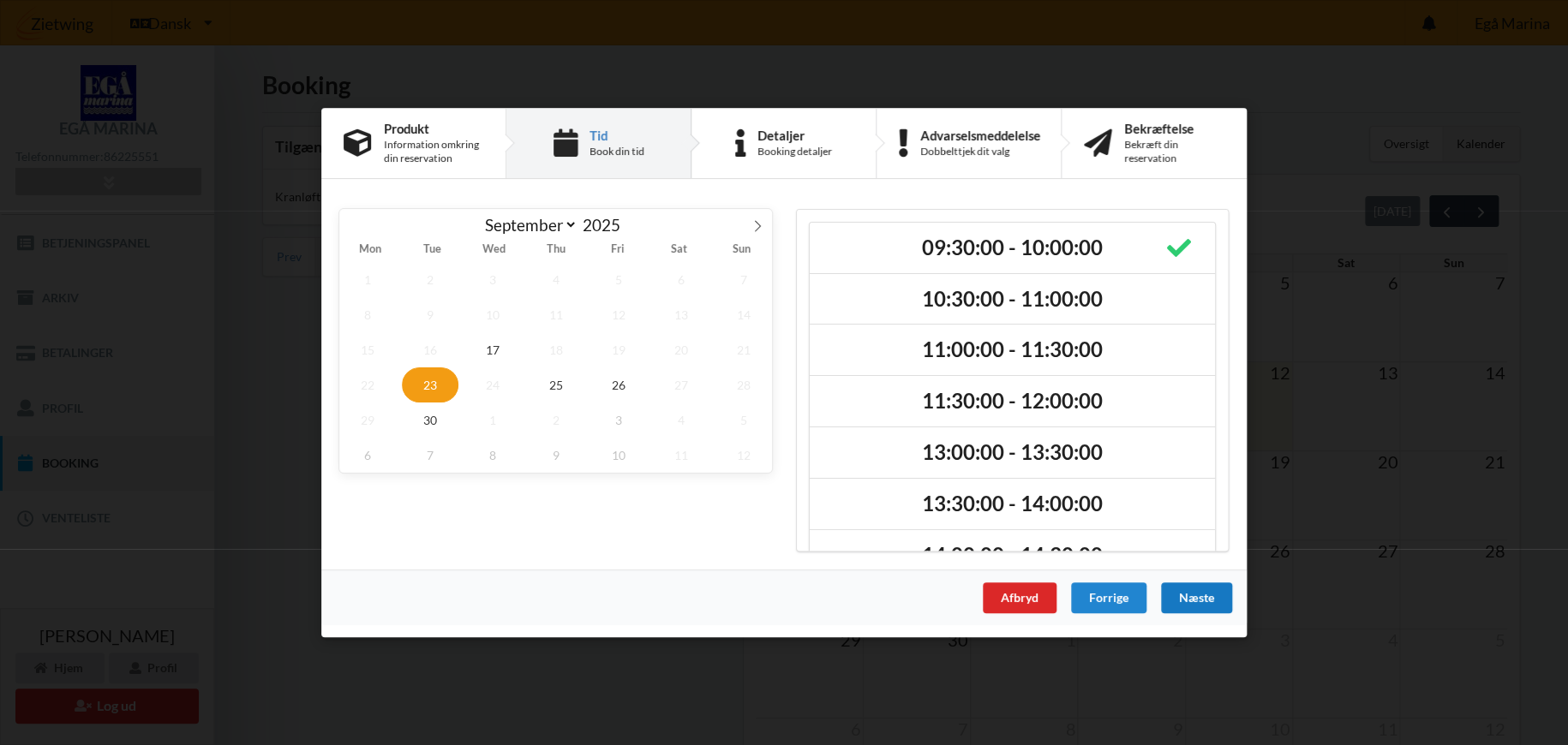
click at [1203, 602] on div "Næste" at bounding box center [1196, 597] width 71 height 31
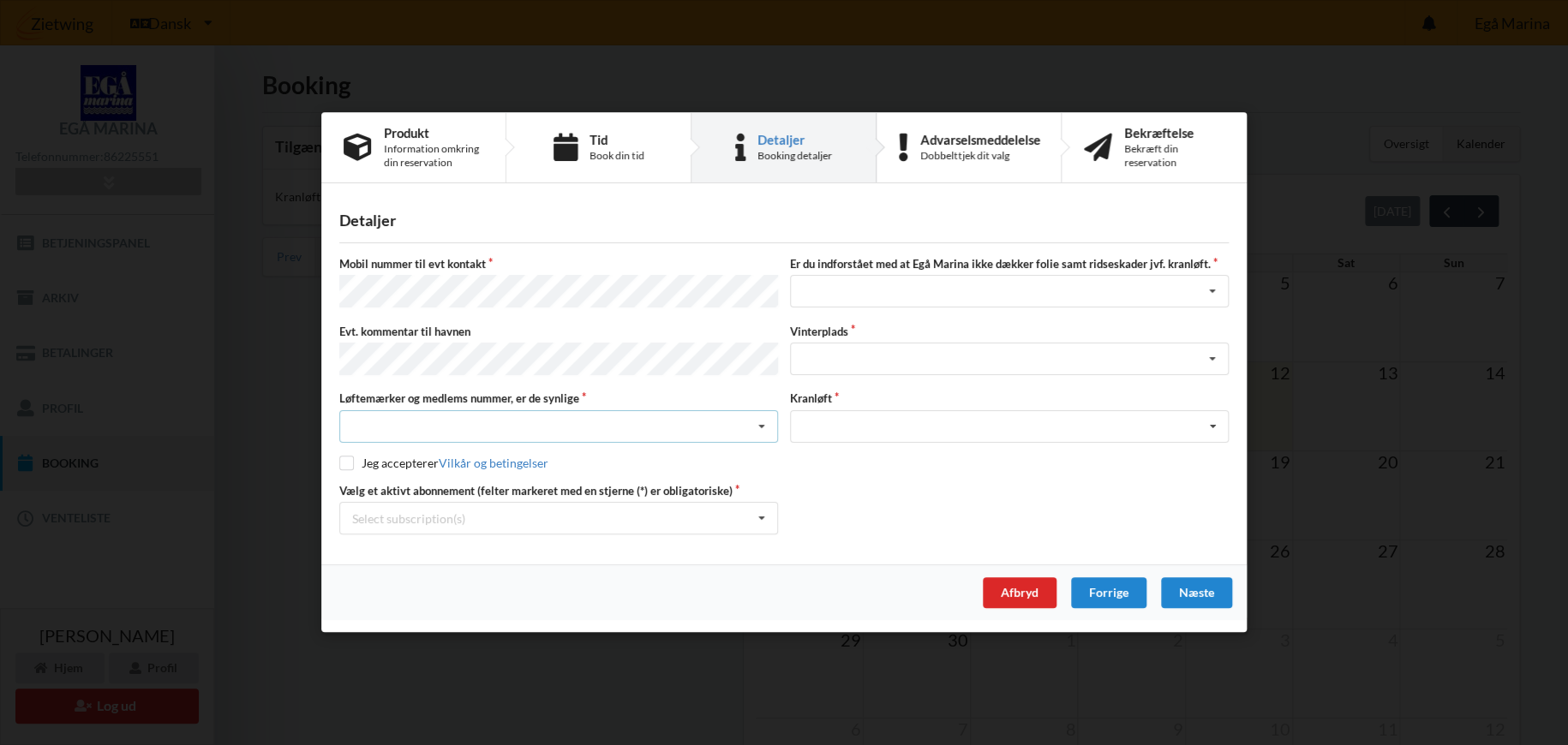
click at [506, 423] on div "Nej, jeg kontakter havnekontoret inden løftet Ja, mine mærker er synlige og int…" at bounding box center [558, 426] width 439 height 33
click at [554, 481] on div "Ja, mine mærker er synlige og intakte" at bounding box center [558, 489] width 437 height 32
click at [349, 460] on input "checkbox" at bounding box center [346, 463] width 15 height 15
checkbox input "true"
click at [1033, 298] on div "Jeg har tæpper med og tager selv ansvaret for eventuelle folie samt ridseskader…" at bounding box center [1009, 292] width 439 height 33
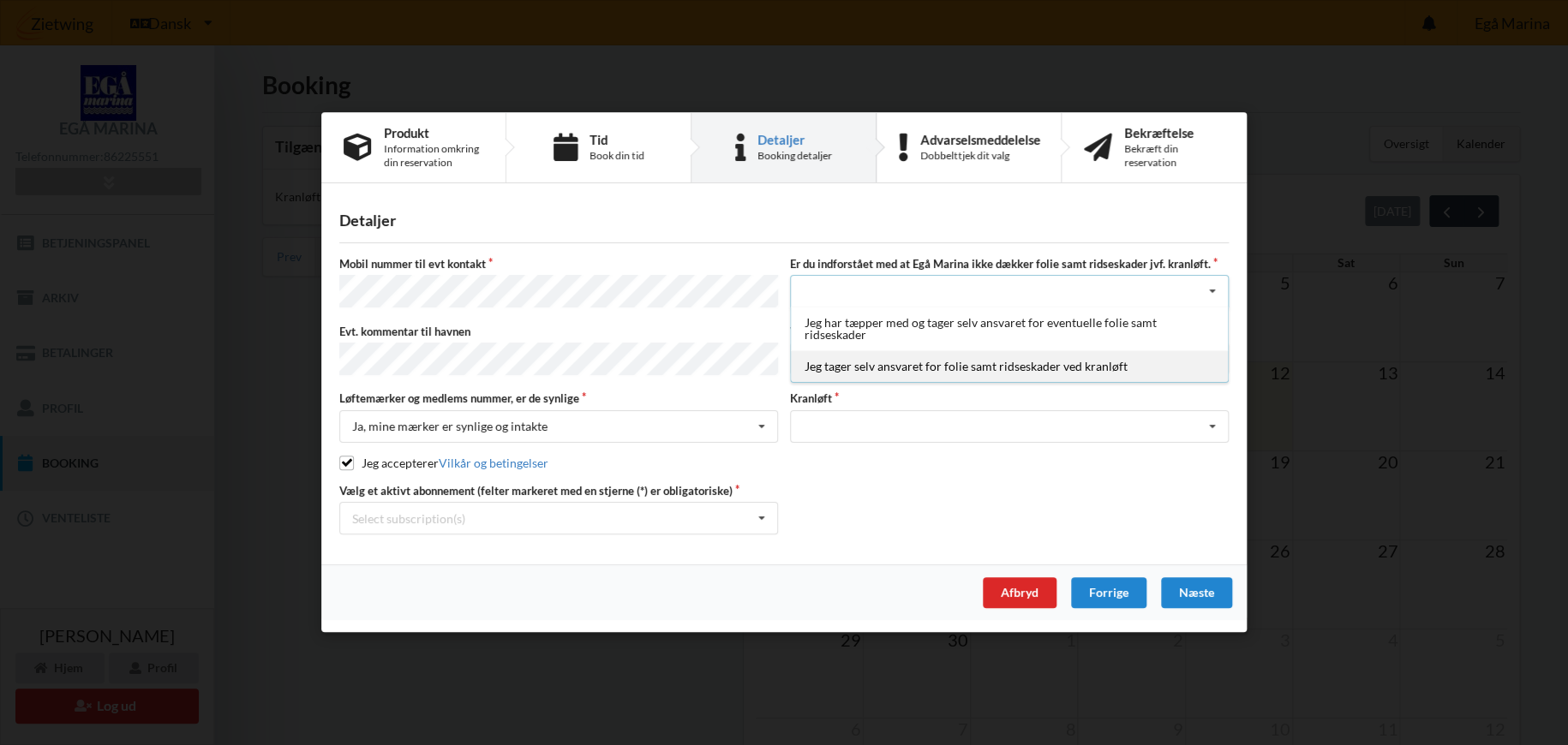
click at [1004, 374] on div "Jeg tager selv ansvaret for folie samt ridseskader ved kranløft" at bounding box center [1009, 367] width 437 height 32
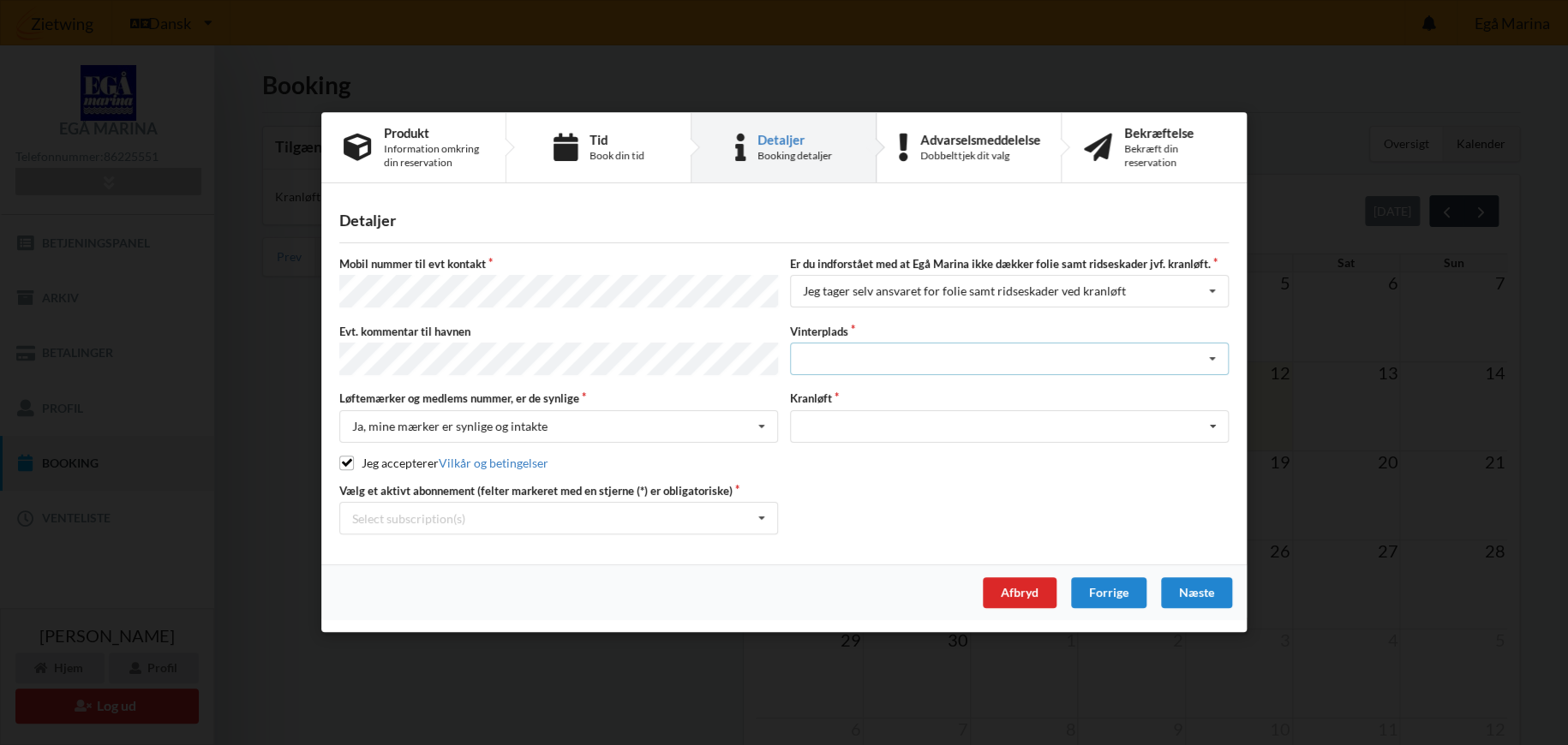
click at [1070, 361] on div "Landplads nr. 1 Landplads nr. 2 Landplads nr.3 Landplads nr. 4 Landplads nr. 5 …" at bounding box center [1009, 358] width 439 height 33
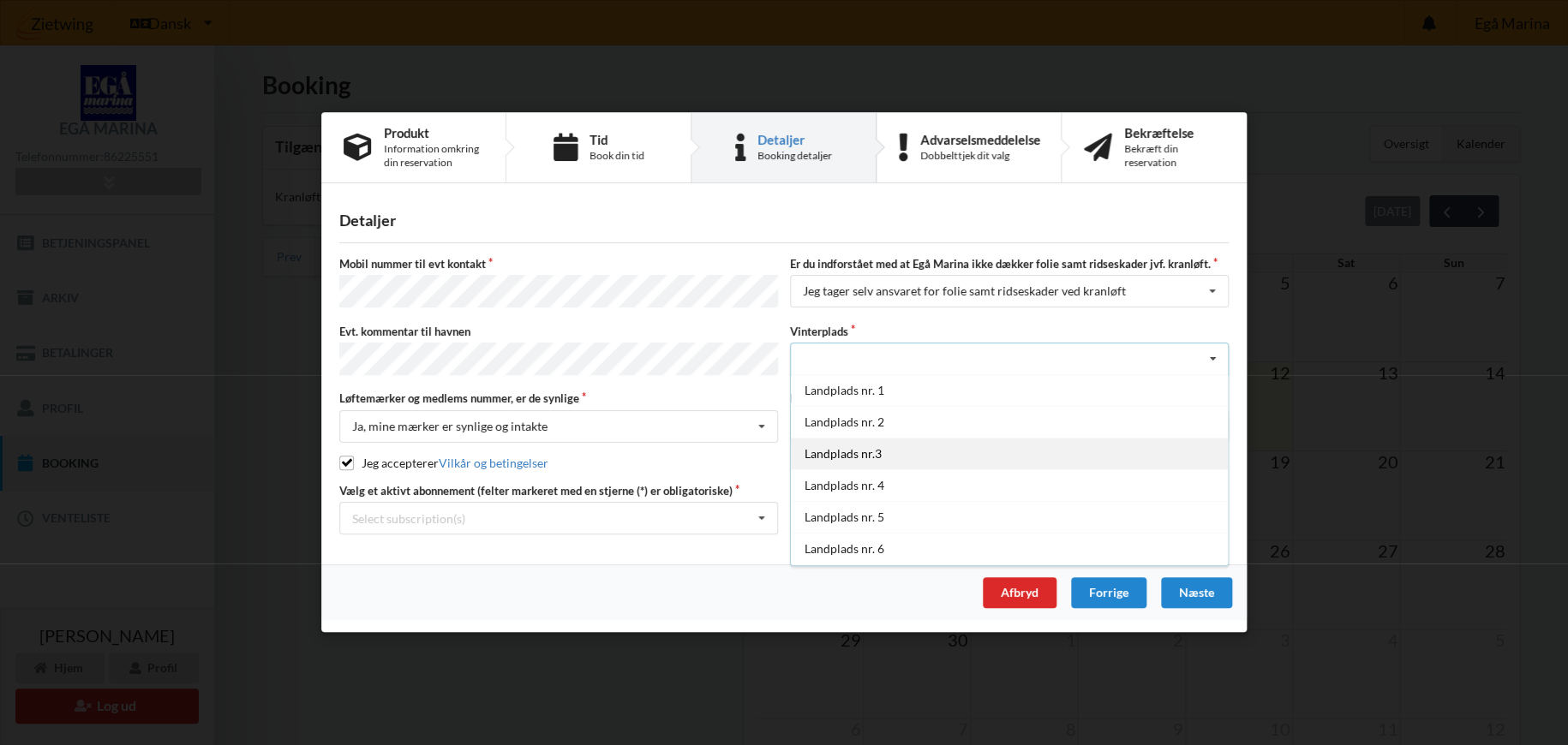
click at [889, 454] on div "Landplads nr.3" at bounding box center [1009, 454] width 437 height 32
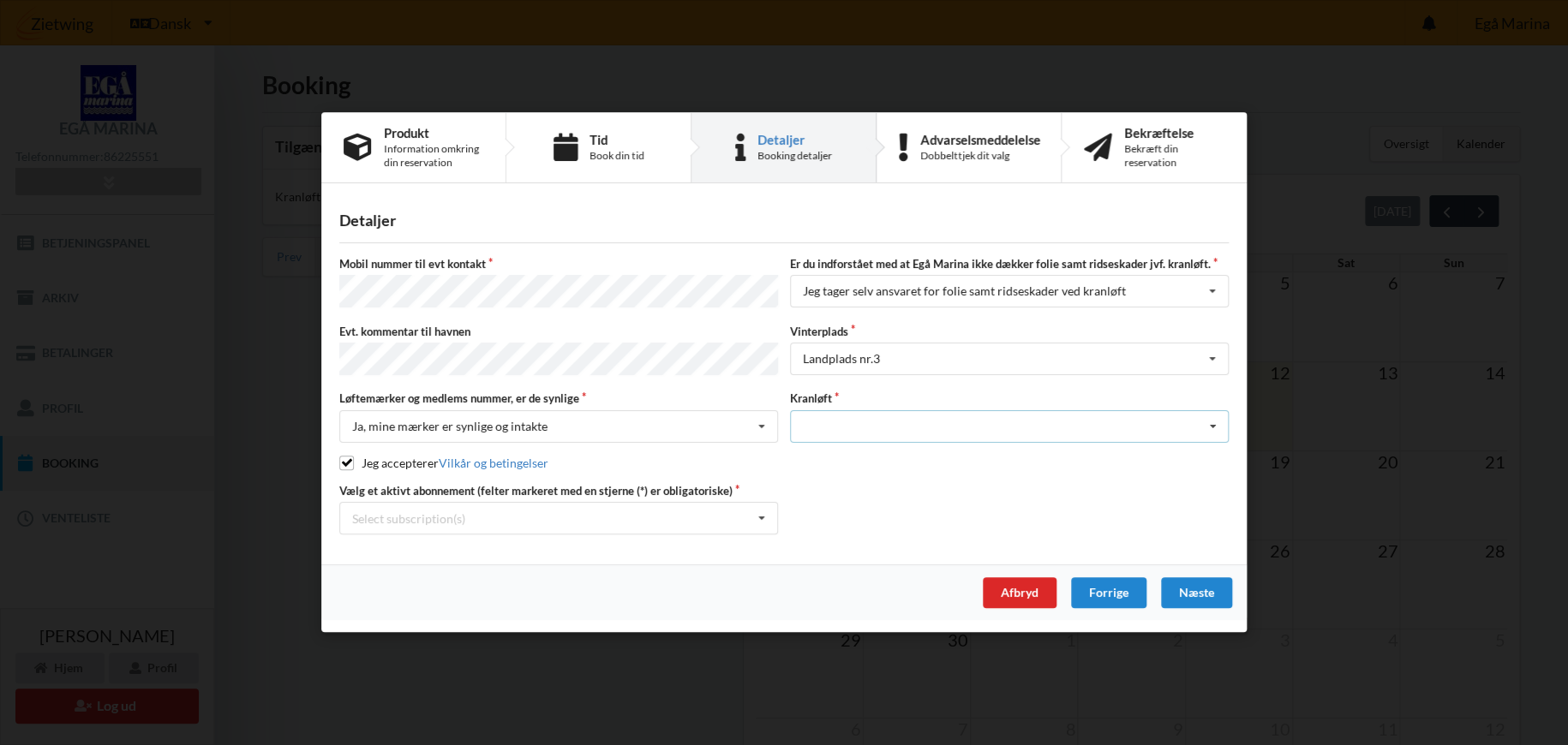
click at [870, 423] on div "Optagning" at bounding box center [1009, 426] width 439 height 33
click at [847, 456] on div "Optagning" at bounding box center [1009, 458] width 437 height 32
click at [949, 364] on div "Landplads nr.3 Landplads nr. 1 Landplads nr. 2 Landplads nr.3 Landplads nr. 4 L…" at bounding box center [1009, 358] width 439 height 33
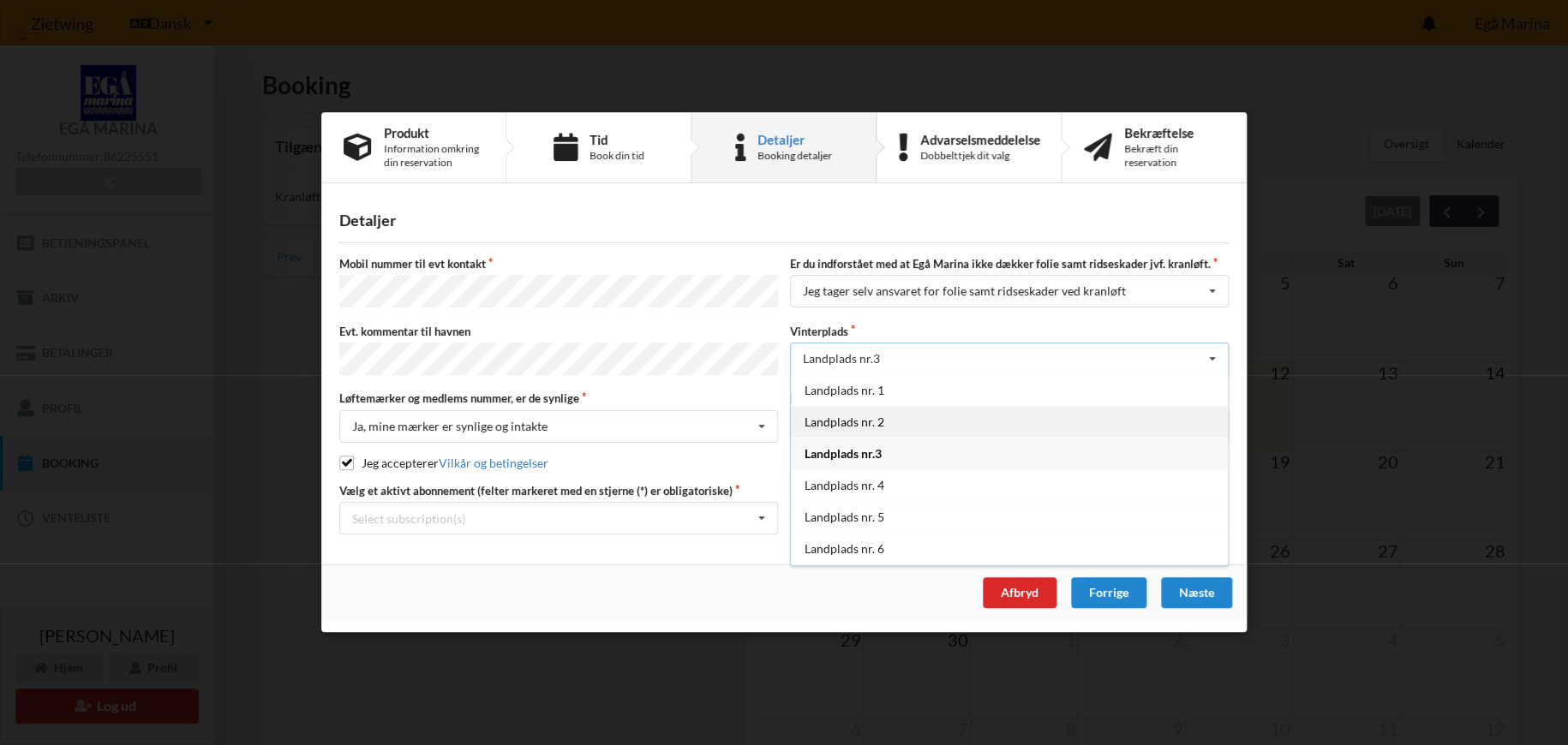
click at [837, 420] on div "Landplads nr. 2" at bounding box center [1009, 422] width 437 height 32
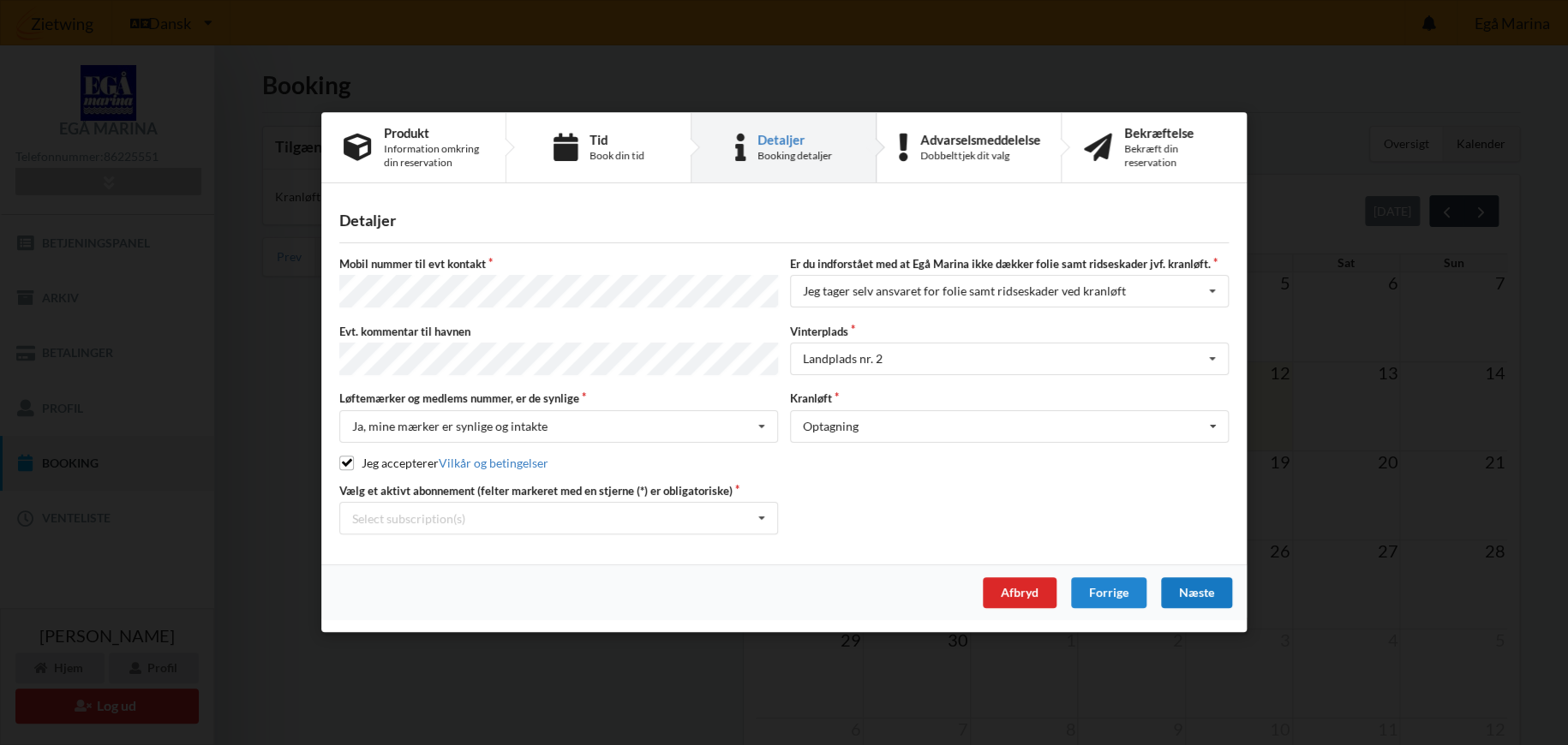
click at [1188, 593] on div "Næste" at bounding box center [1196, 593] width 71 height 31
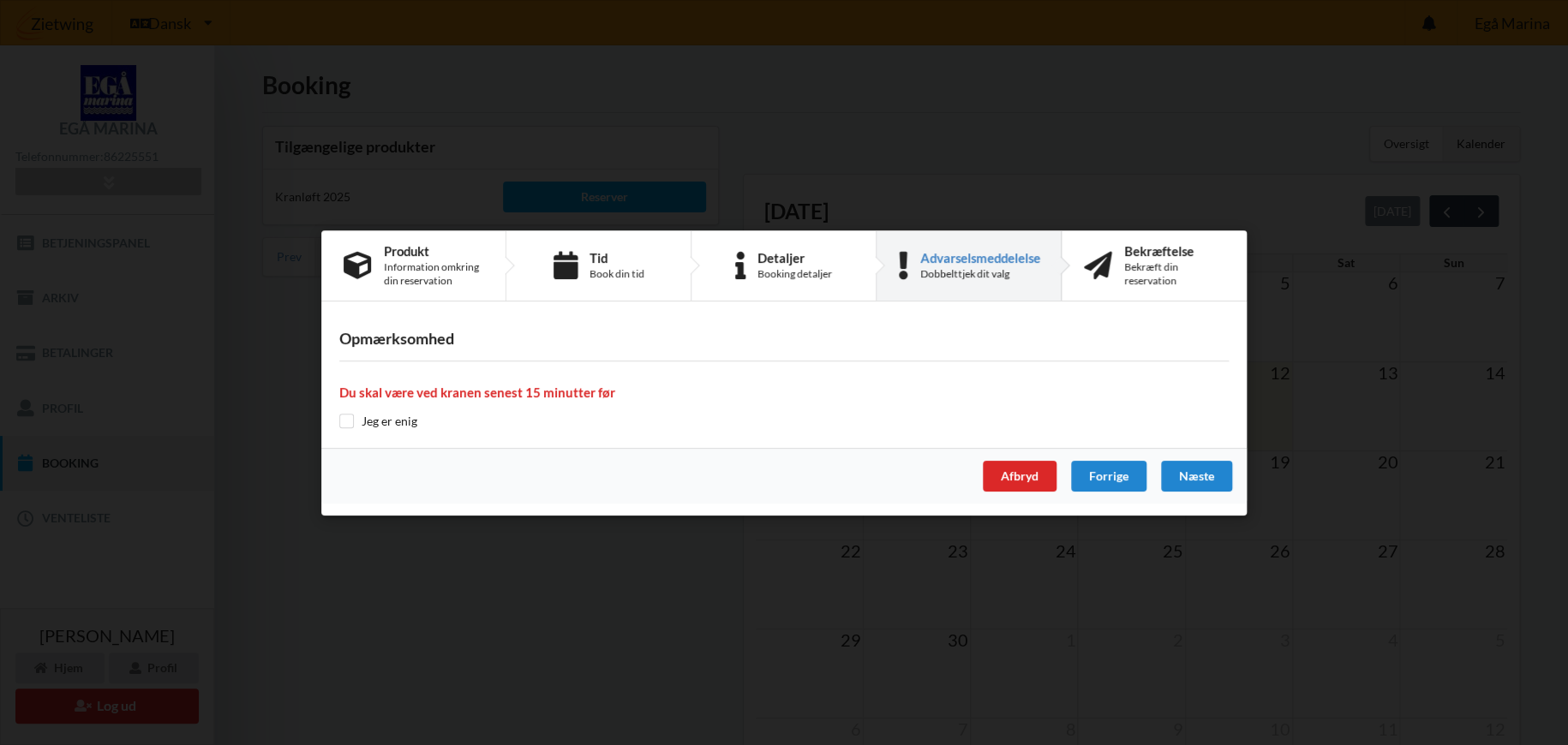
click at [355, 419] on label "Jeg er enig" at bounding box center [377, 421] width 78 height 15
click at [347, 419] on input "checkbox" at bounding box center [346, 421] width 15 height 15
checkbox input "true"
click at [1108, 476] on div "Forrige" at bounding box center [1108, 475] width 76 height 31
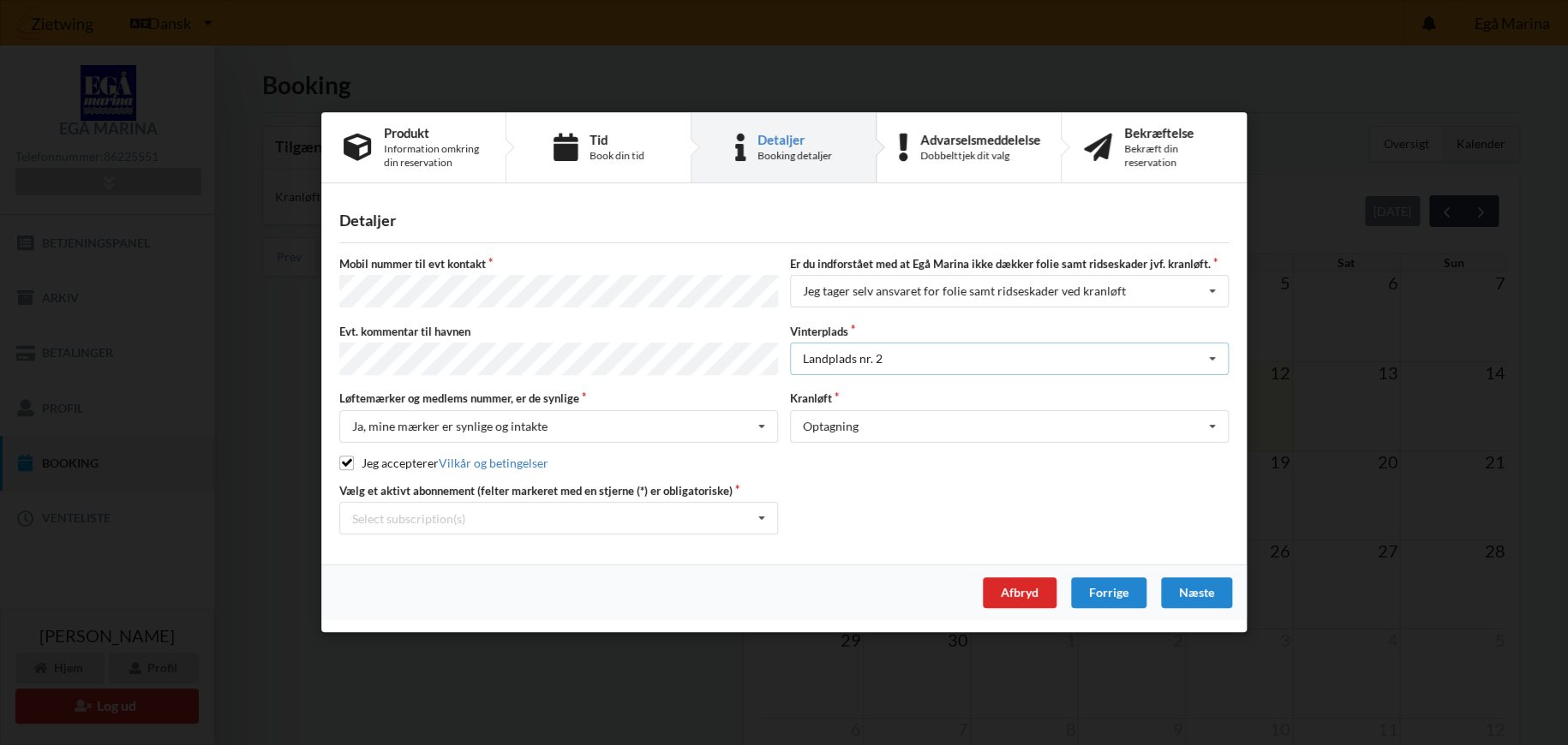
click at [922, 360] on div "Landplads nr. 2 Landplads nr. 1 Landplads nr. 2 Landplads nr.3 Landplads nr. 4 …" at bounding box center [1009, 358] width 439 height 33
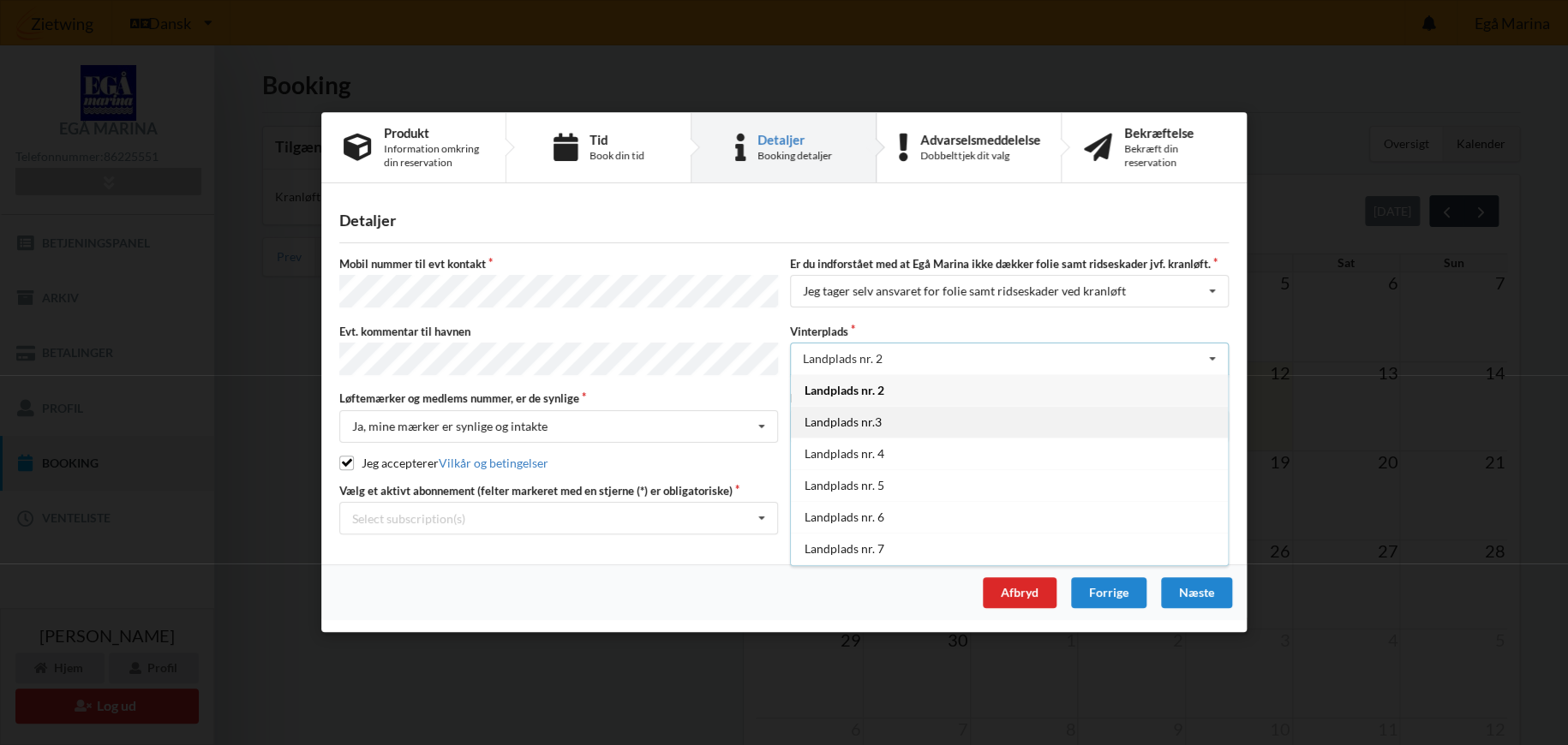
click at [896, 426] on div "Landplads nr.3" at bounding box center [1009, 422] width 437 height 32
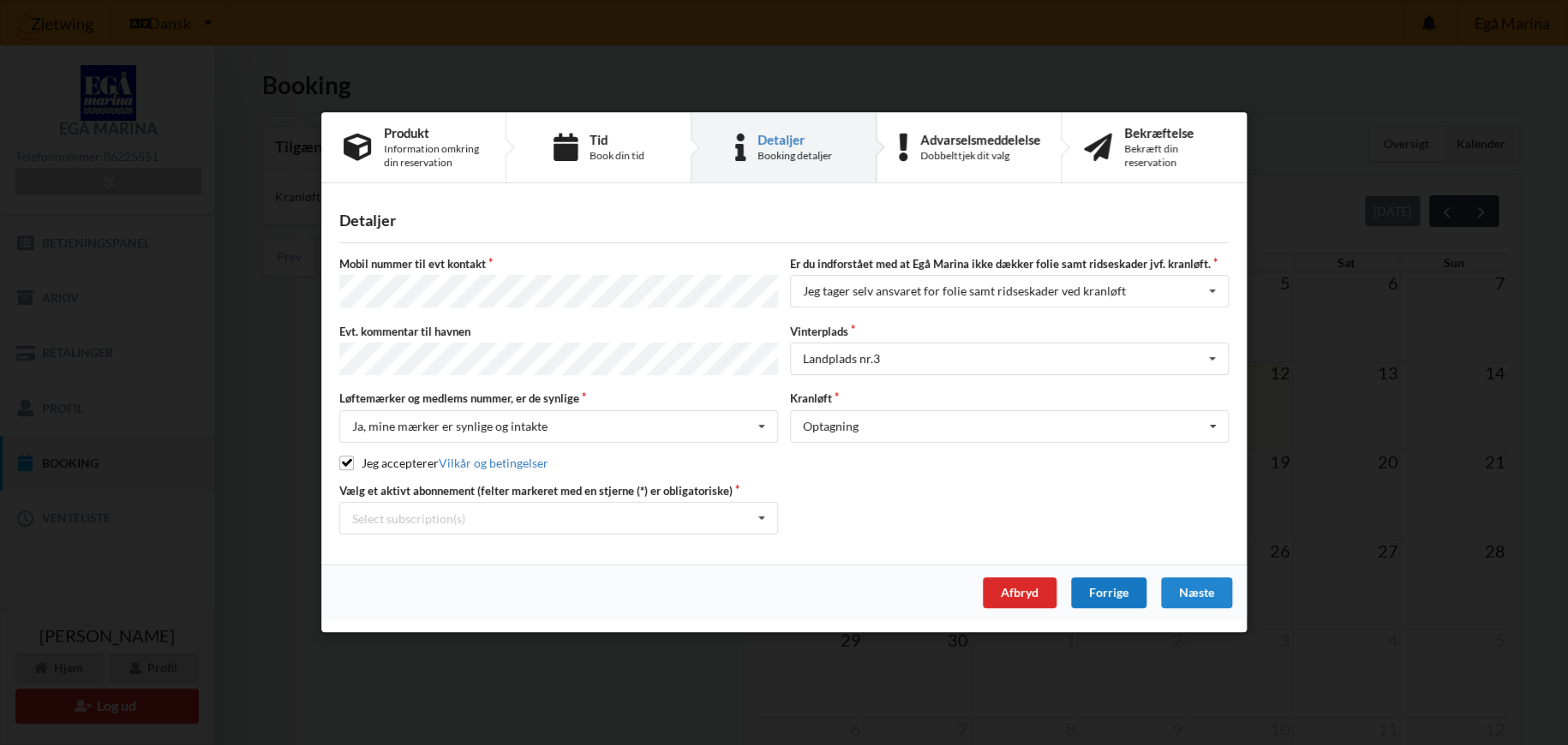
click at [1120, 596] on div "Forrige" at bounding box center [1108, 593] width 76 height 31
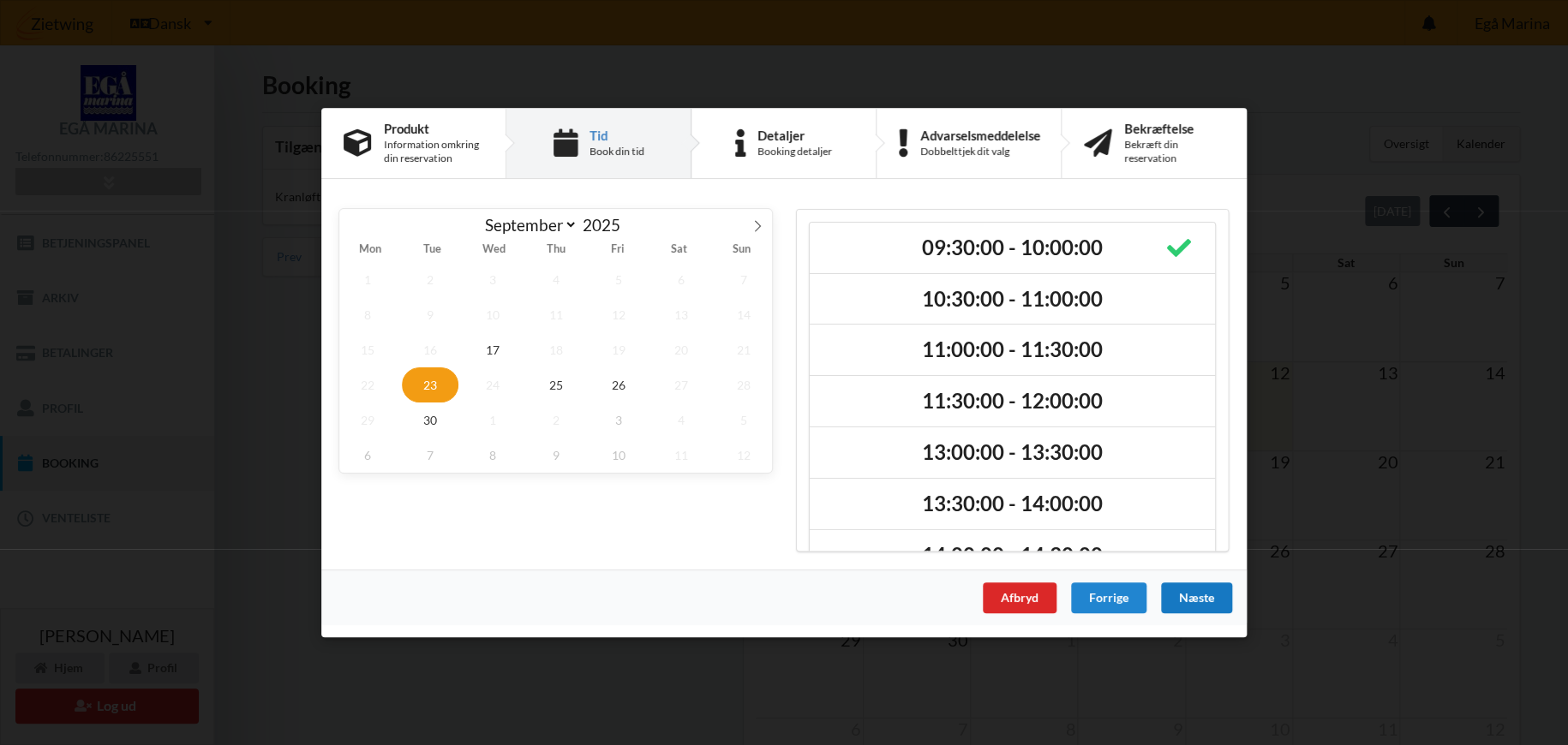
click at [1208, 599] on div "Næste" at bounding box center [1196, 597] width 71 height 31
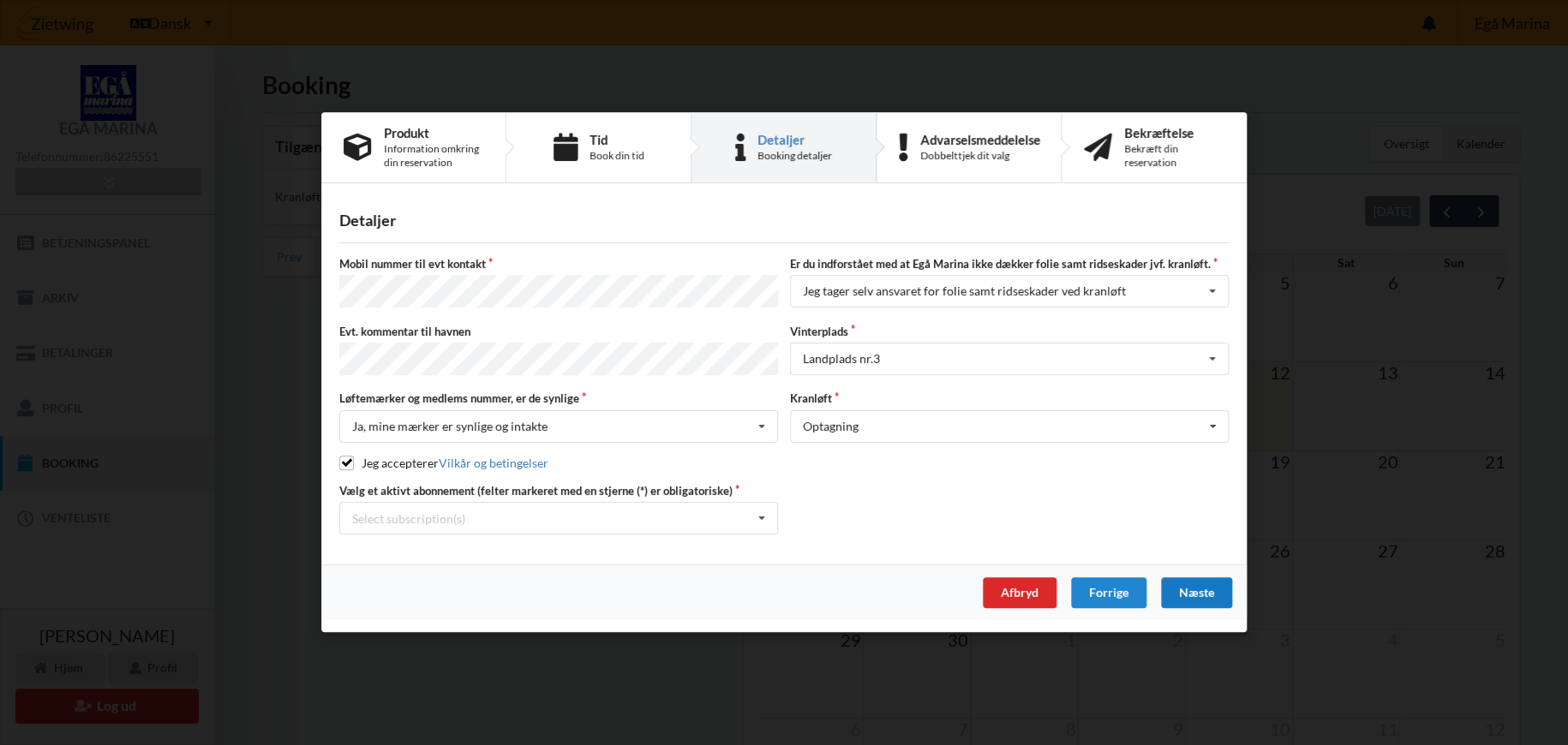
click at [1209, 592] on div "Næste" at bounding box center [1196, 593] width 71 height 31
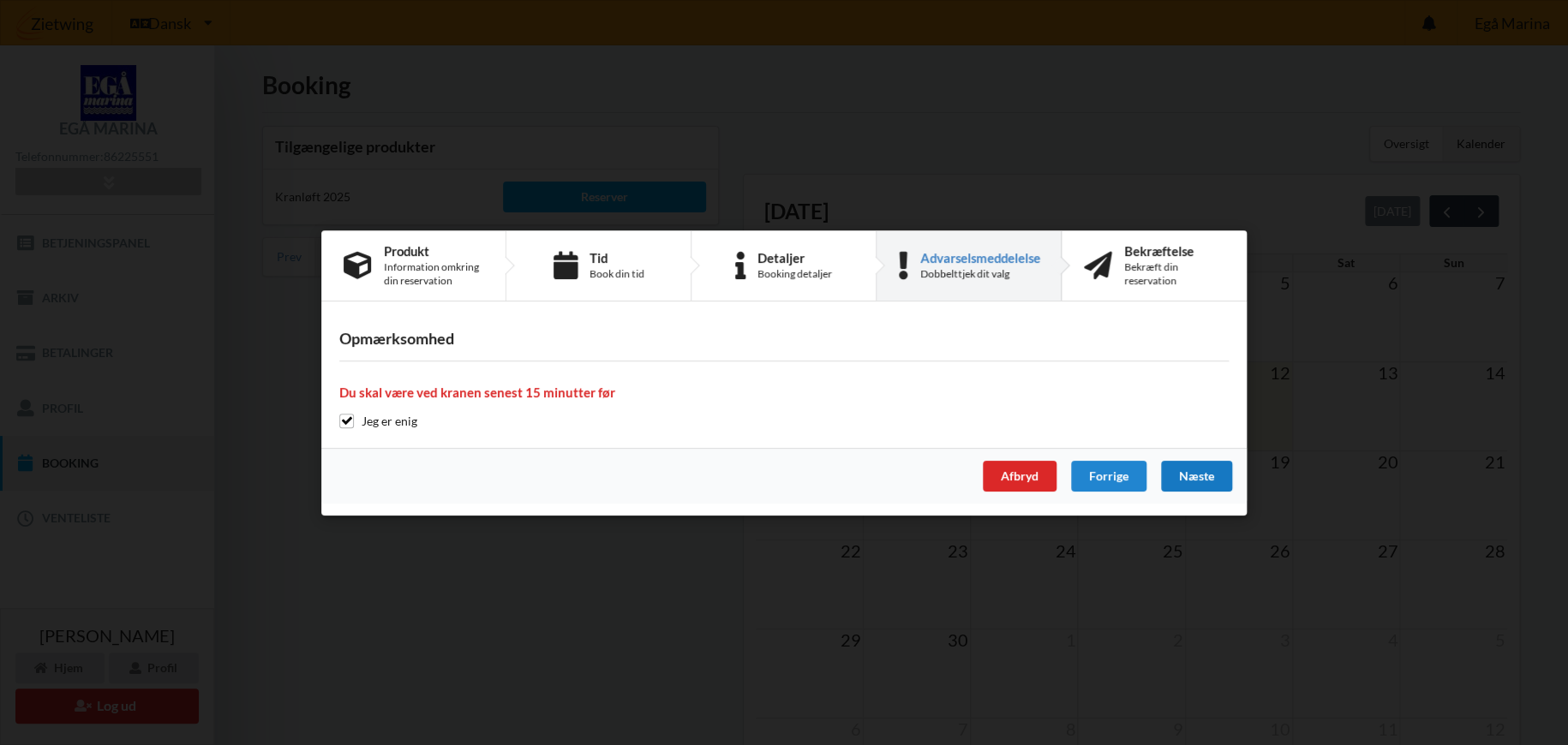
click at [1190, 477] on div "Næste" at bounding box center [1196, 475] width 71 height 31
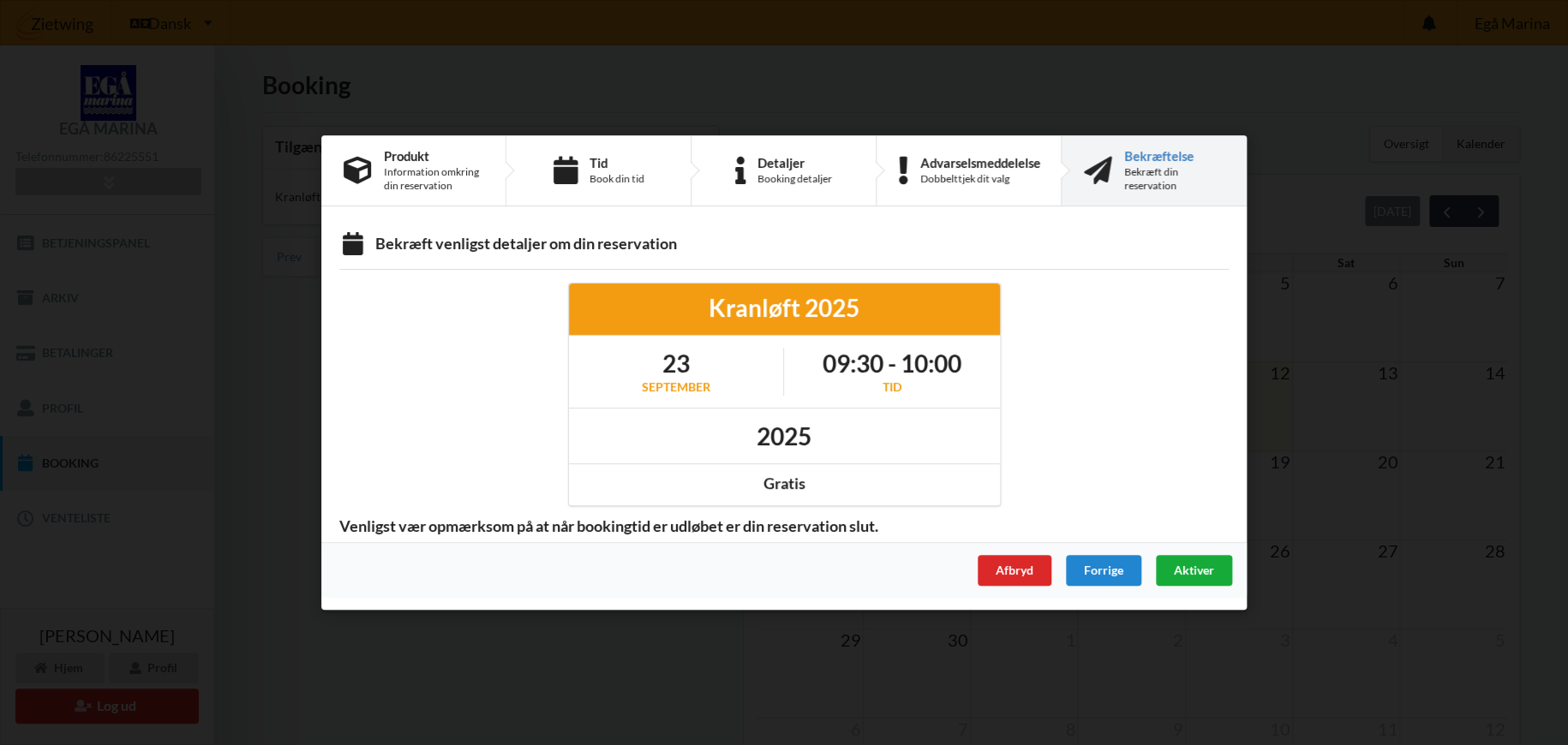
click at [1175, 562] on div "Aktiver" at bounding box center [1194, 570] width 76 height 31
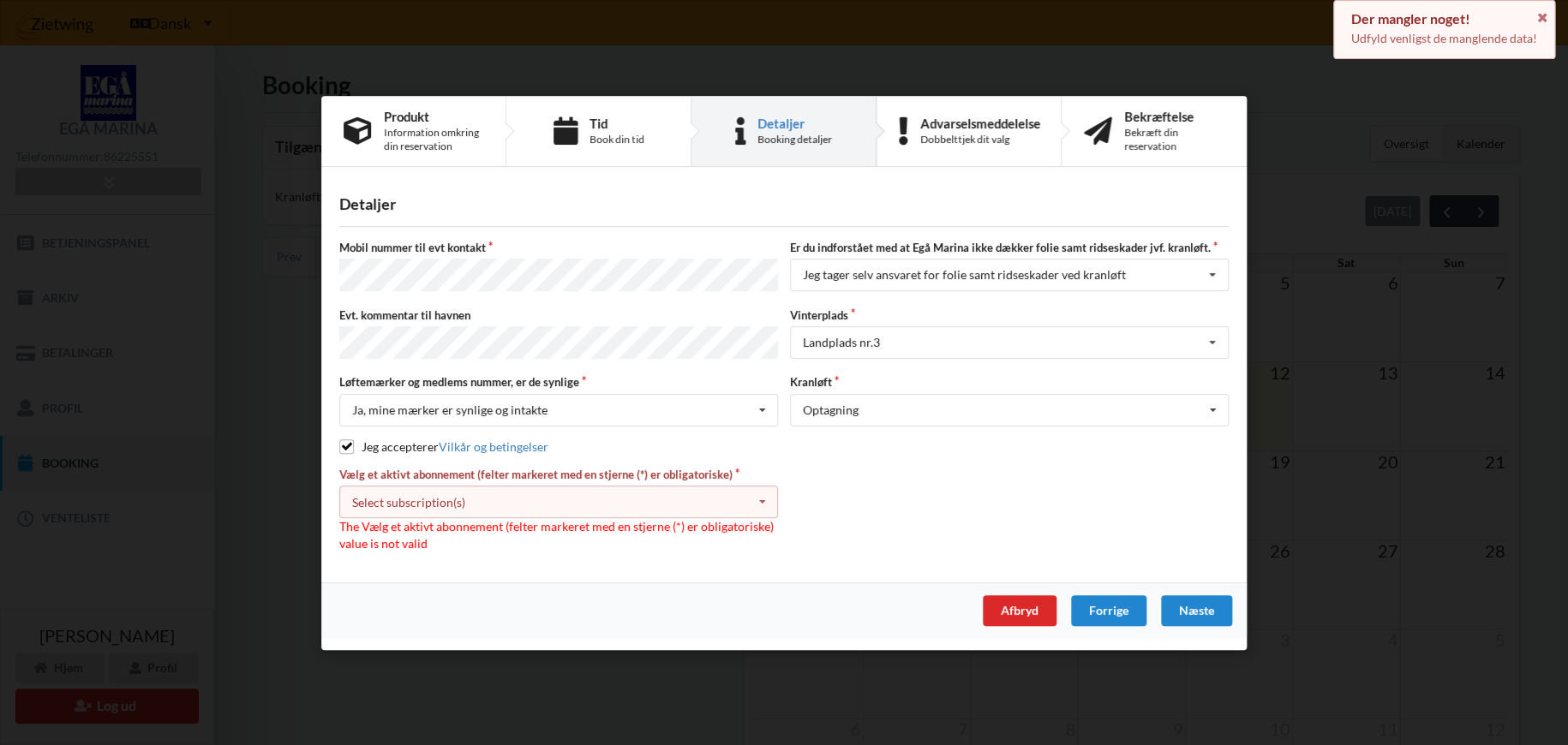
click at [461, 503] on div "Select subscription(s)" at bounding box center [408, 503] width 113 height 15
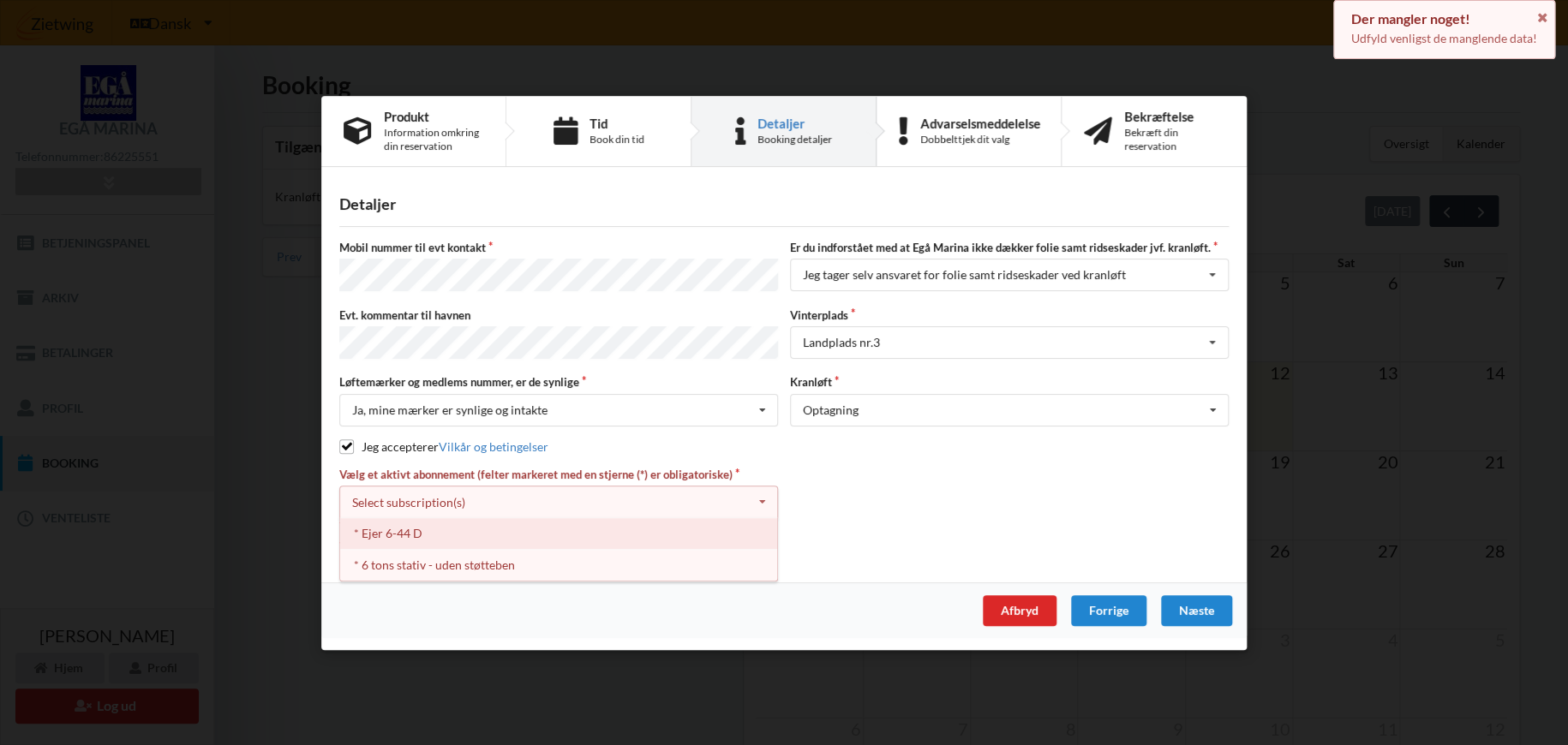
click at [383, 531] on div "* Ejer 6-44 D" at bounding box center [558, 533] width 437 height 32
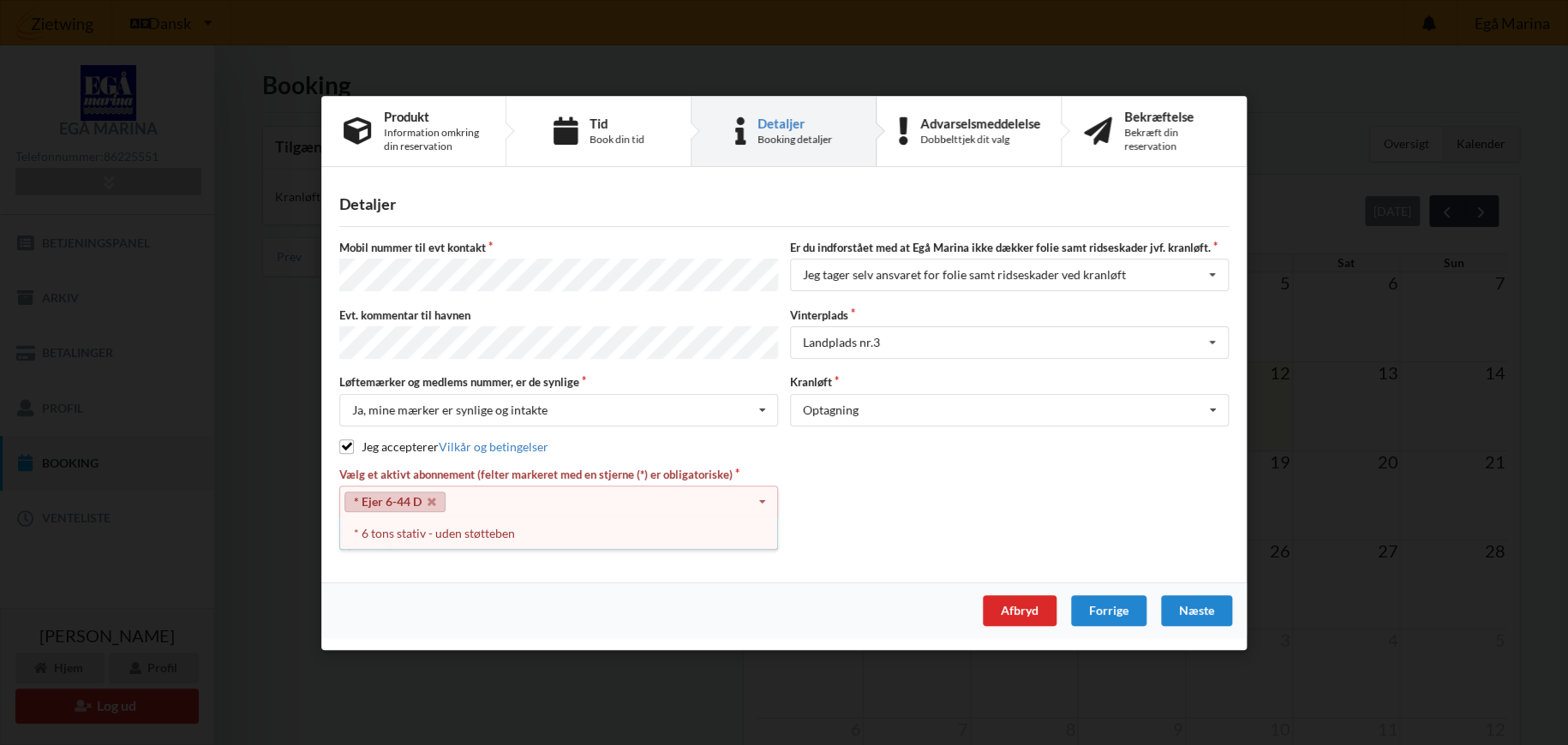
click at [489, 547] on div "Vælg et aktivt abonnement (felter markeret med en stjerne (*) er obligatoriske)…" at bounding box center [558, 509] width 450 height 85
click at [493, 519] on div "* 6 tons stativ - uden støtteben" at bounding box center [558, 533] width 437 height 32
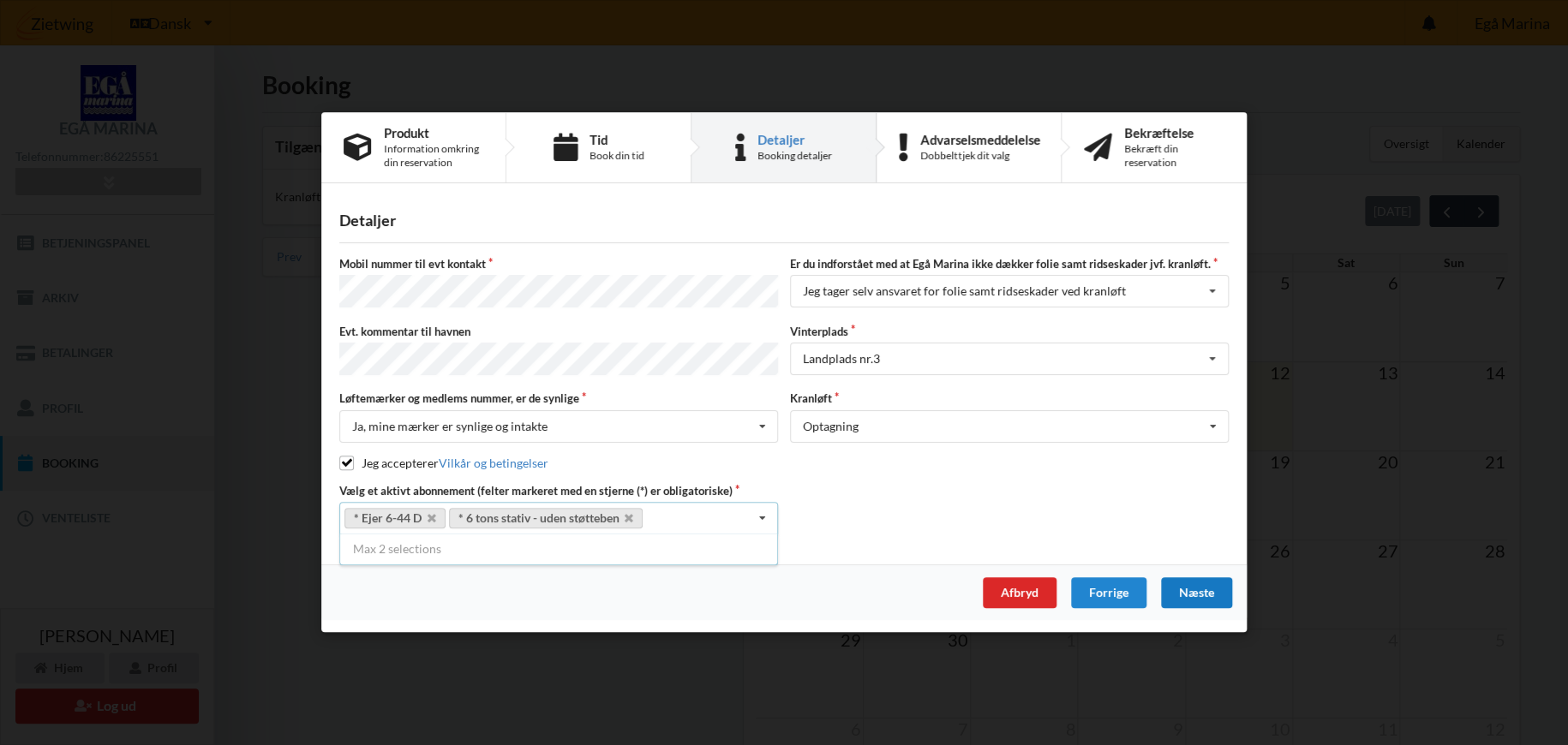
click at [1206, 592] on div "Næste" at bounding box center [1196, 593] width 71 height 31
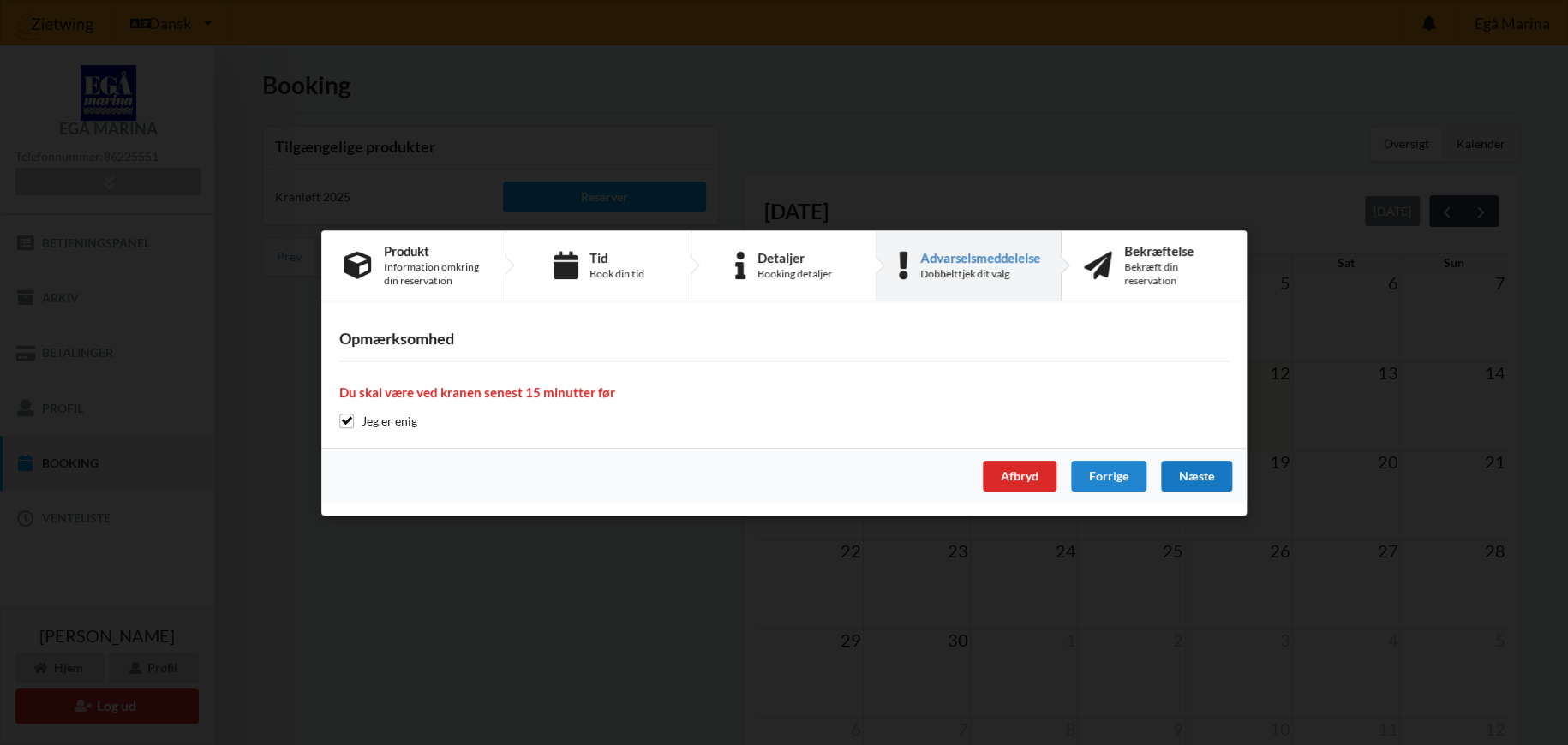
click at [1206, 476] on div "Næste" at bounding box center [1196, 475] width 71 height 31
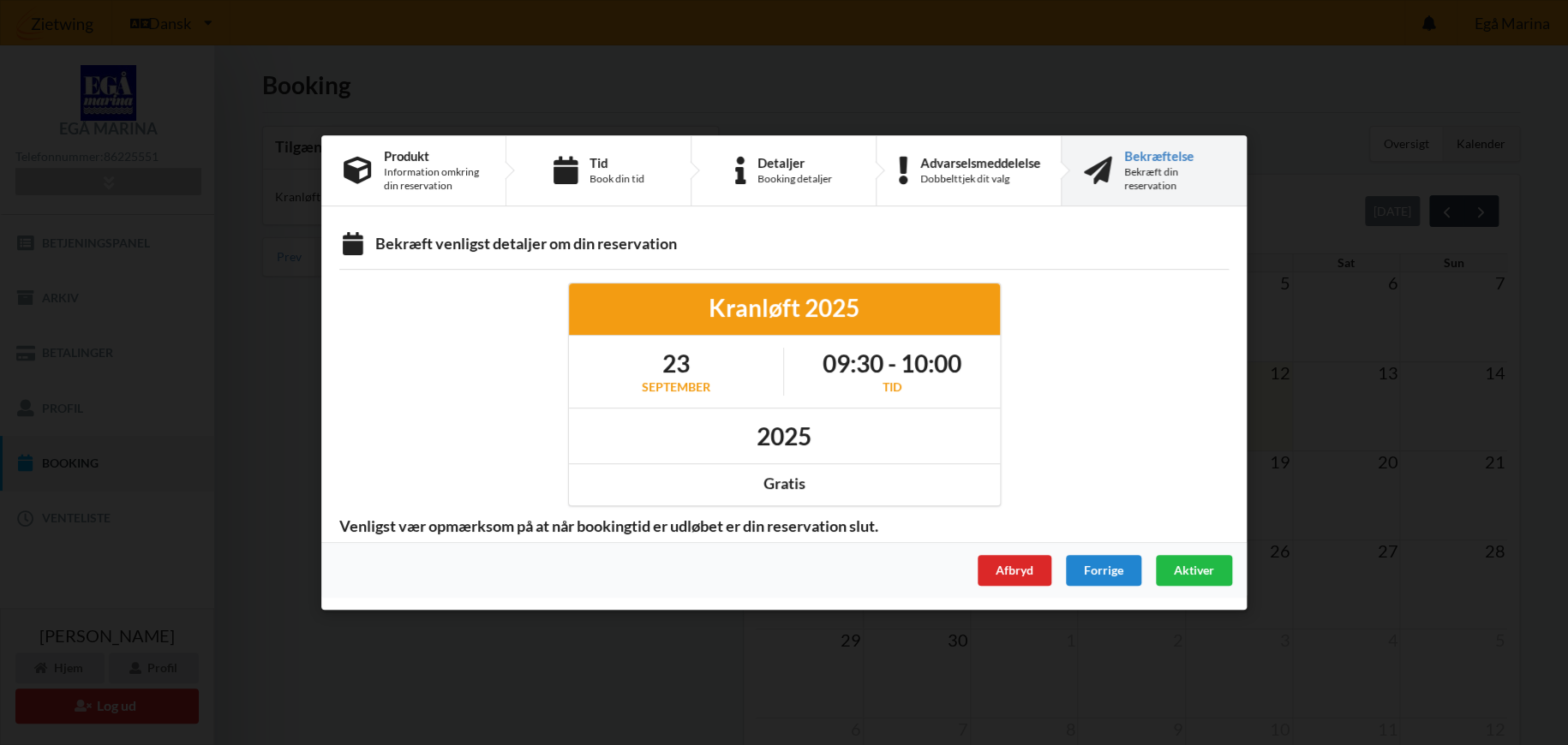
click at [1189, 564] on span "Aktiver" at bounding box center [1194, 570] width 40 height 15
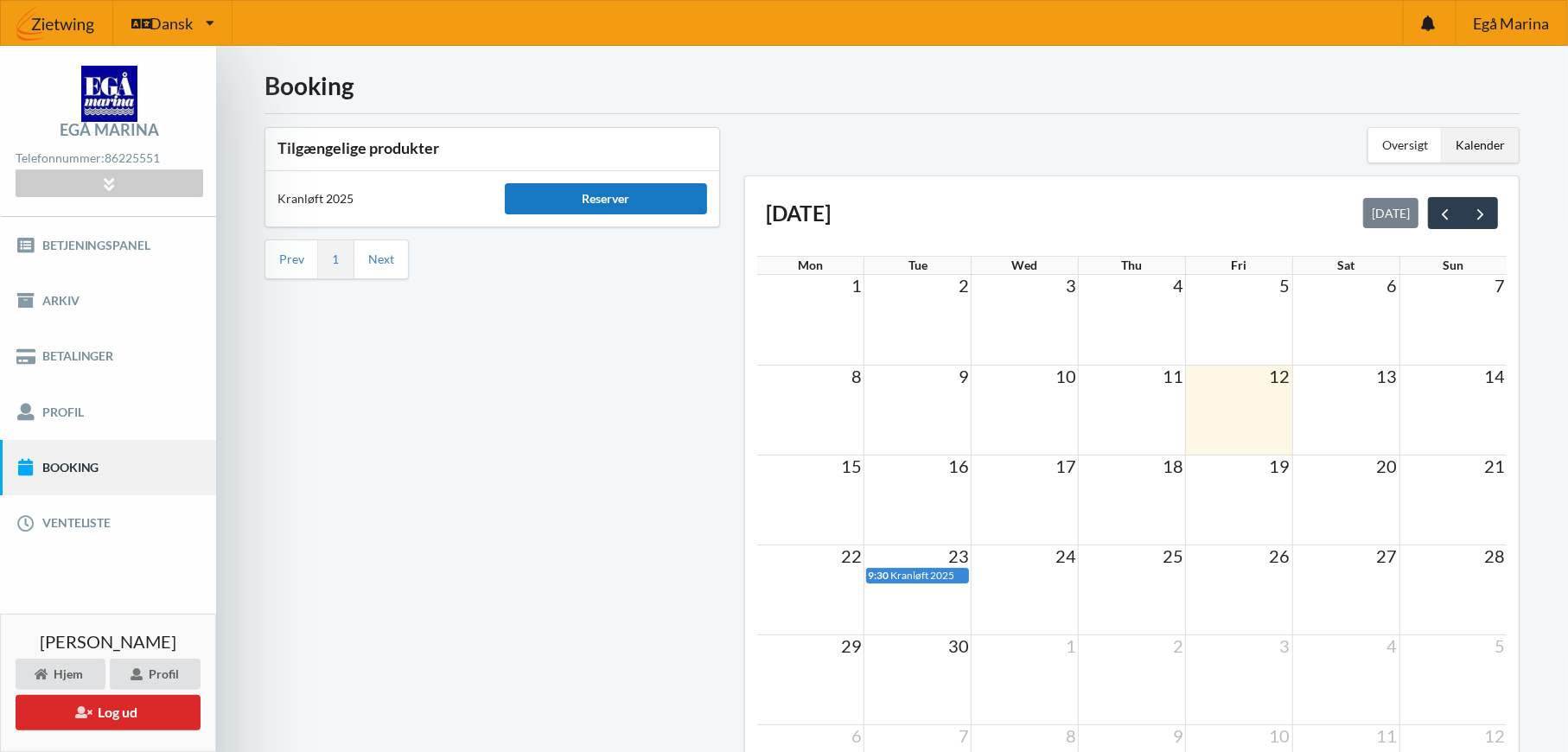
click at [610, 197] on div "Reserver" at bounding box center [606, 198] width 203 height 31
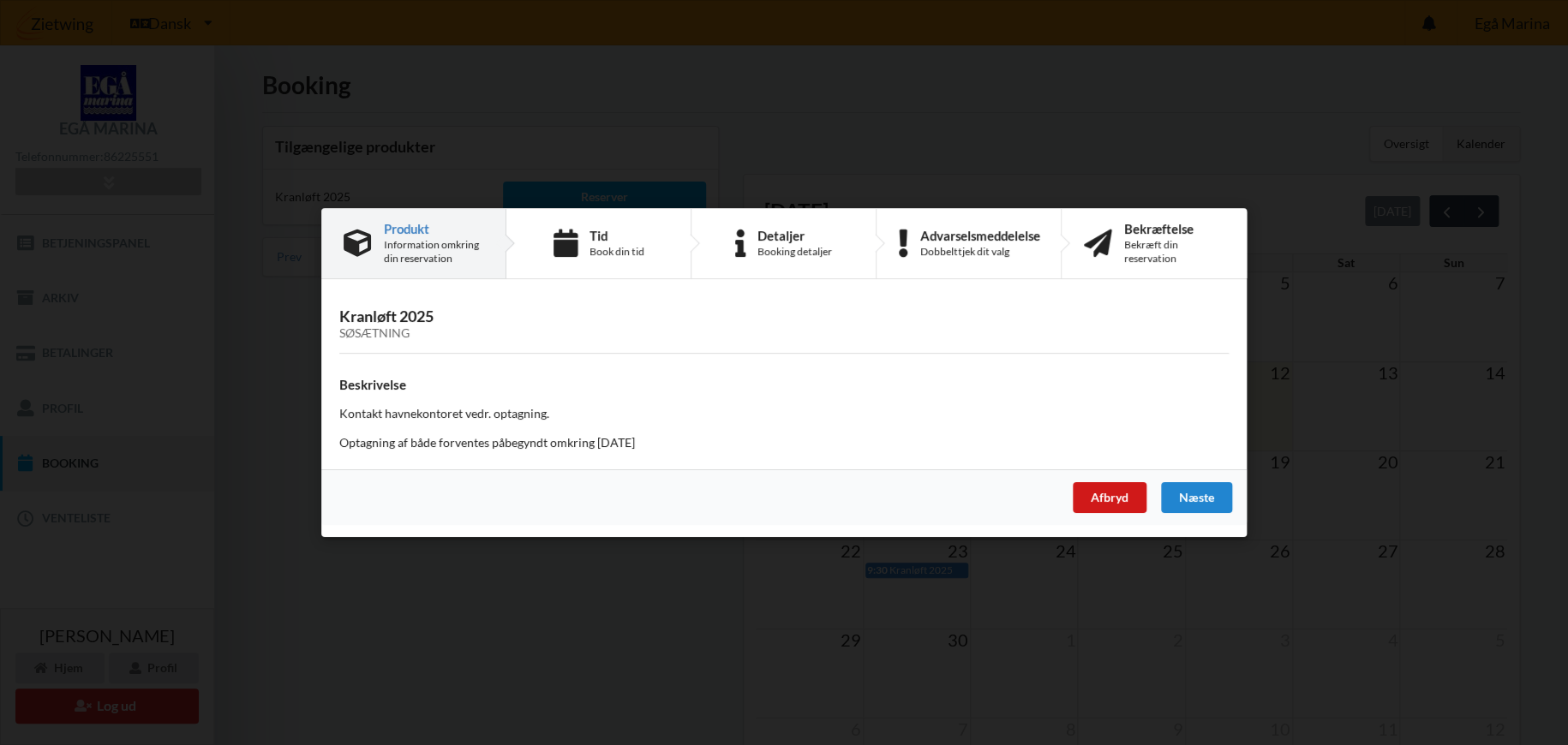
click at [1088, 499] on div "Afbryd" at bounding box center [1109, 497] width 74 height 31
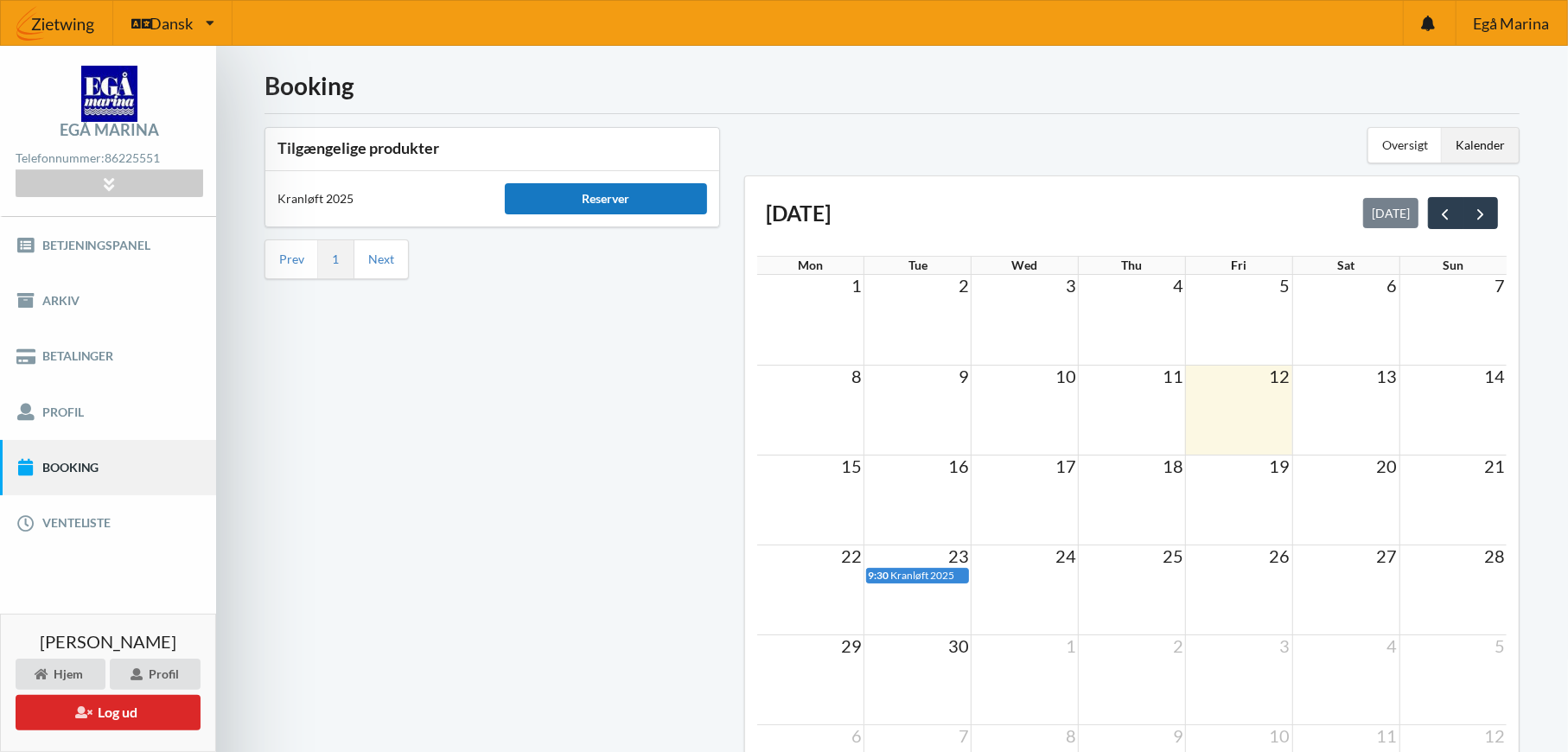
click at [648, 202] on div "Reserver" at bounding box center [606, 198] width 203 height 31
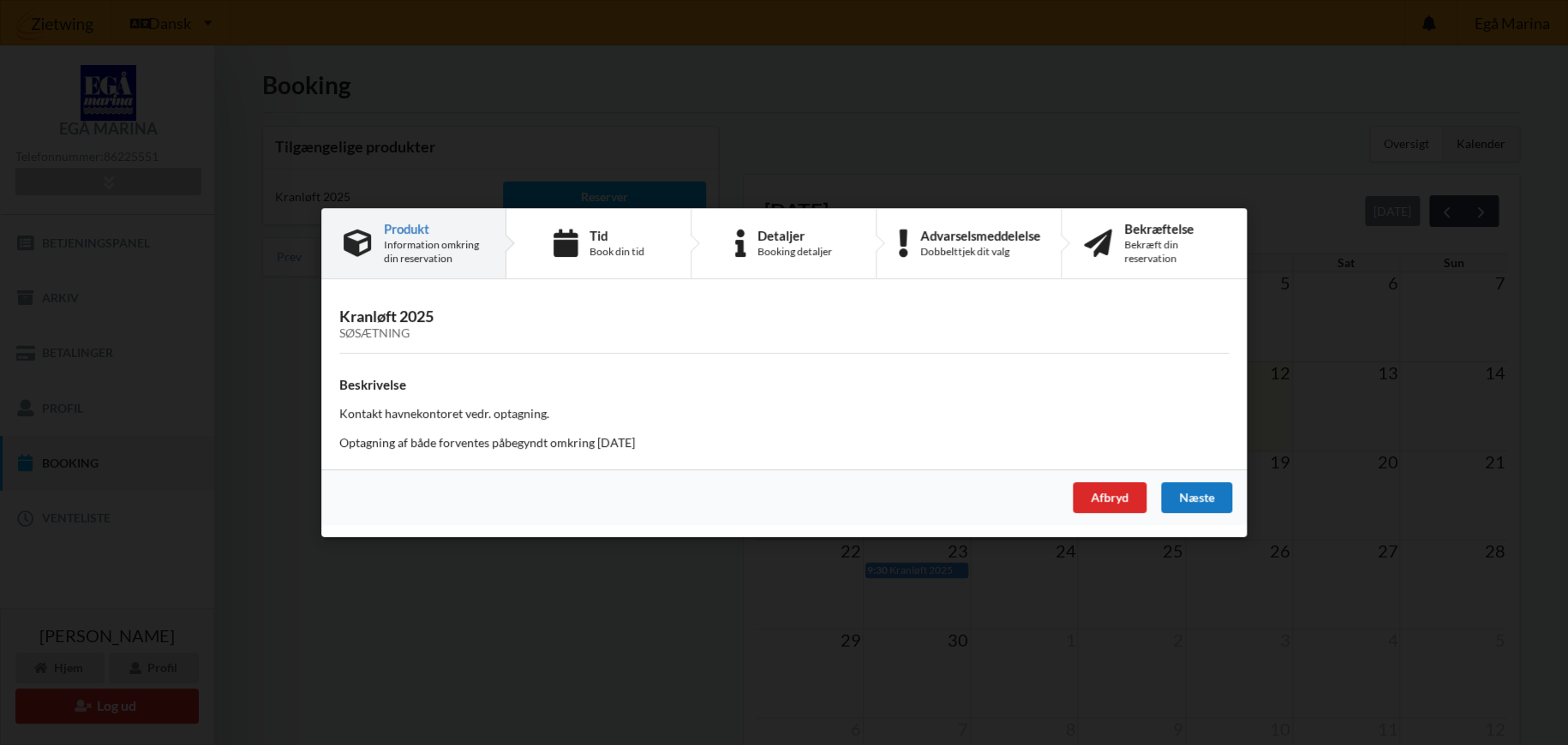
click at [1192, 497] on div "Næste" at bounding box center [1196, 497] width 71 height 31
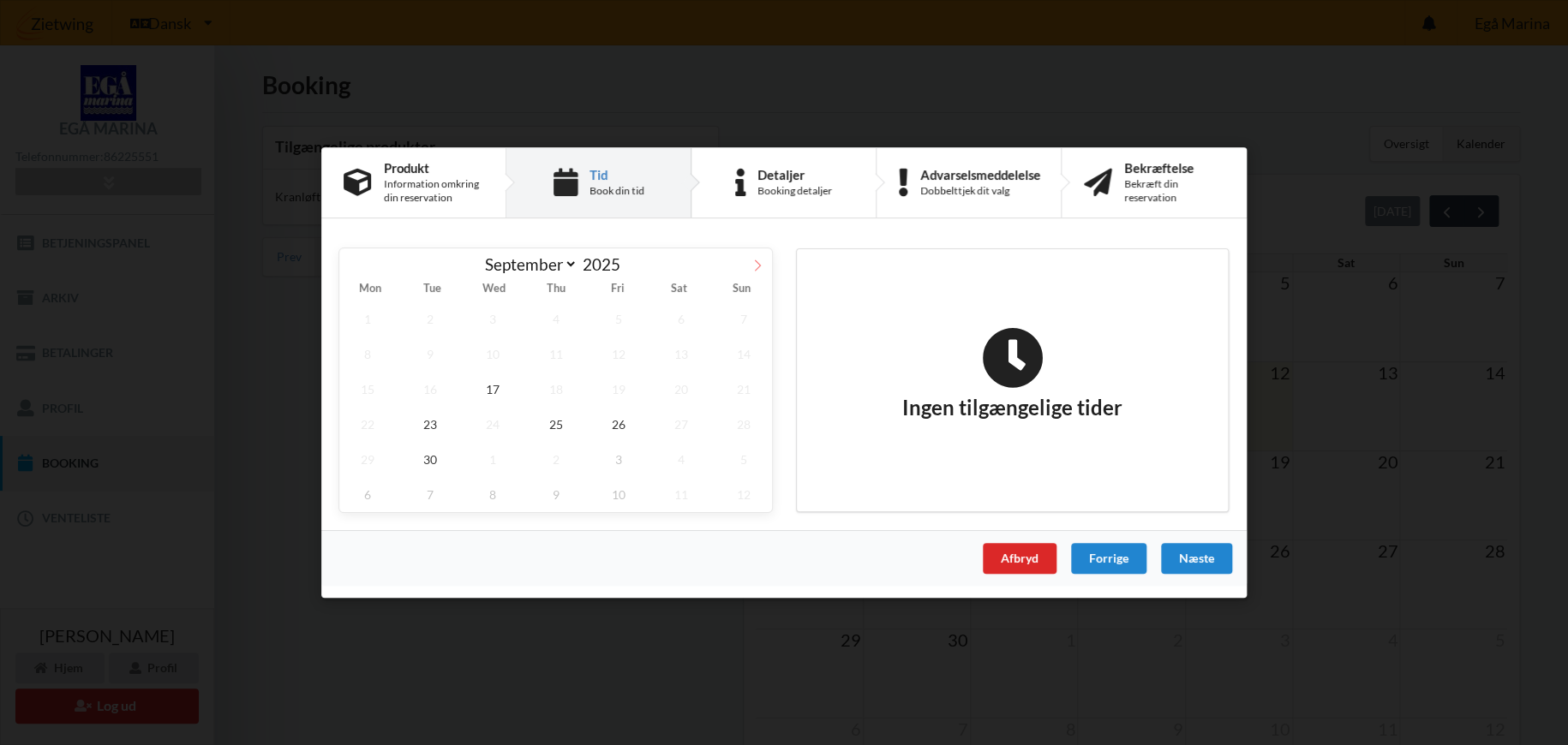
click at [754, 267] on icon at bounding box center [757, 265] width 12 height 12
select select "9"
click at [360, 349] on span "6" at bounding box center [367, 355] width 56 height 36
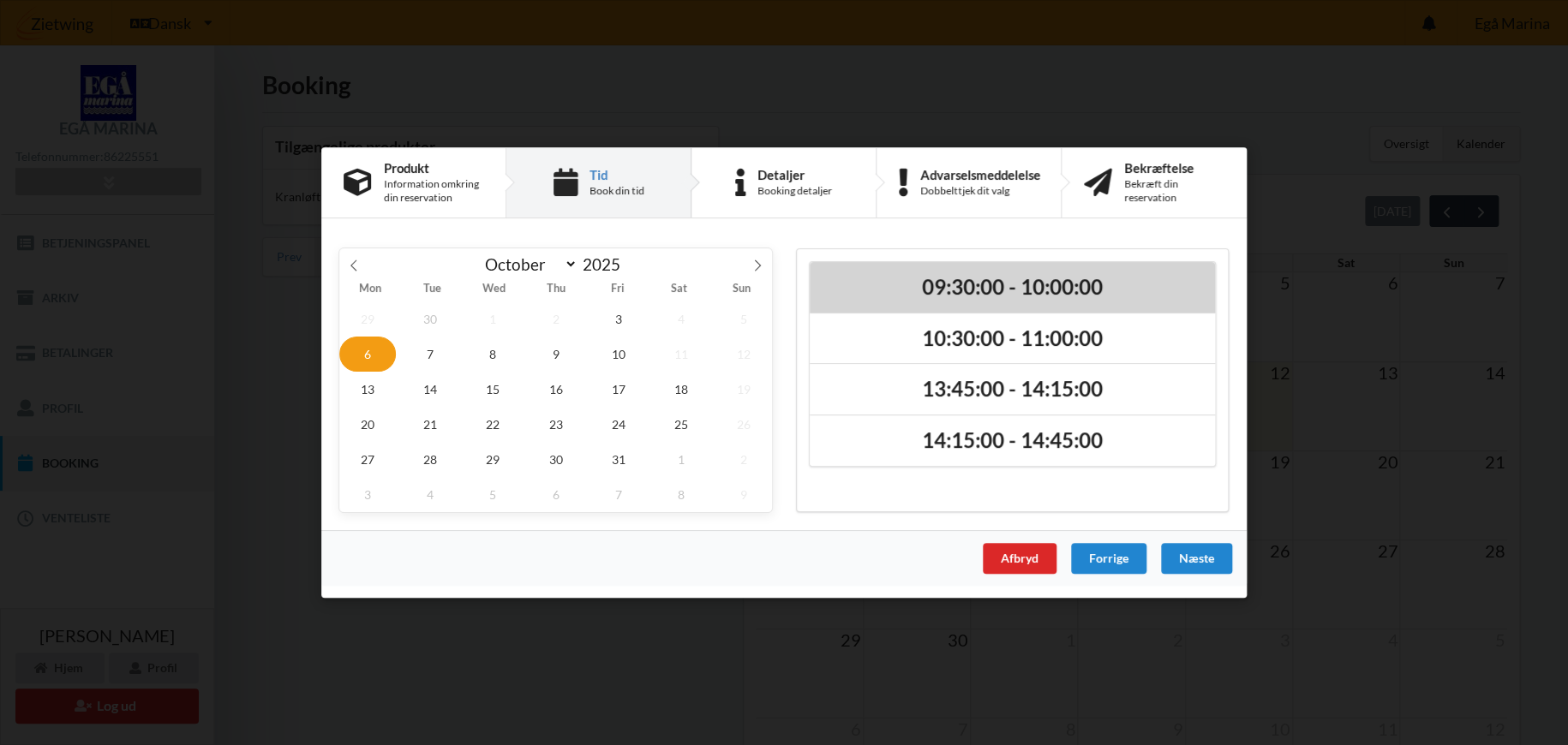
click at [940, 285] on h2 "09:30:00 - 10:00:00" at bounding box center [1012, 287] width 381 height 26
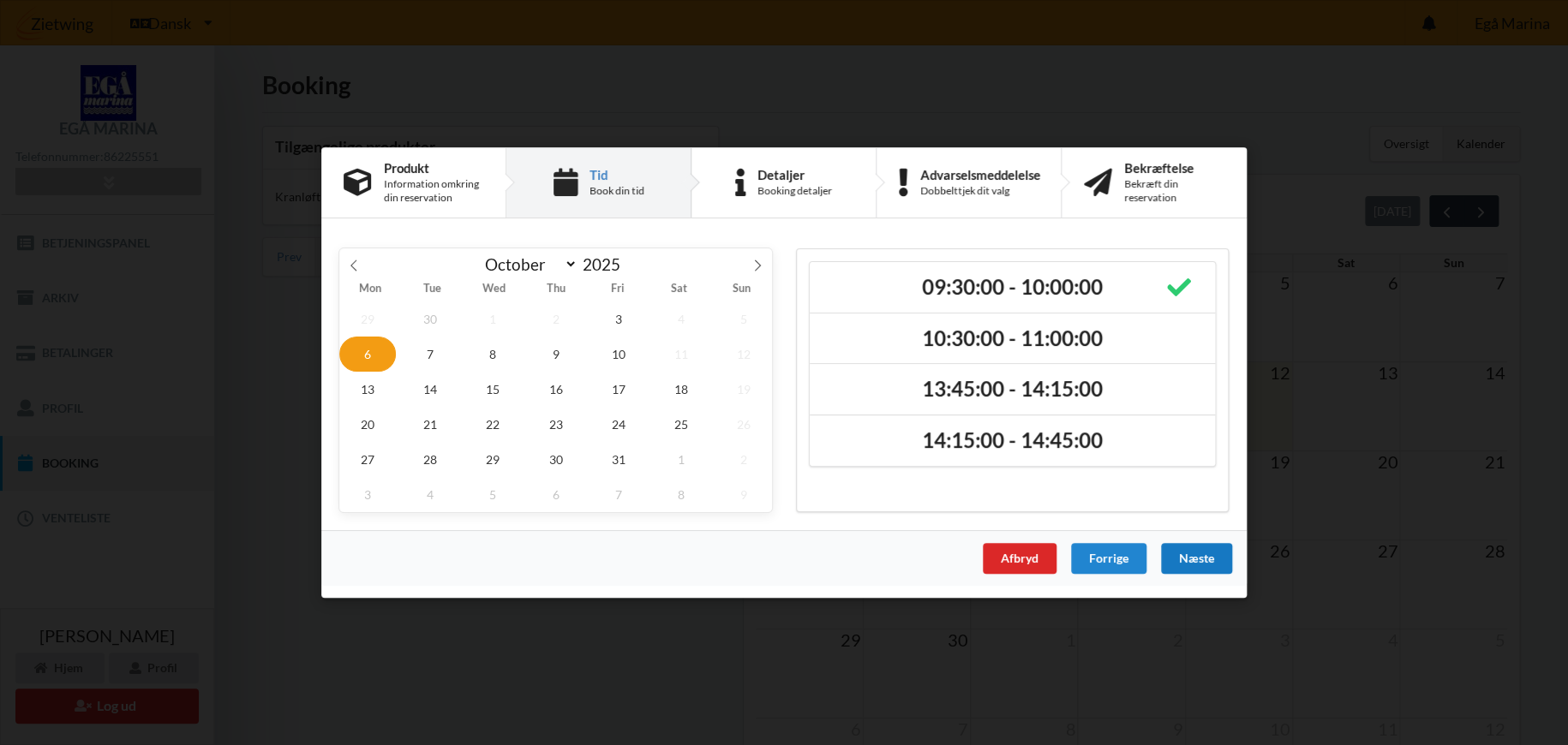
click at [1196, 553] on div "Næste" at bounding box center [1196, 558] width 71 height 31
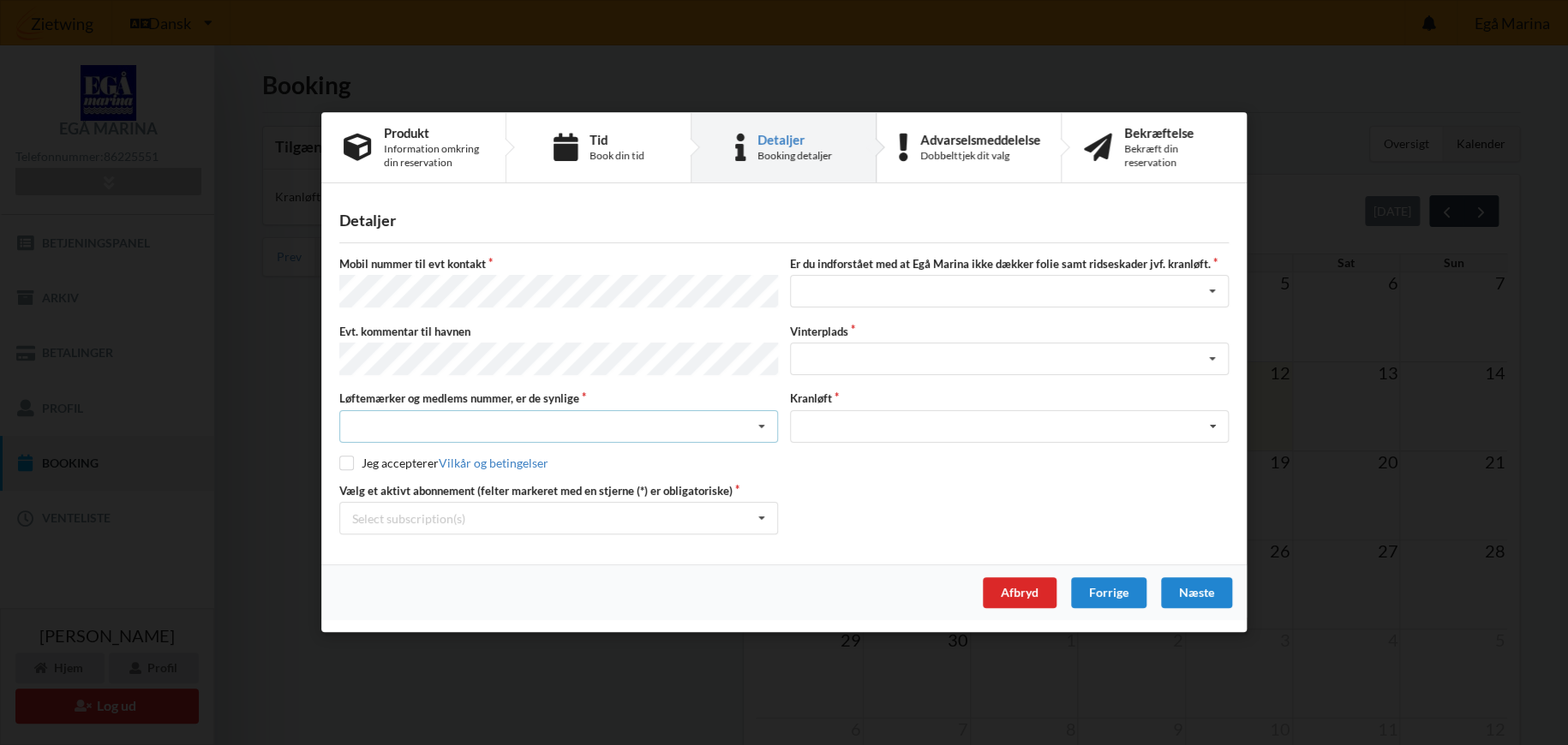
click at [735, 421] on div "Nej, jeg kontakter havnekontoret inden løftet Ja, mine mærker er synlige og int…" at bounding box center [558, 426] width 439 height 33
click at [527, 478] on div "Ja, mine mærker er synlige og intakte" at bounding box center [558, 489] width 437 height 32
click at [351, 462] on input "checkbox" at bounding box center [346, 463] width 15 height 15
checkbox input "true"
click at [881, 356] on div "Landplads nr. 1 Landplads nr. 2 Landplads nr.3 Landplads nr. 4 Landplads nr. 5 …" at bounding box center [1009, 358] width 439 height 33
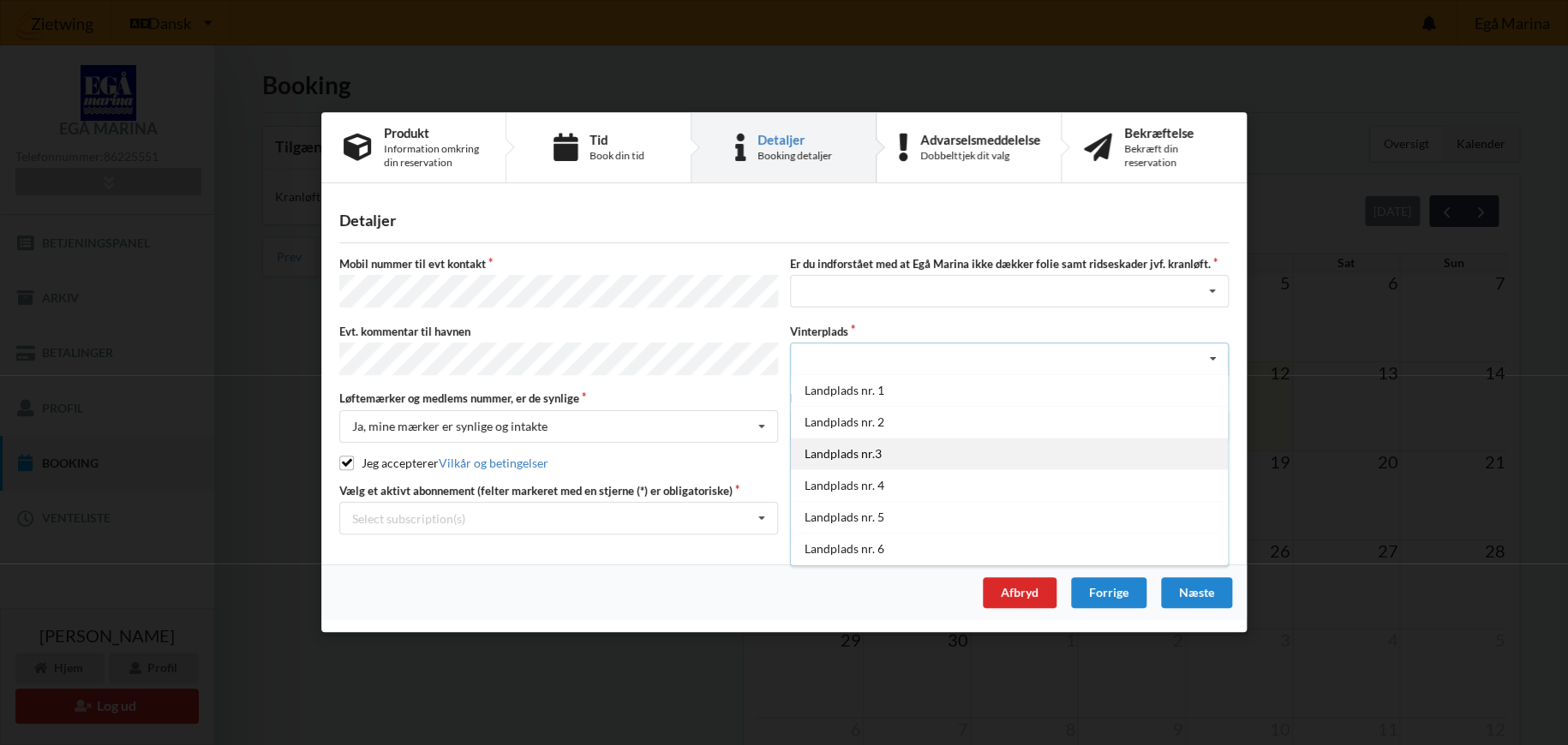
click at [837, 459] on div "Landplads nr.3" at bounding box center [1009, 454] width 437 height 32
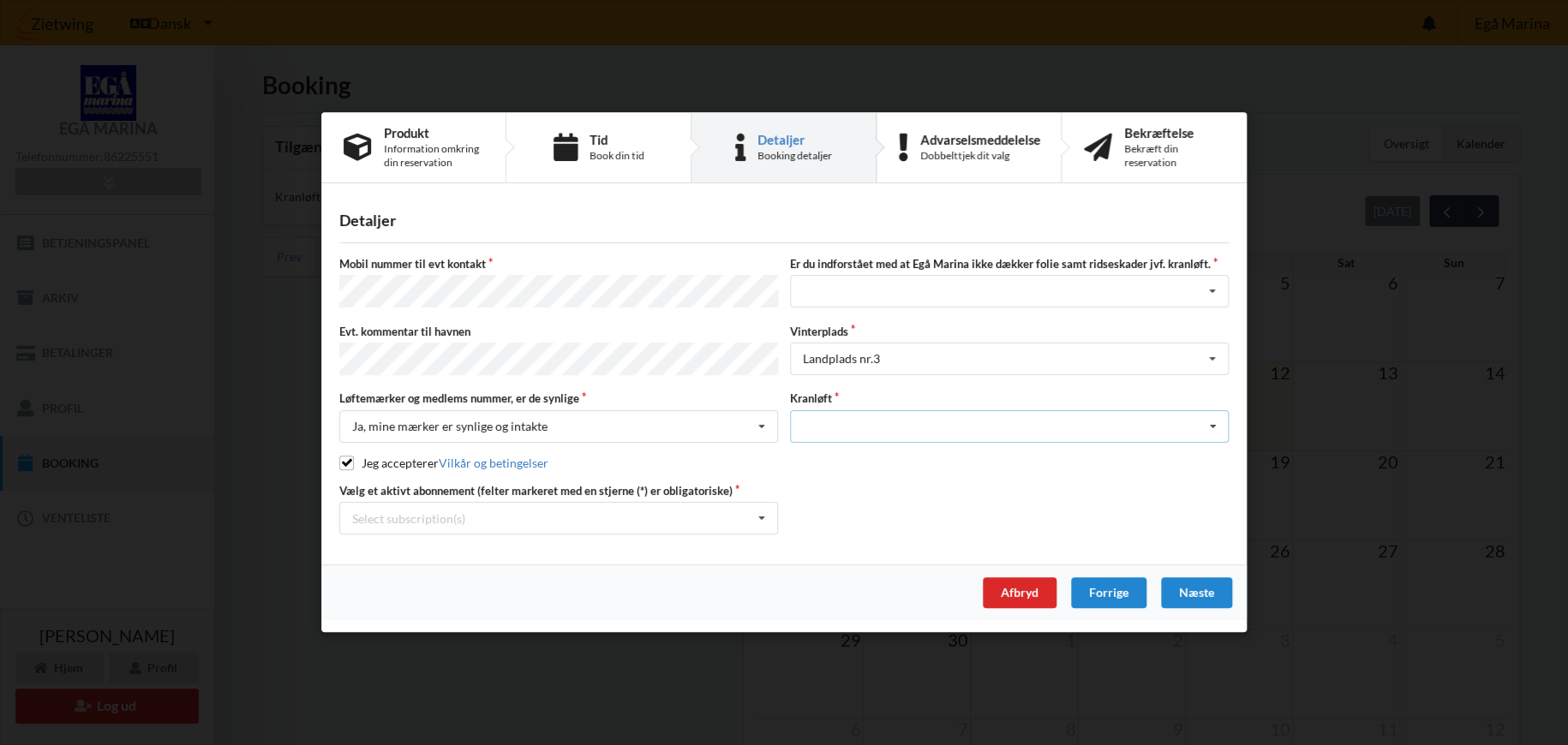
click at [851, 427] on div "Optagning" at bounding box center [1009, 426] width 439 height 33
click at [835, 447] on div "Optagning" at bounding box center [1009, 458] width 437 height 32
click at [646, 519] on div "Select subscription(s) * Ejer 6-44 D * 6 tons stativ - uden støtteben" at bounding box center [558, 519] width 439 height 33
click at [445, 579] on div "* 6 tons stativ - uden støtteben" at bounding box center [558, 582] width 437 height 32
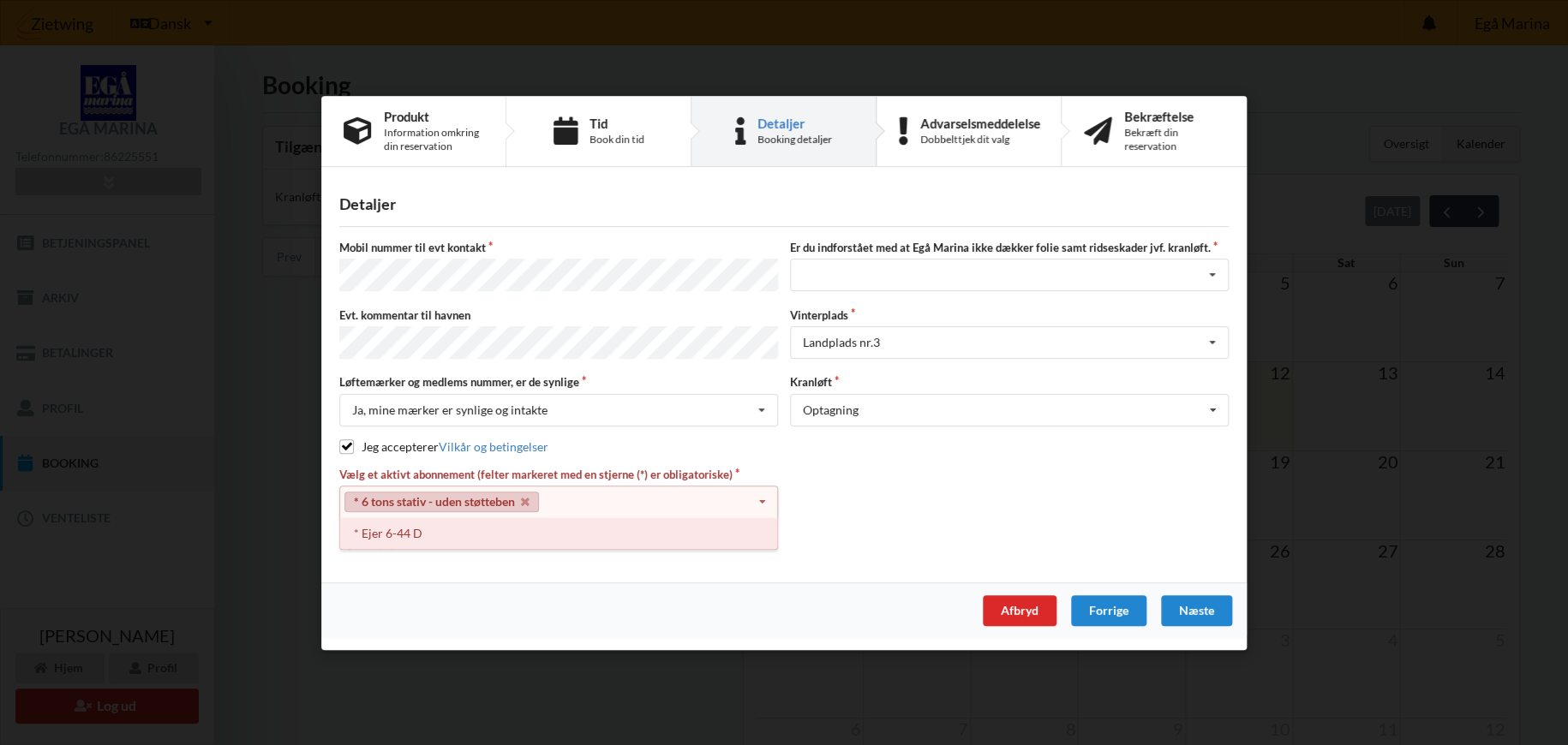
click at [403, 532] on div "* Ejer 6-44 D" at bounding box center [558, 533] width 437 height 32
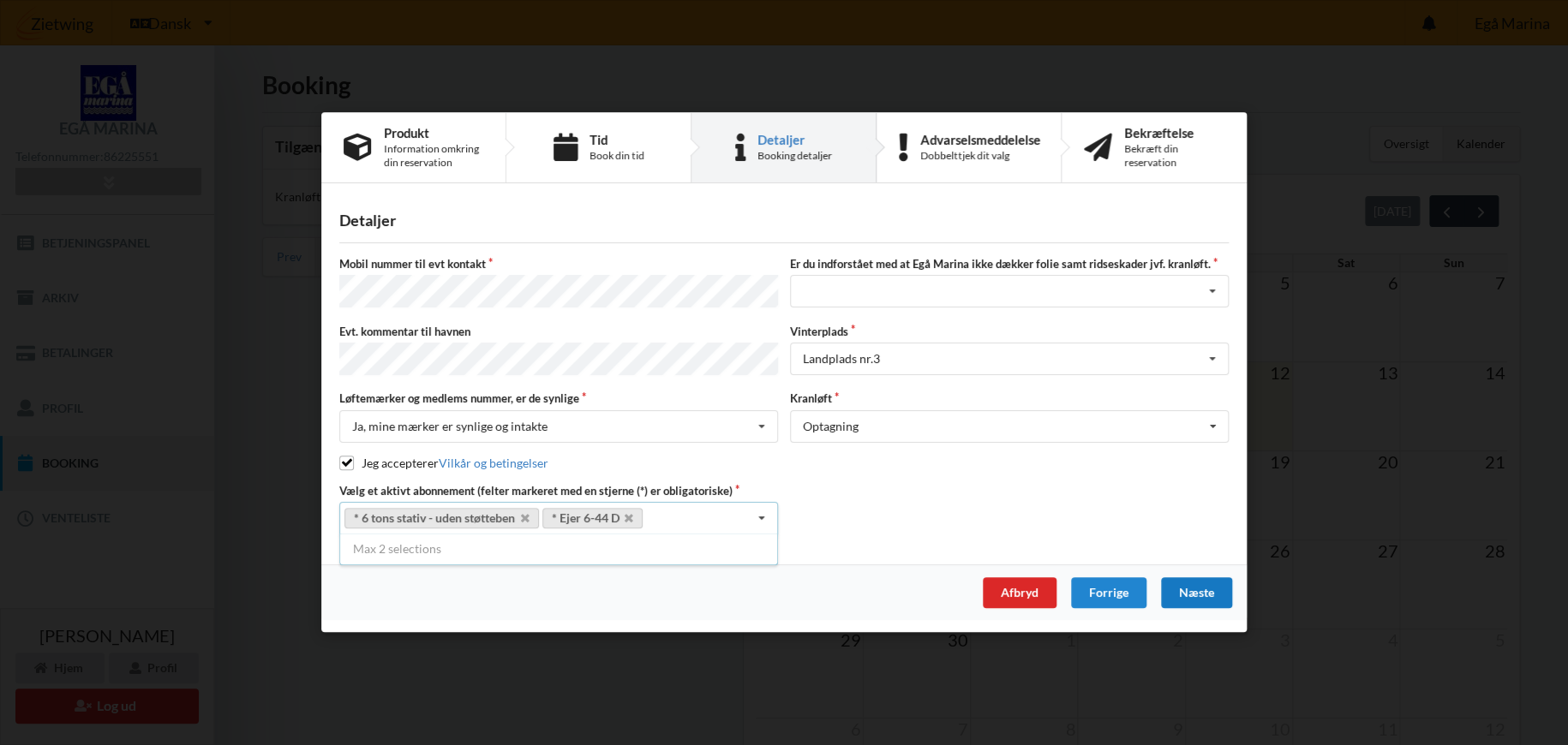
click at [1198, 585] on div "Næste" at bounding box center [1196, 593] width 71 height 31
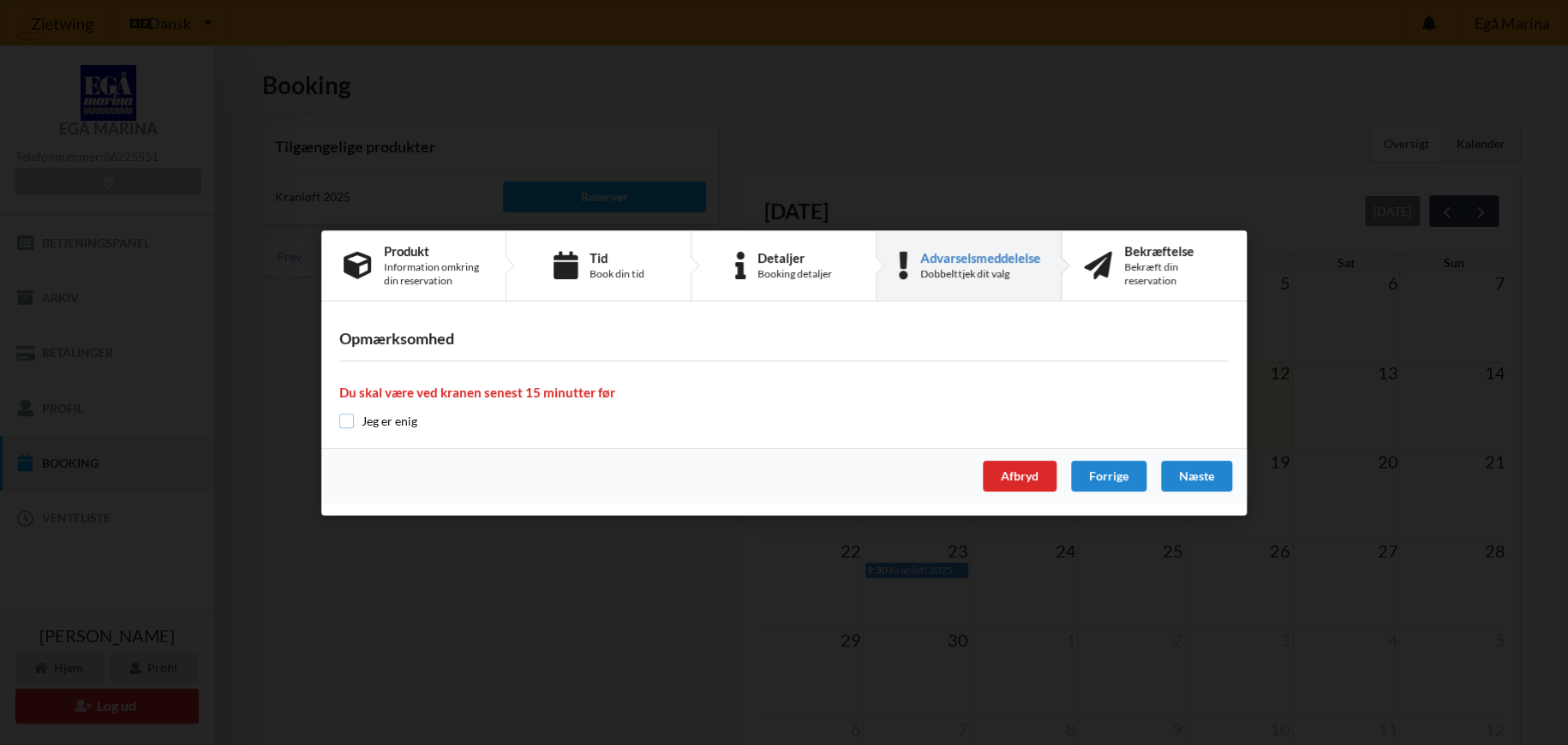
click at [349, 423] on input "checkbox" at bounding box center [346, 421] width 15 height 15
checkbox input "true"
click at [1185, 475] on div "Næste" at bounding box center [1196, 475] width 71 height 31
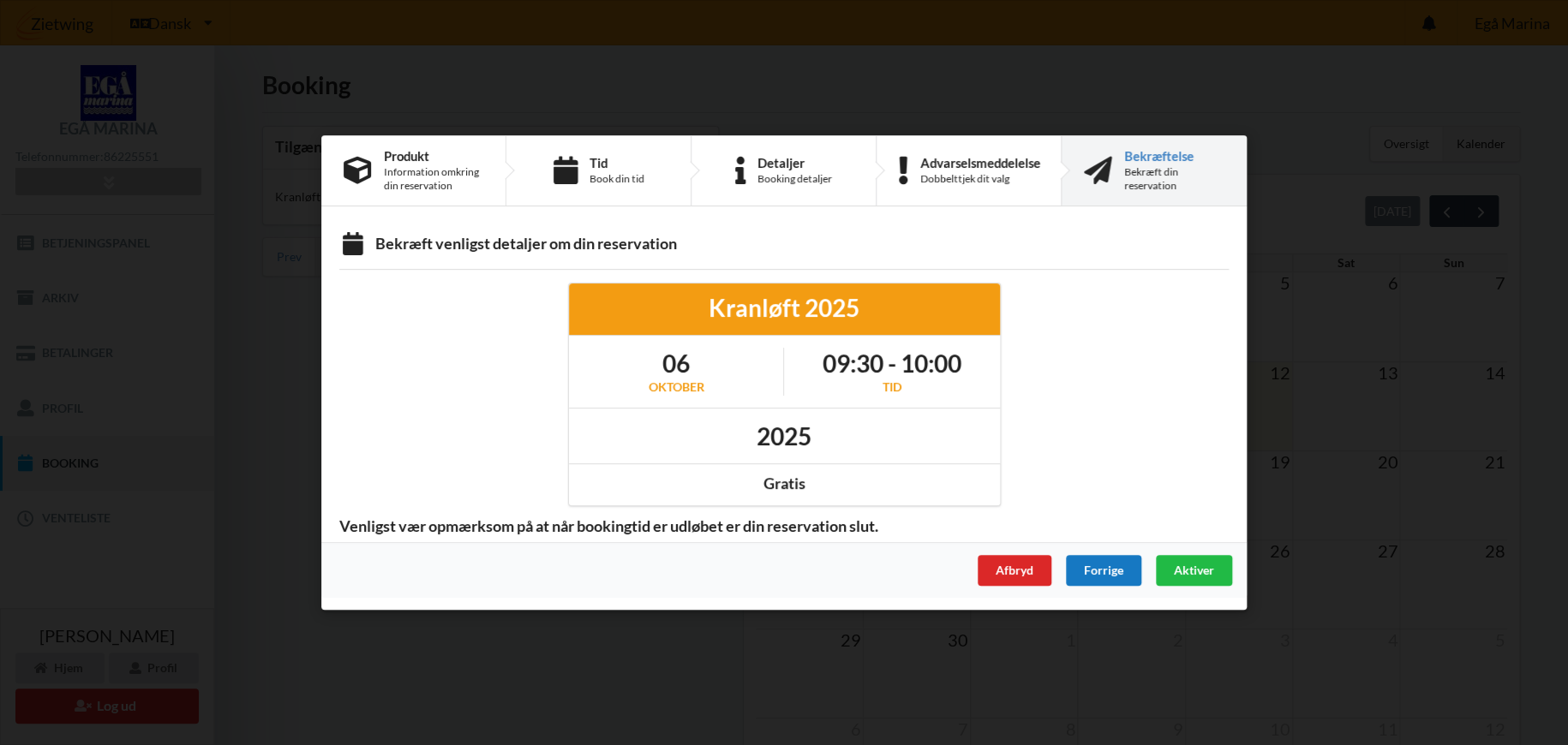
click at [1097, 565] on div "Forrige" at bounding box center [1104, 570] width 76 height 31
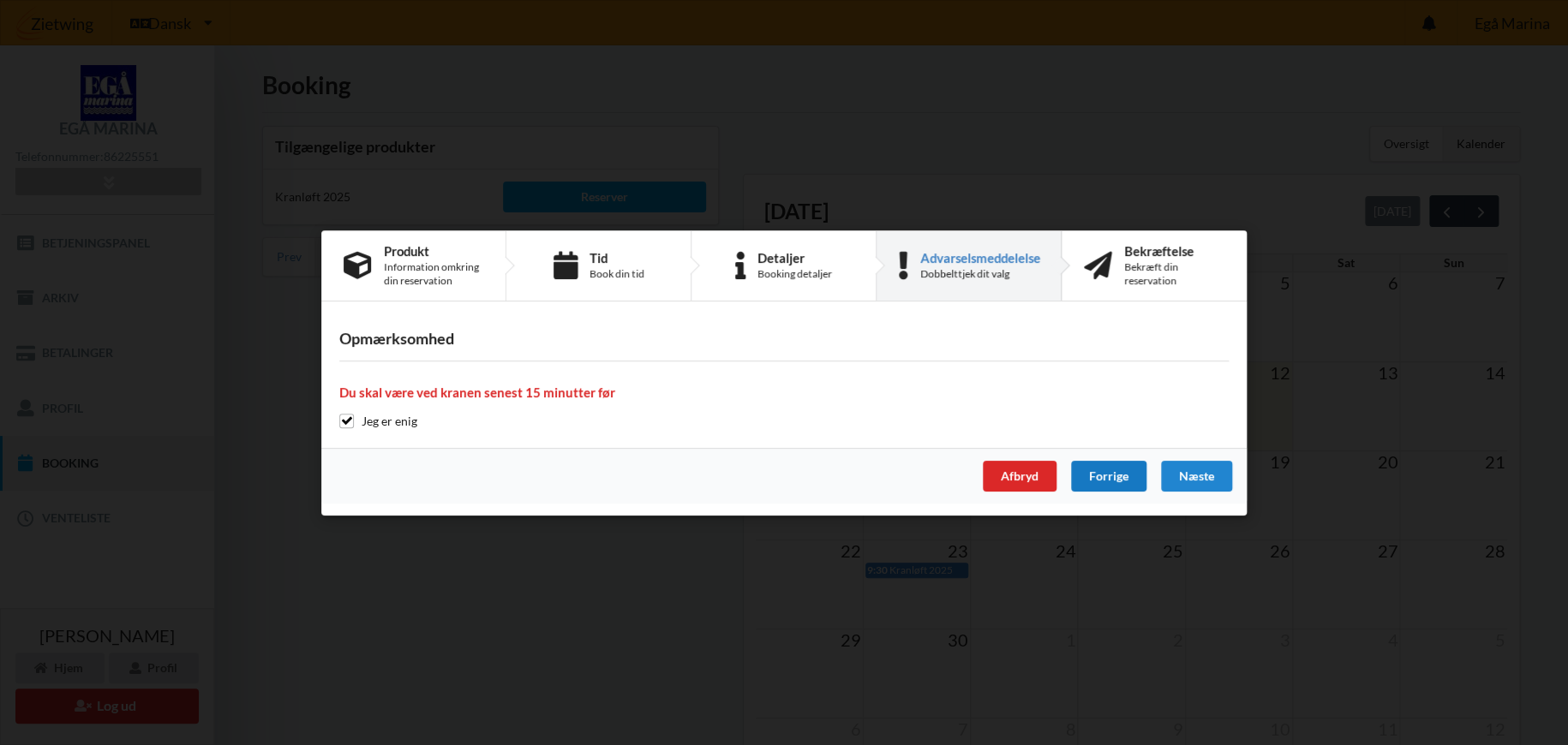
click at [1117, 478] on div "Forrige" at bounding box center [1108, 475] width 76 height 31
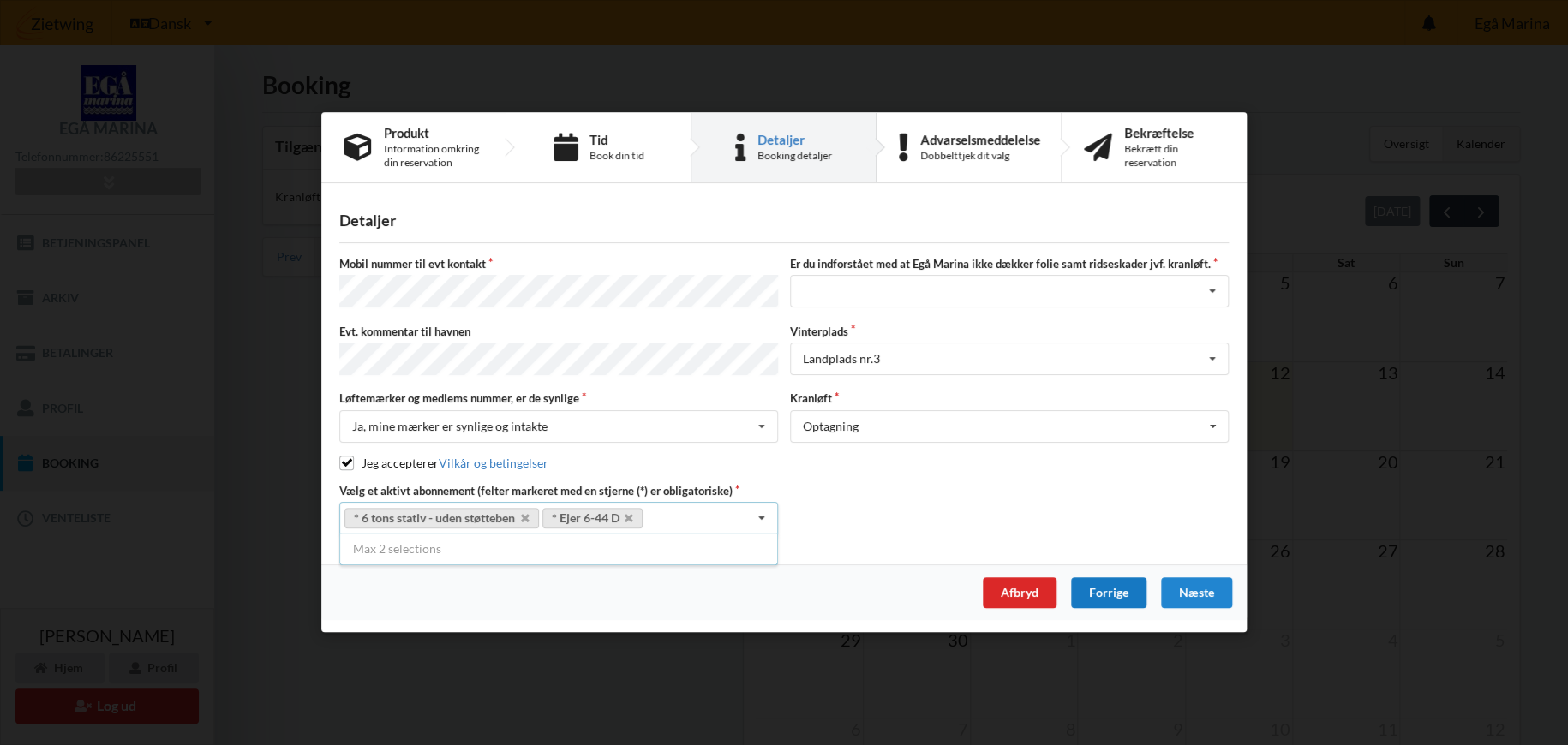
click at [1095, 592] on div "Forrige" at bounding box center [1108, 593] width 76 height 31
select select "9"
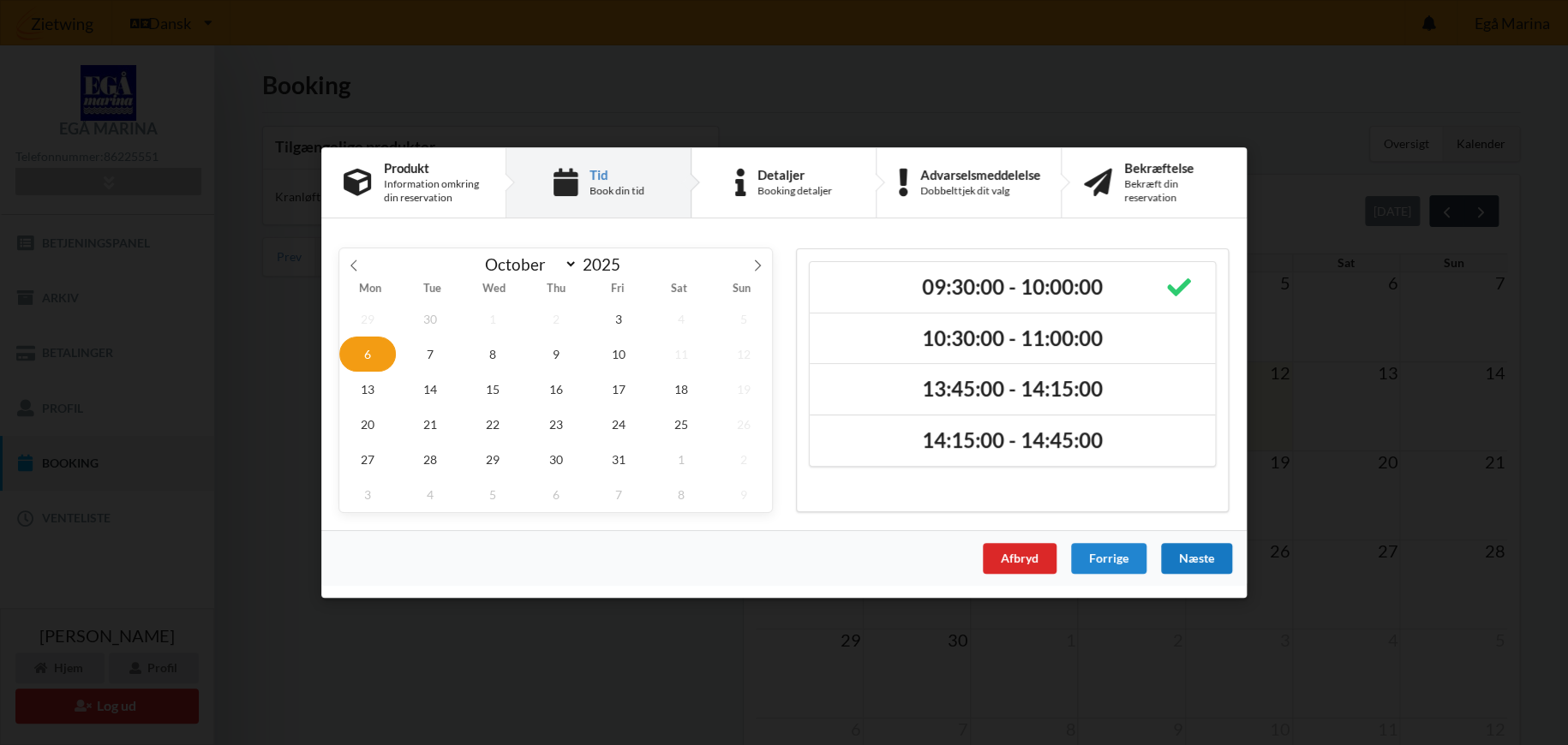
click at [1207, 554] on div "Næste" at bounding box center [1196, 558] width 71 height 31
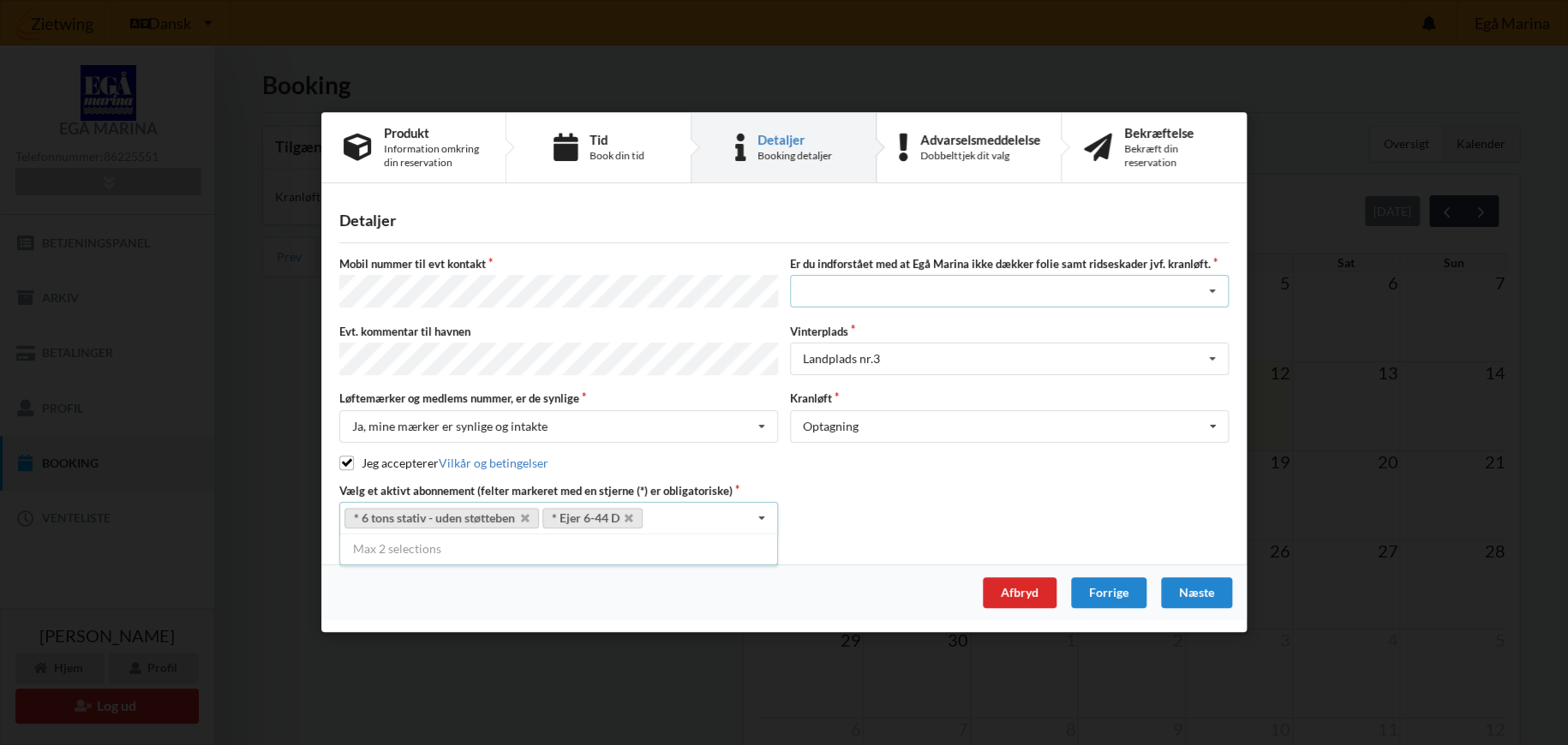
click at [903, 293] on div "Jeg har tæpper med og tager selv ansvaret for eventuelle folie samt ridseskader…" at bounding box center [1009, 292] width 439 height 33
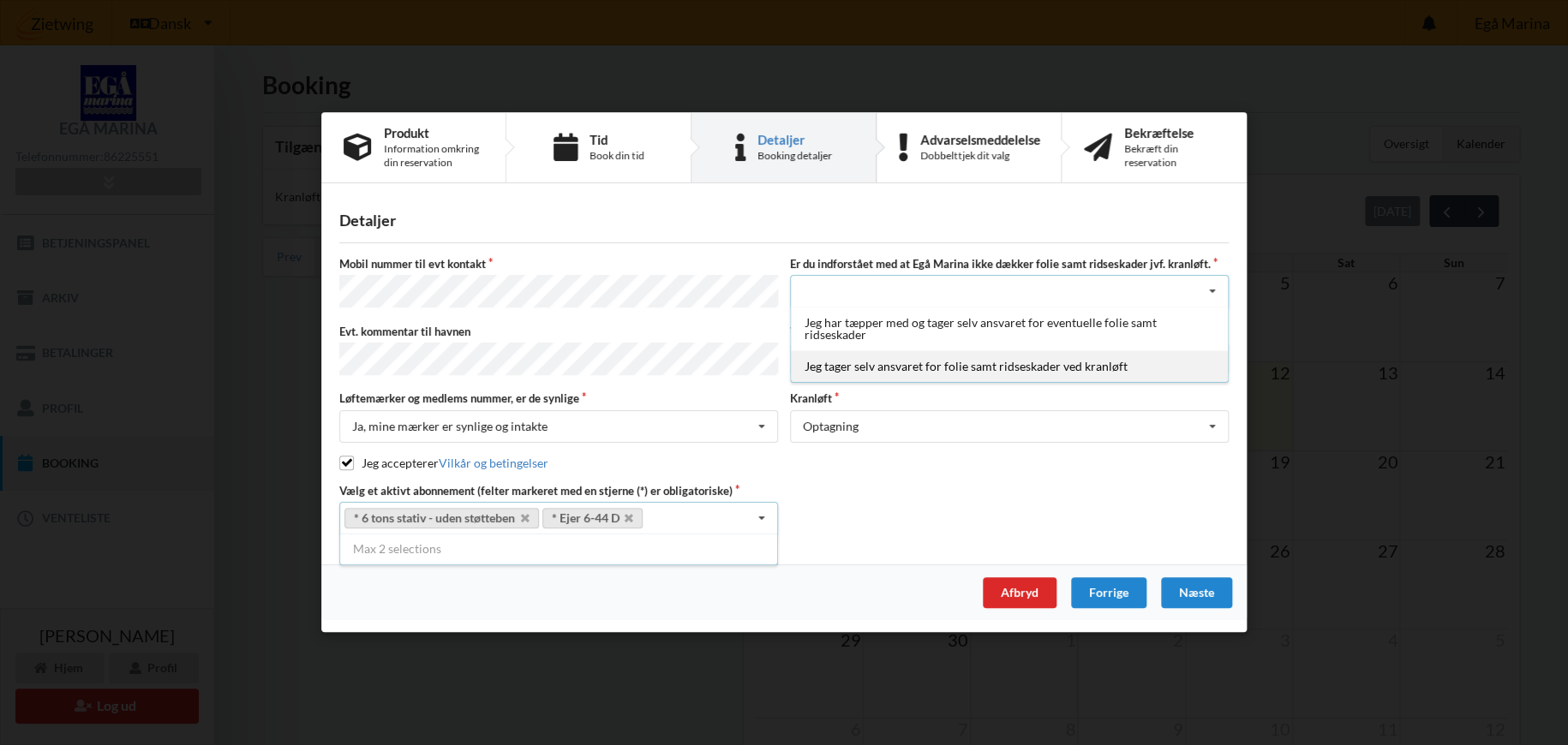
click at [895, 366] on div "Jeg tager selv ansvaret for folie samt ridseskader ved kranløft" at bounding box center [1009, 367] width 437 height 32
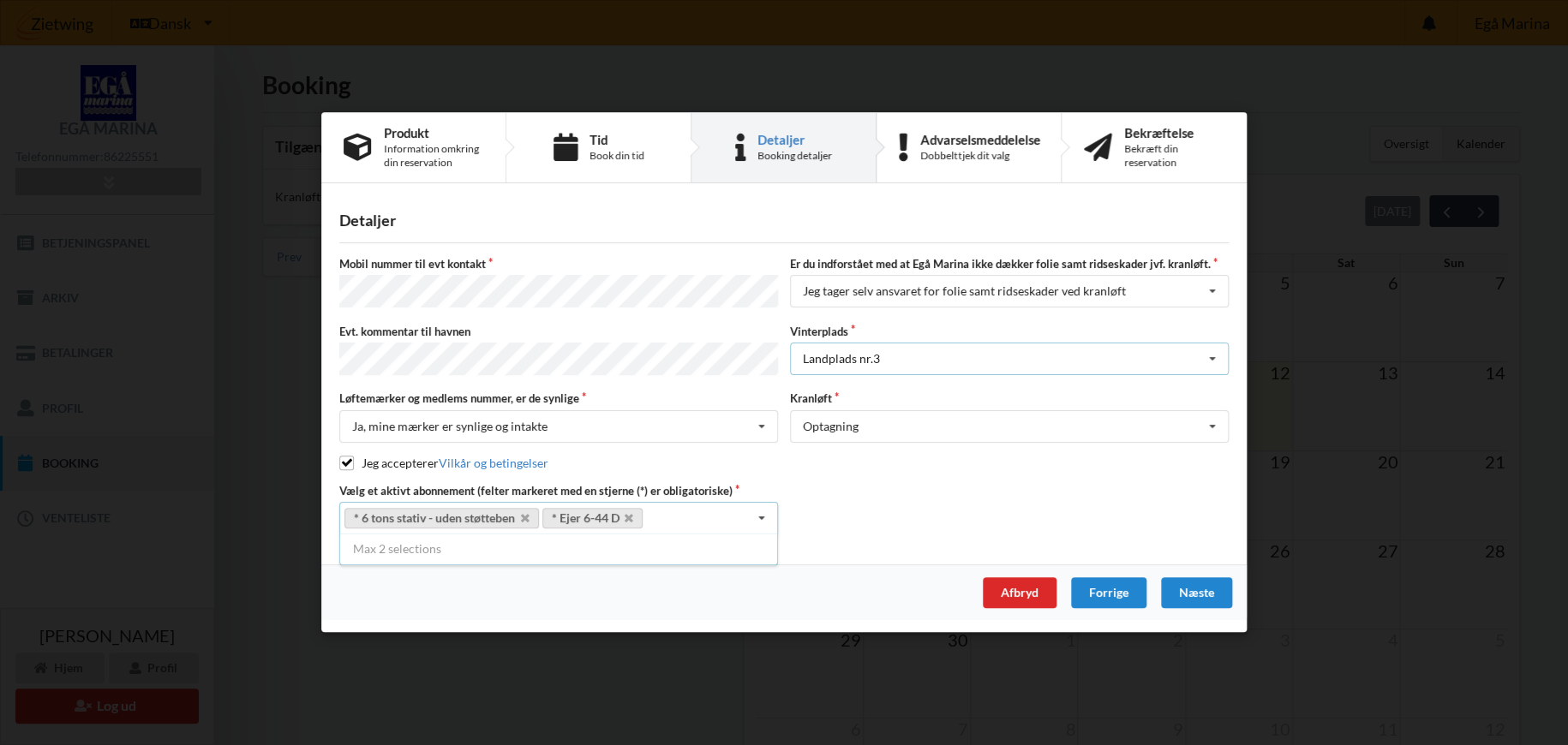
click at [910, 364] on div "Landplads nr.3 Landplads nr. 1 Landplads nr. 2 Landplads nr.3 Landplads nr. 4 L…" at bounding box center [1009, 358] width 439 height 33
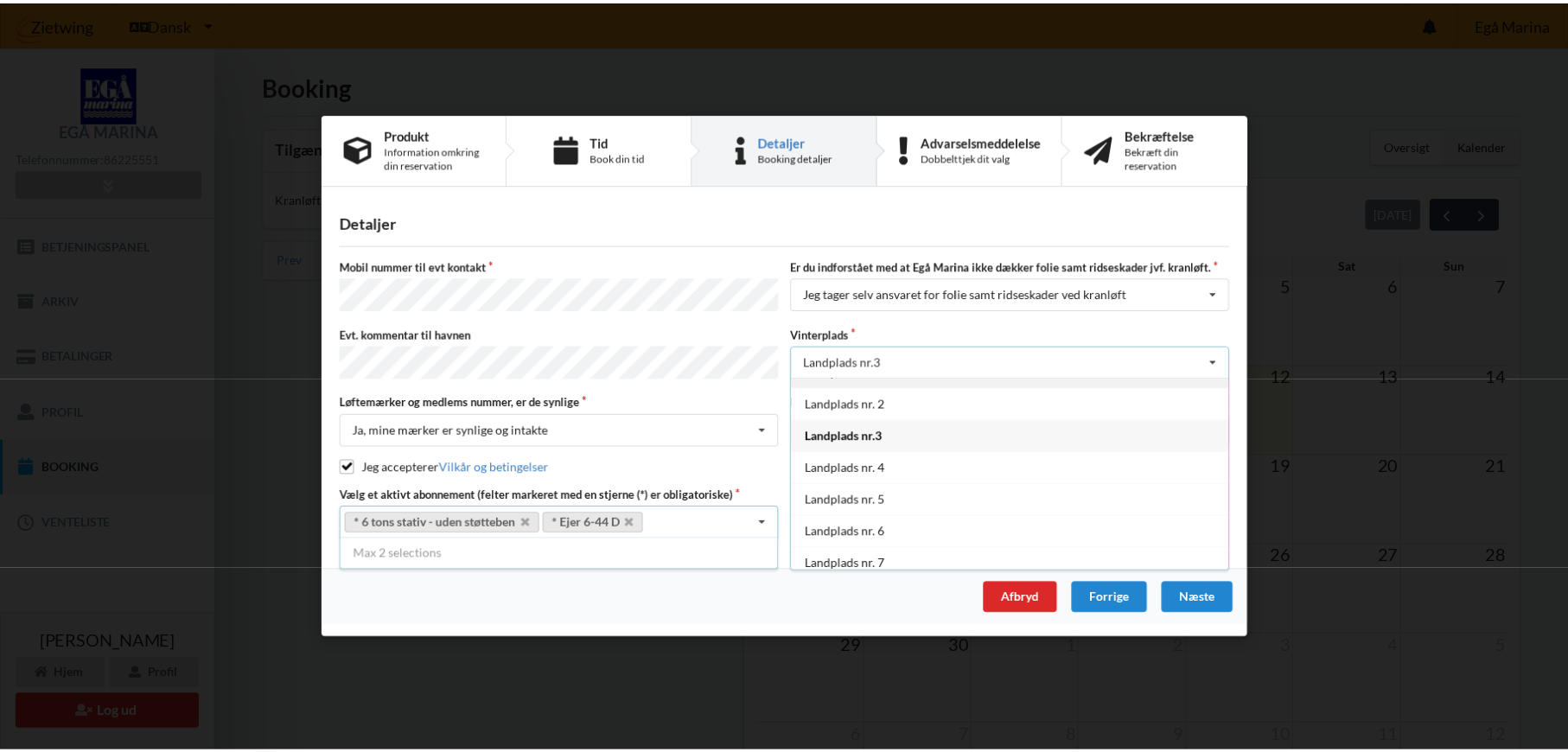
scroll to position [0, 0]
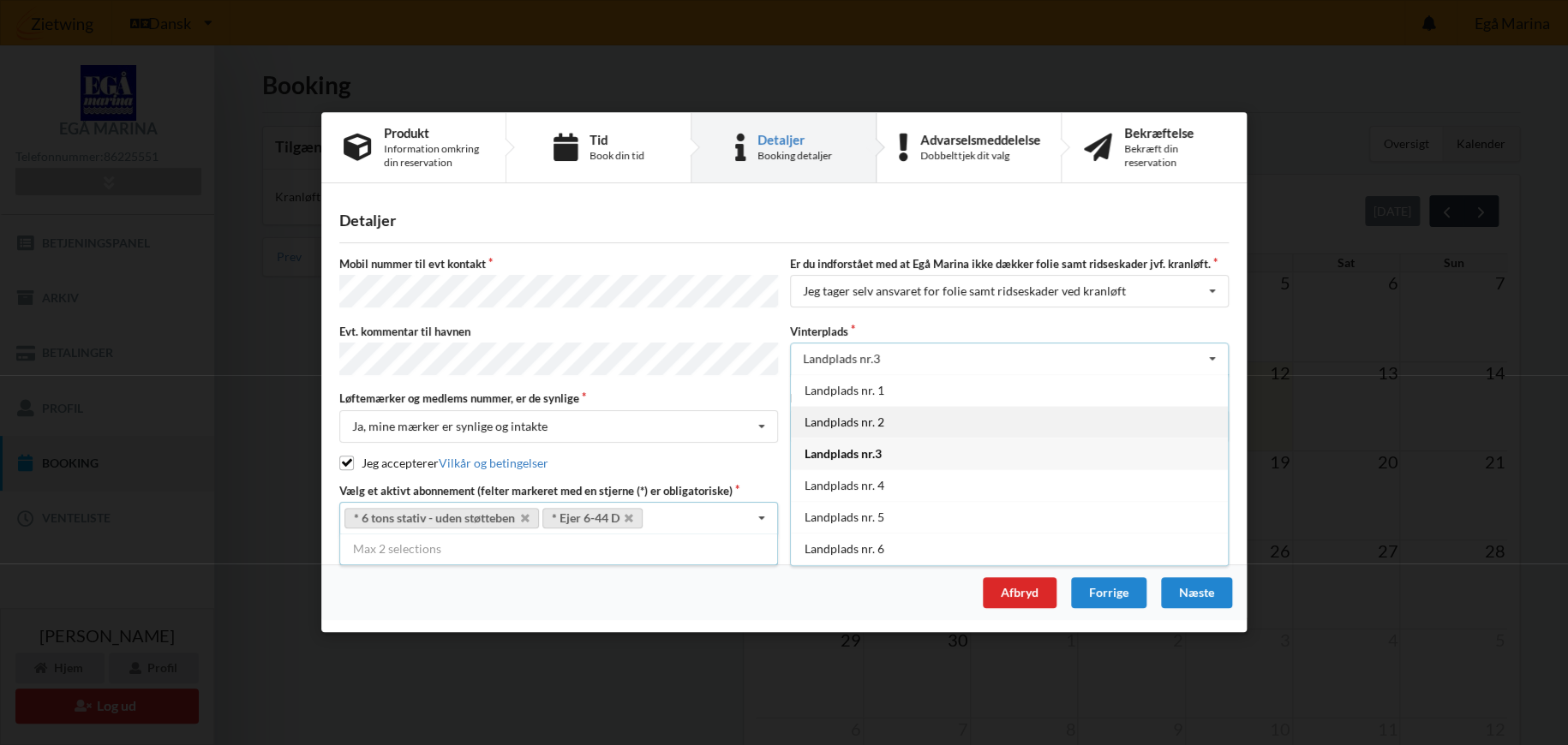
click at [895, 416] on div "Landplads nr. 2" at bounding box center [1009, 422] width 437 height 32
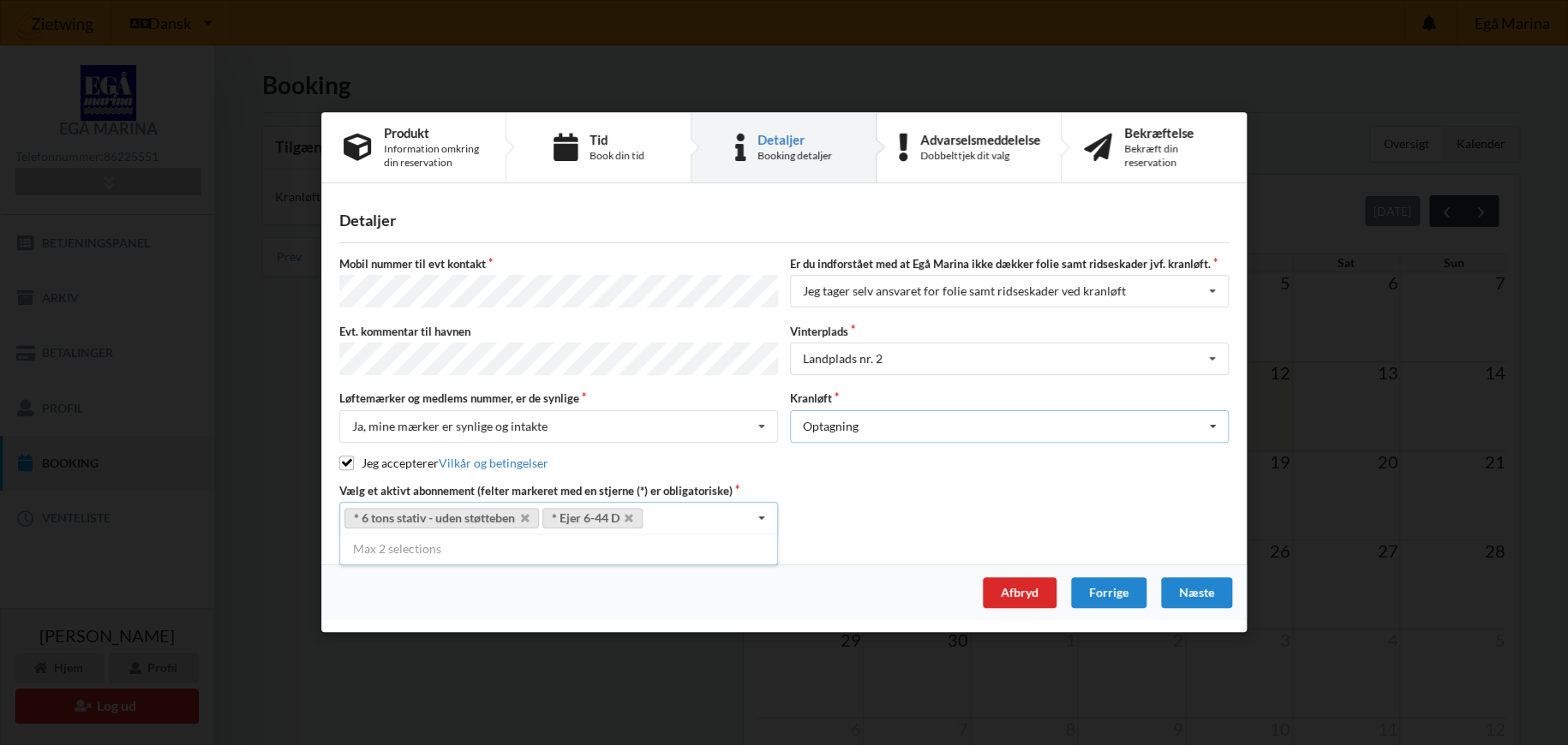
click at [962, 427] on div "Optagning Optagning" at bounding box center [1009, 426] width 439 height 33
click at [892, 444] on div "Optagning" at bounding box center [1009, 458] width 437 height 32
click at [1208, 591] on div "Næste" at bounding box center [1196, 593] width 71 height 31
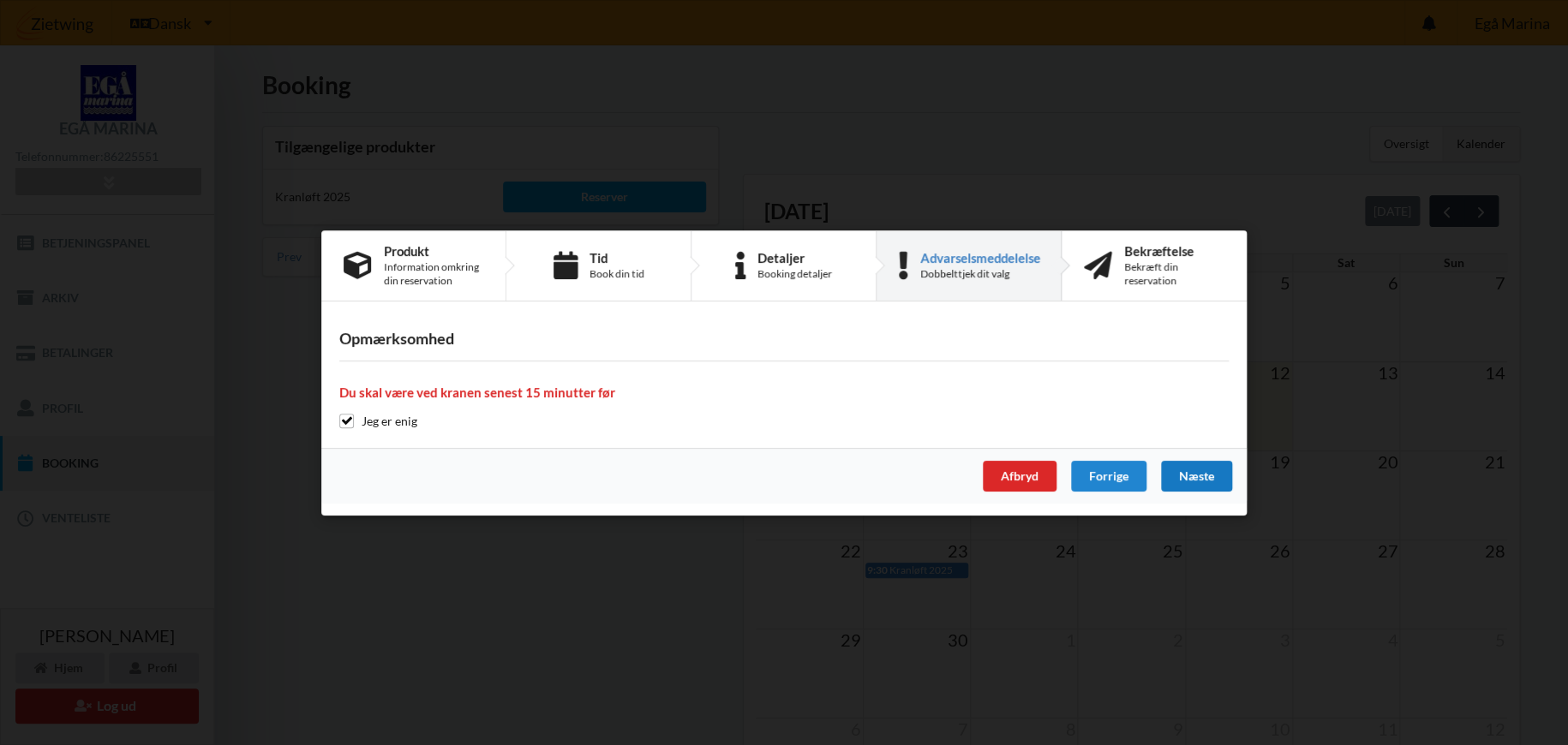
click at [1191, 468] on div "Næste" at bounding box center [1196, 475] width 71 height 31
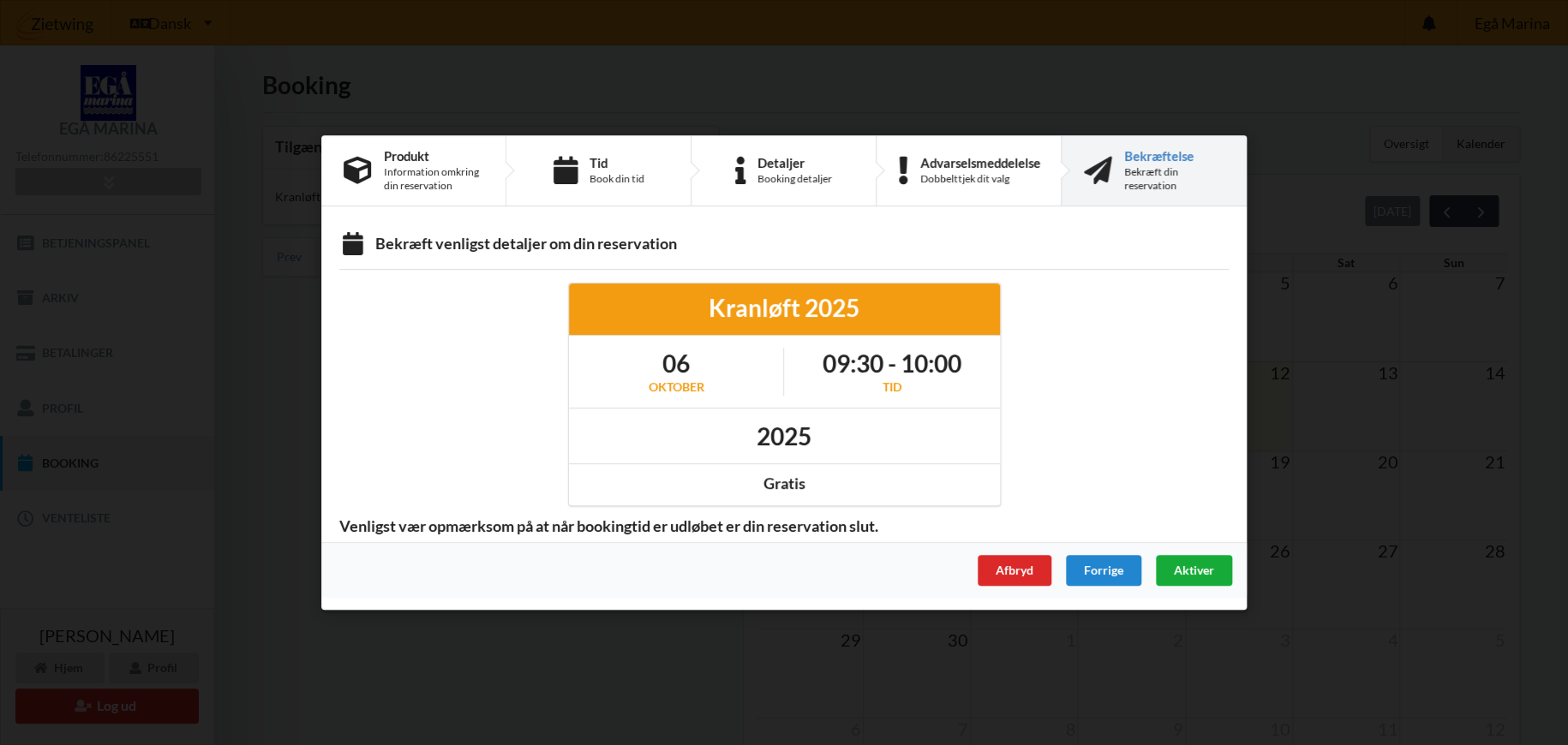
click at [1201, 565] on span "Aktiver" at bounding box center [1194, 570] width 40 height 15
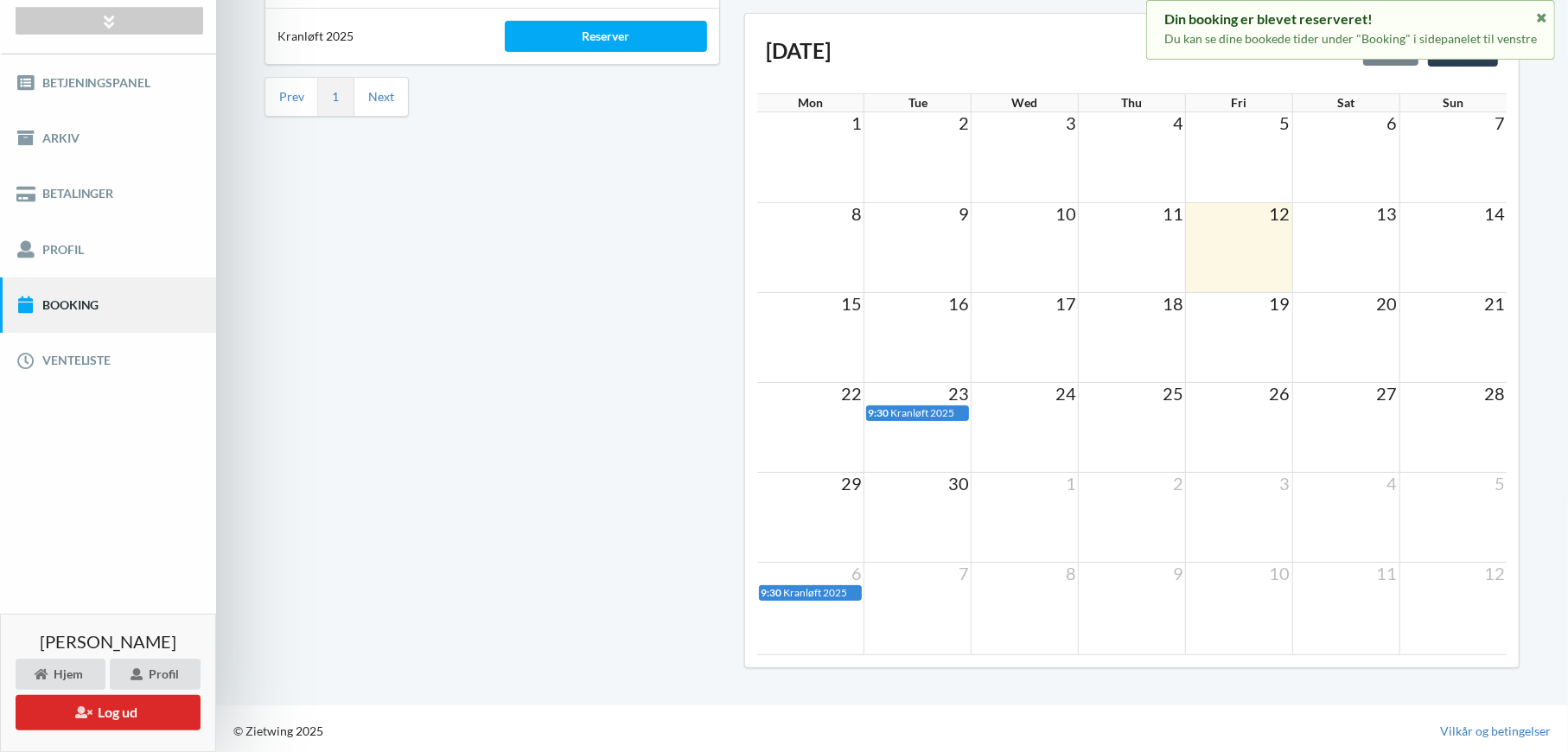
scroll to position [164, 0]
